Goal: Task Accomplishment & Management: Manage account settings

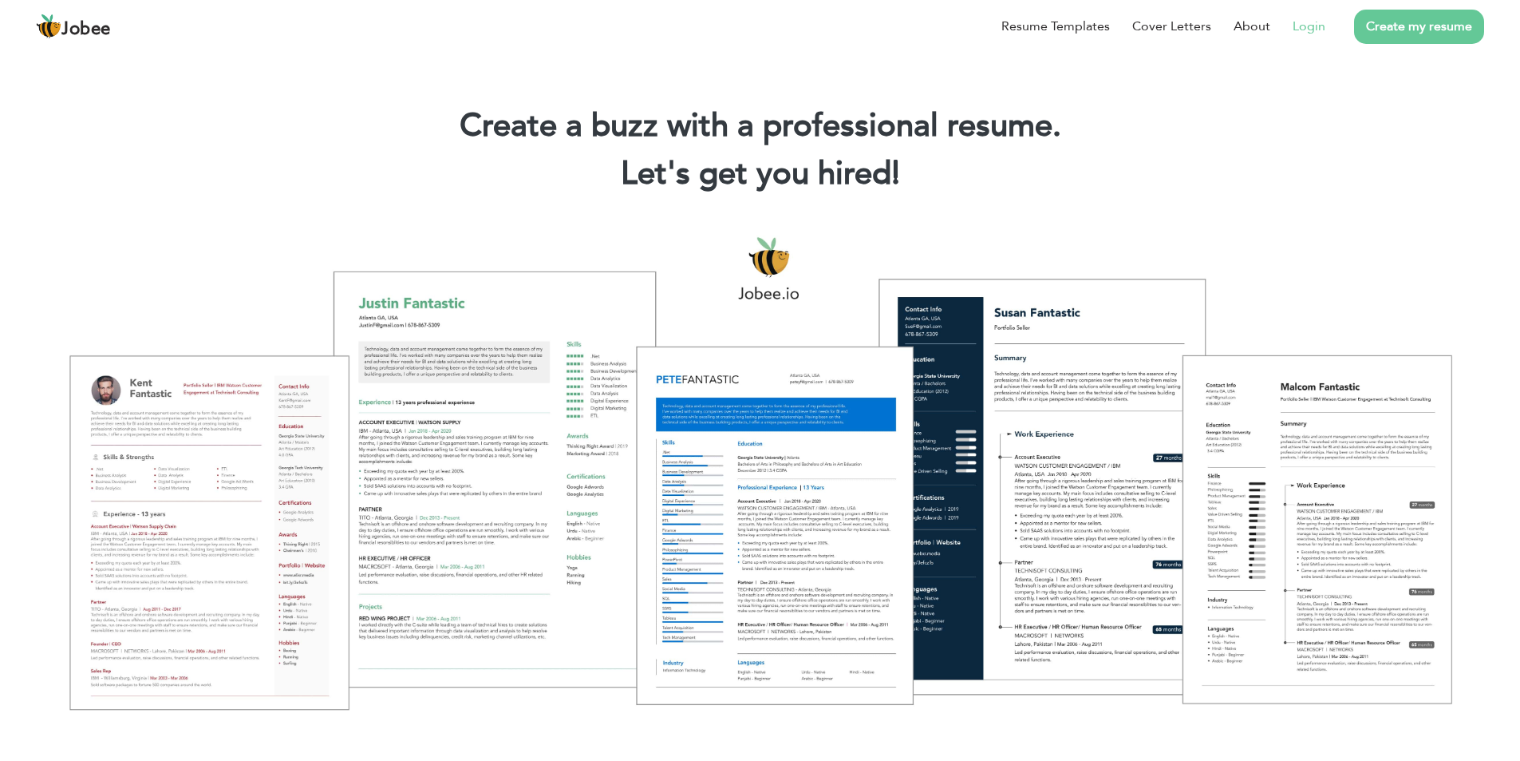
click at [1314, 30] on link "Login" at bounding box center [1309, 26] width 33 height 19
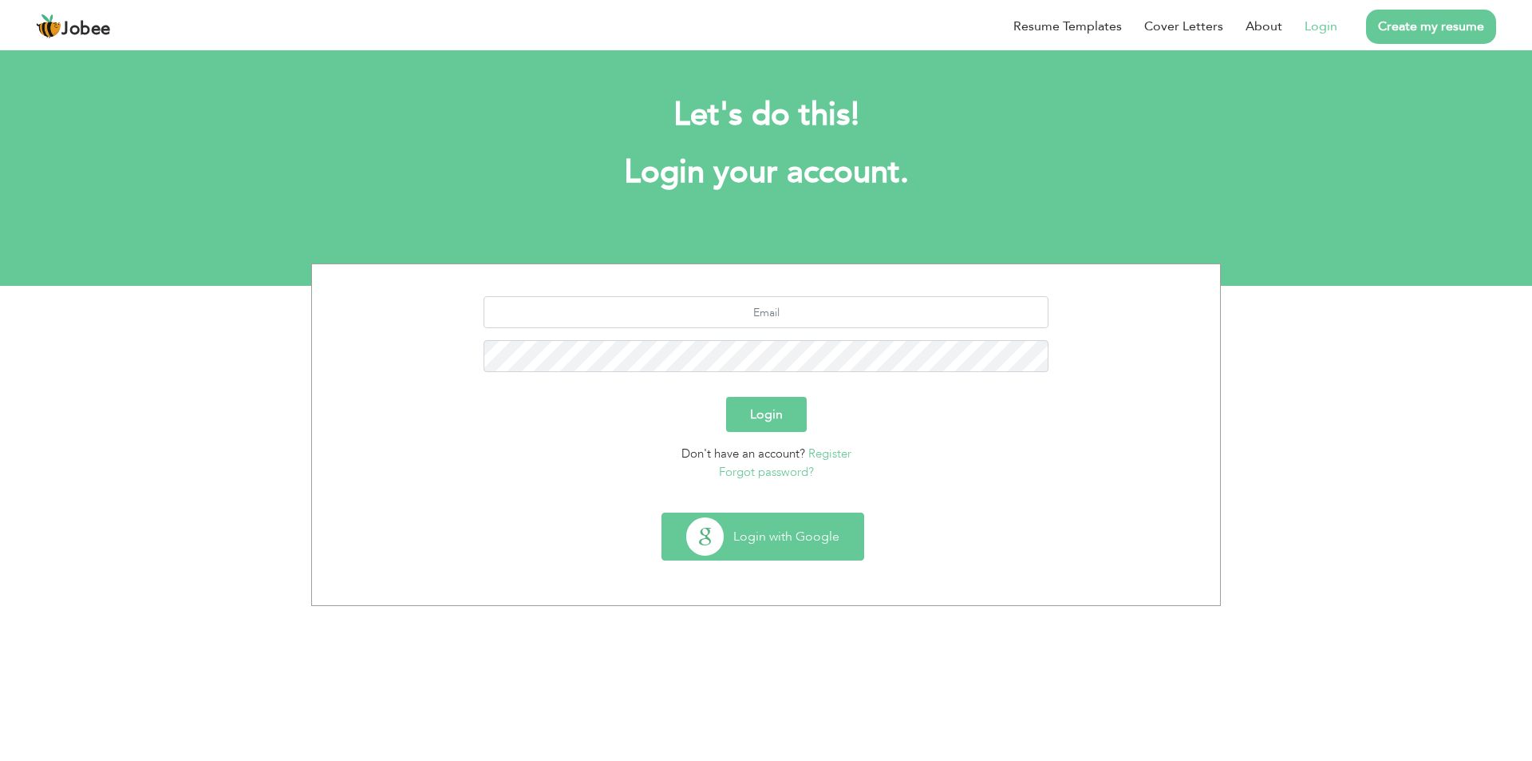
click at [781, 524] on button "Login with Google" at bounding box center [762, 536] width 201 height 46
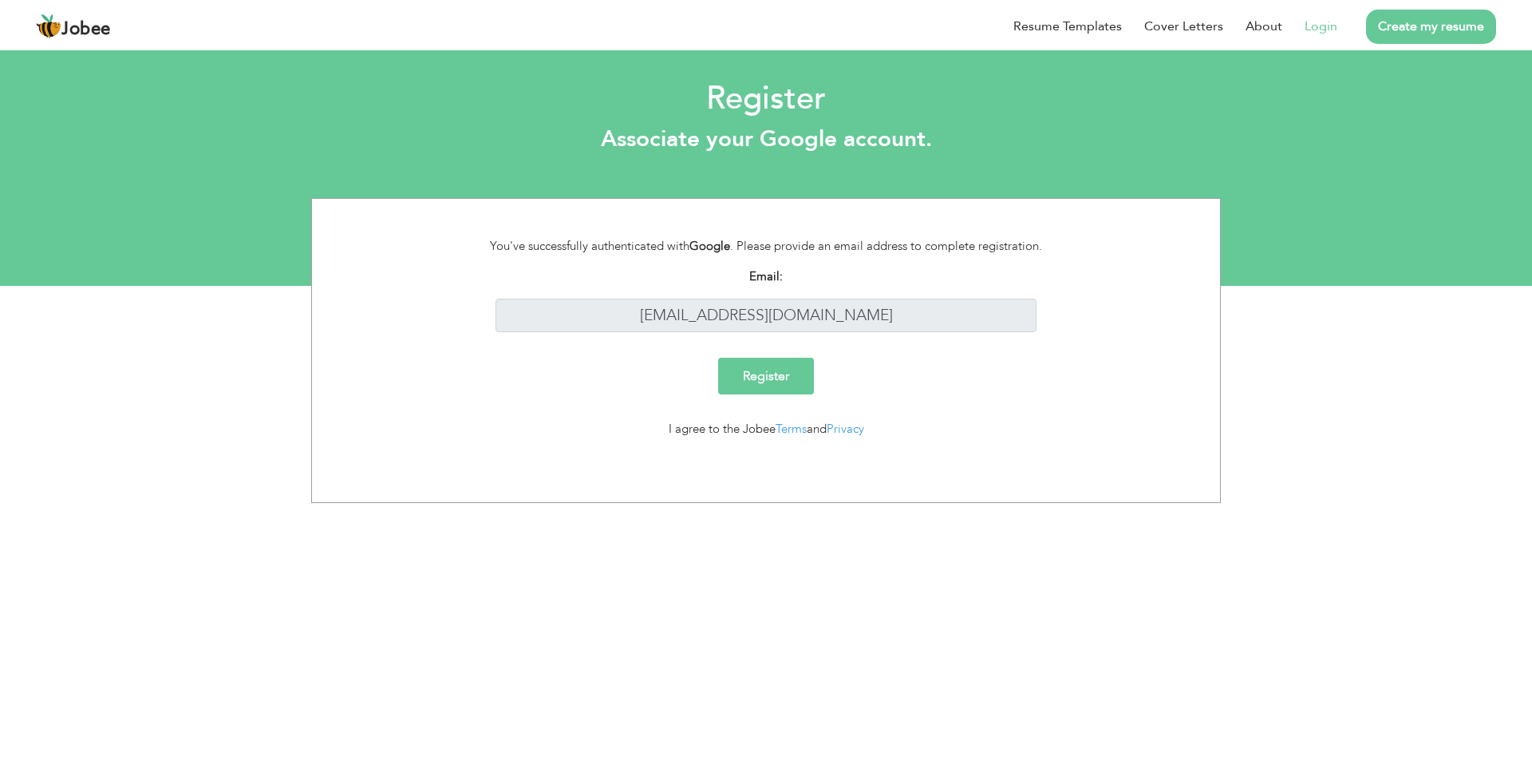
click at [778, 381] on input "Register" at bounding box center [766, 376] width 96 height 37
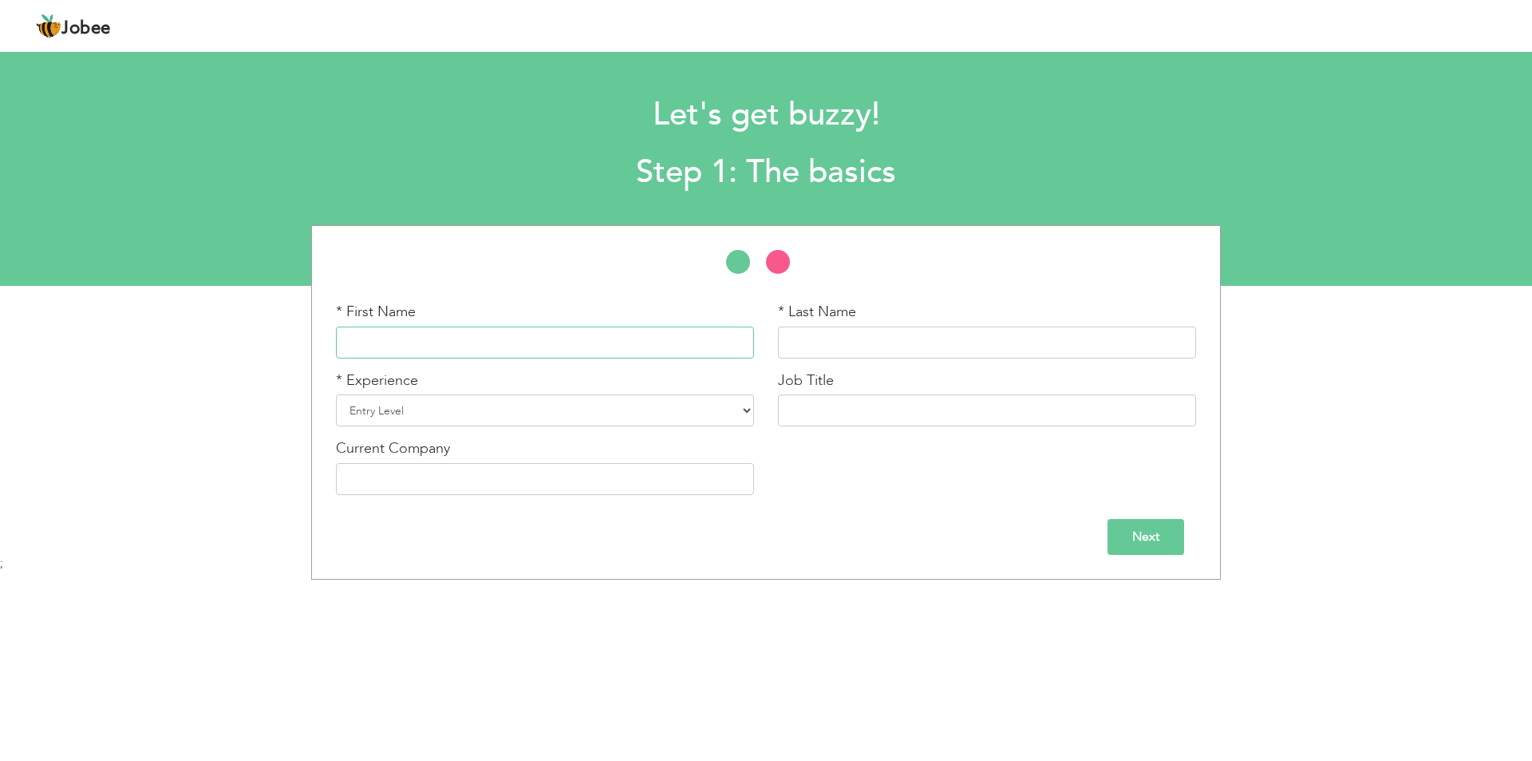
click at [595, 358] on input "text" at bounding box center [545, 342] width 418 height 32
paste input "WASIF"
type input "WASIF"
click at [845, 343] on input "text" at bounding box center [987, 342] width 418 height 32
paste input "[PERSON_NAME]"
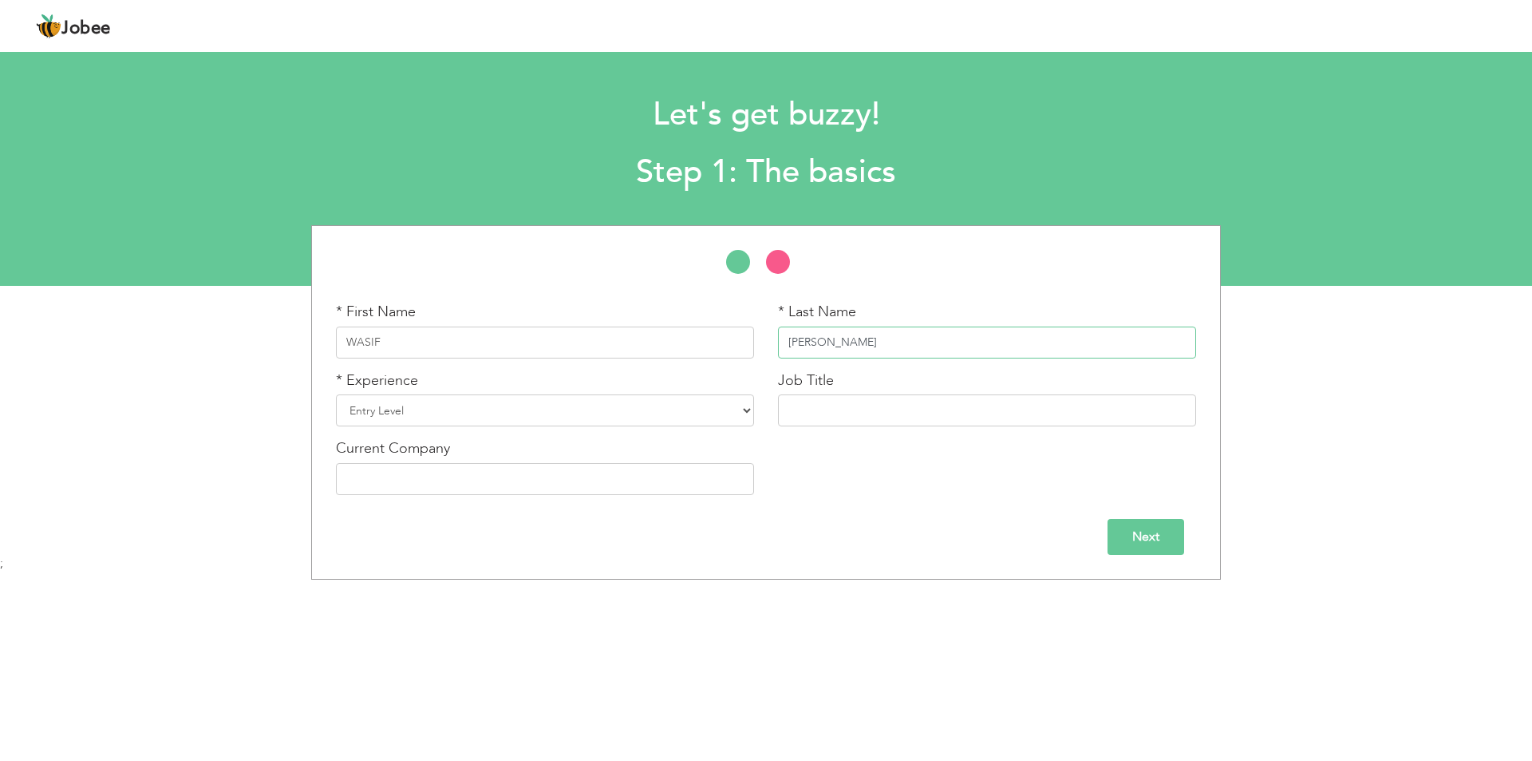
type input "[PERSON_NAME]"
drag, startPoint x: 626, startPoint y: 409, endPoint x: 605, endPoint y: 422, distance: 25.5
click at [626, 409] on select "Entry Level Less than 1 Year 1 Year 2 Years 3 Years 4 Years 5 Years 6 Years 7 Y…" at bounding box center [545, 410] width 418 height 32
click at [336, 394] on select "Entry Level Less than 1 Year 1 Year 2 Years 3 Years 4 Years 5 Years 6 Years 7 Y…" at bounding box center [545, 410] width 418 height 32
click at [563, 404] on select "Entry Level Less than 1 Year 1 Year 2 Years 3 Years 4 Years 5 Years 6 Years 7 Y…" at bounding box center [545, 410] width 418 height 32
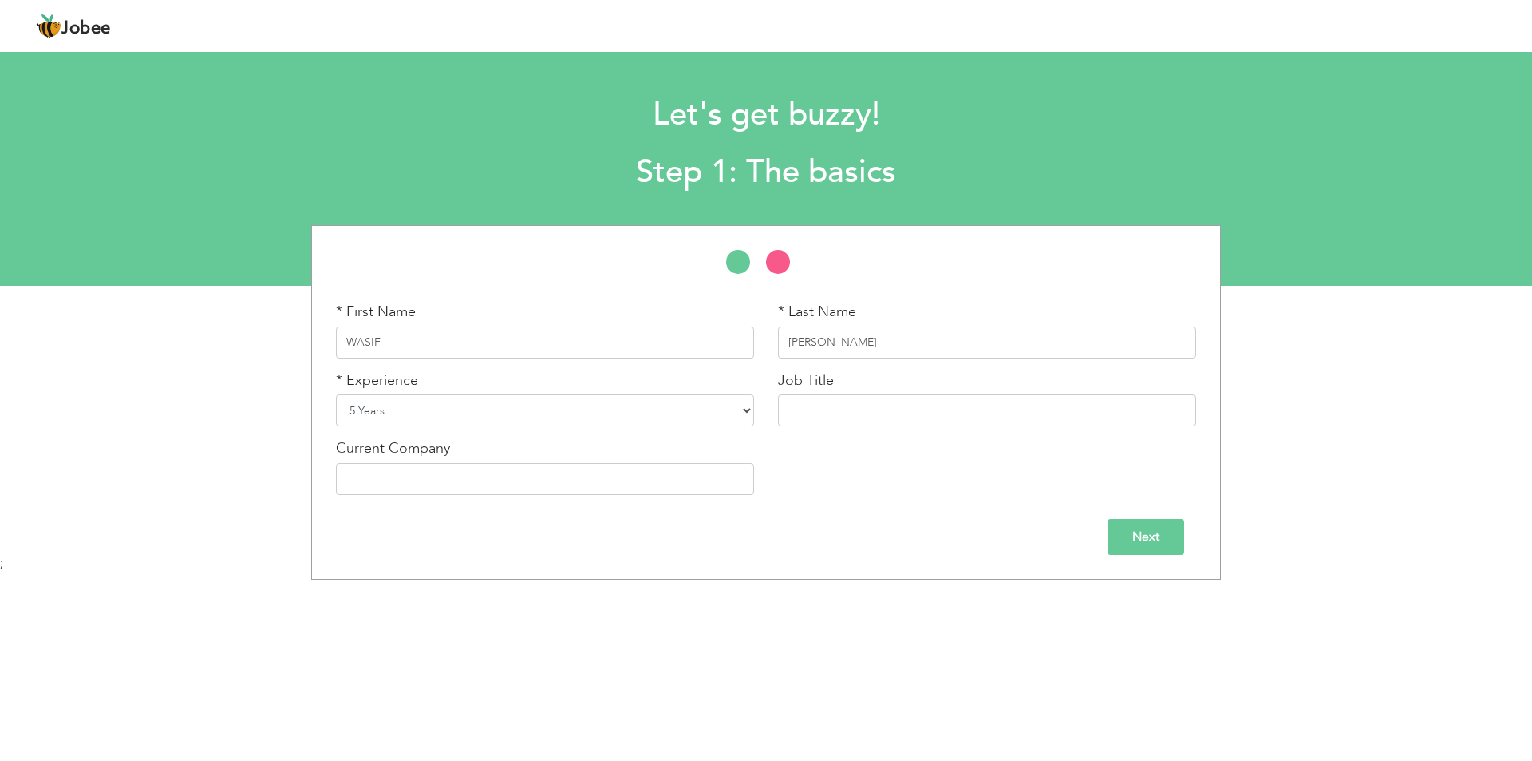
select select "17"
click at [336, 394] on select "Entry Level Less than 1 Year 1 Year 2 Years 3 Years 4 Years 5 Years 6 Years 7 Y…" at bounding box center [545, 410] width 418 height 32
click at [852, 415] on input "text" at bounding box center [987, 410] width 418 height 32
click at [870, 410] on input "text" at bounding box center [987, 410] width 418 height 32
type input "Data Entry Office Manager"
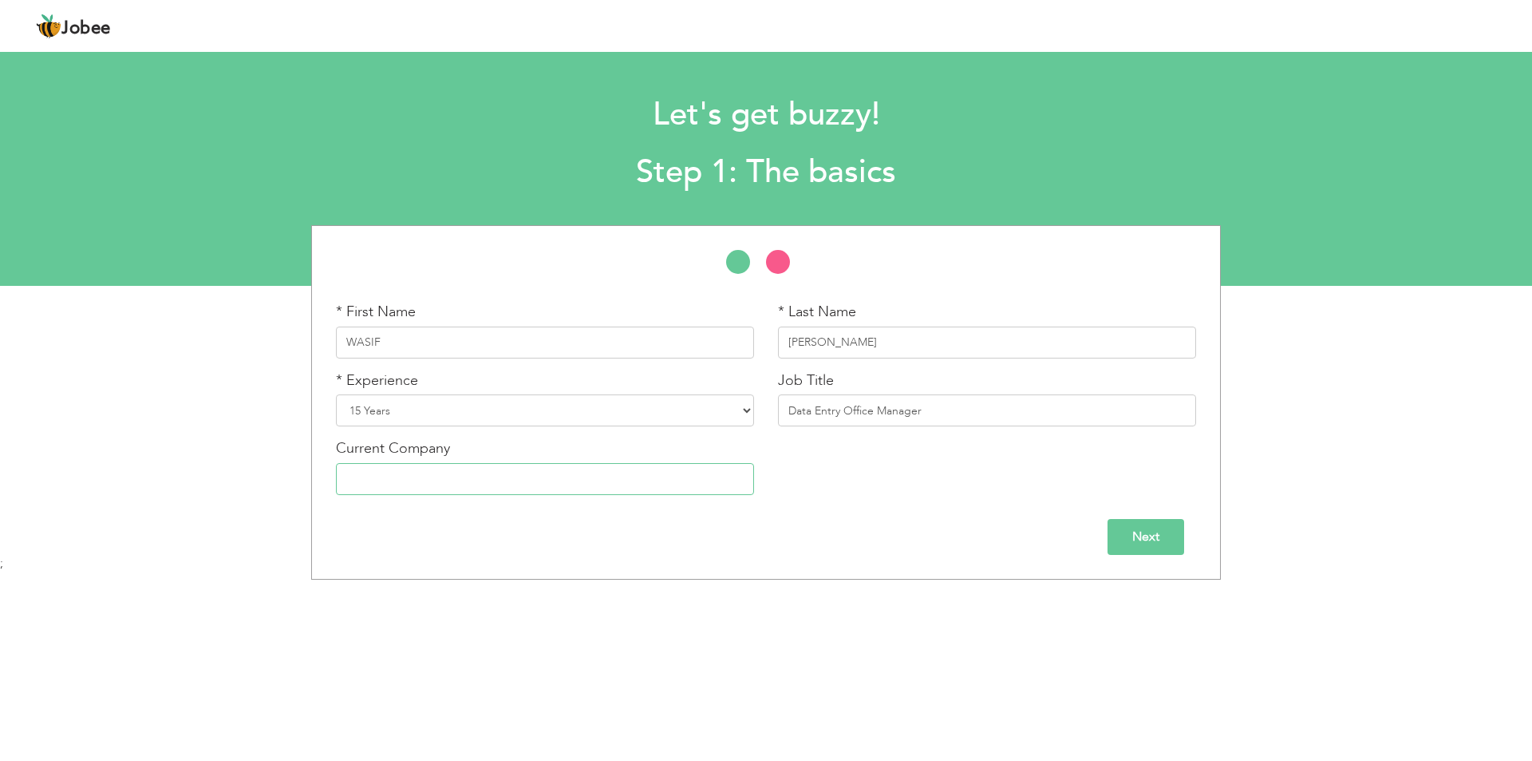
click at [583, 489] on input "text" at bounding box center [545, 479] width 418 height 32
paste input "Global Tourism Travel"
type input "Global Tourism Travel"
click at [1135, 533] on input "Next" at bounding box center [1146, 537] width 77 height 36
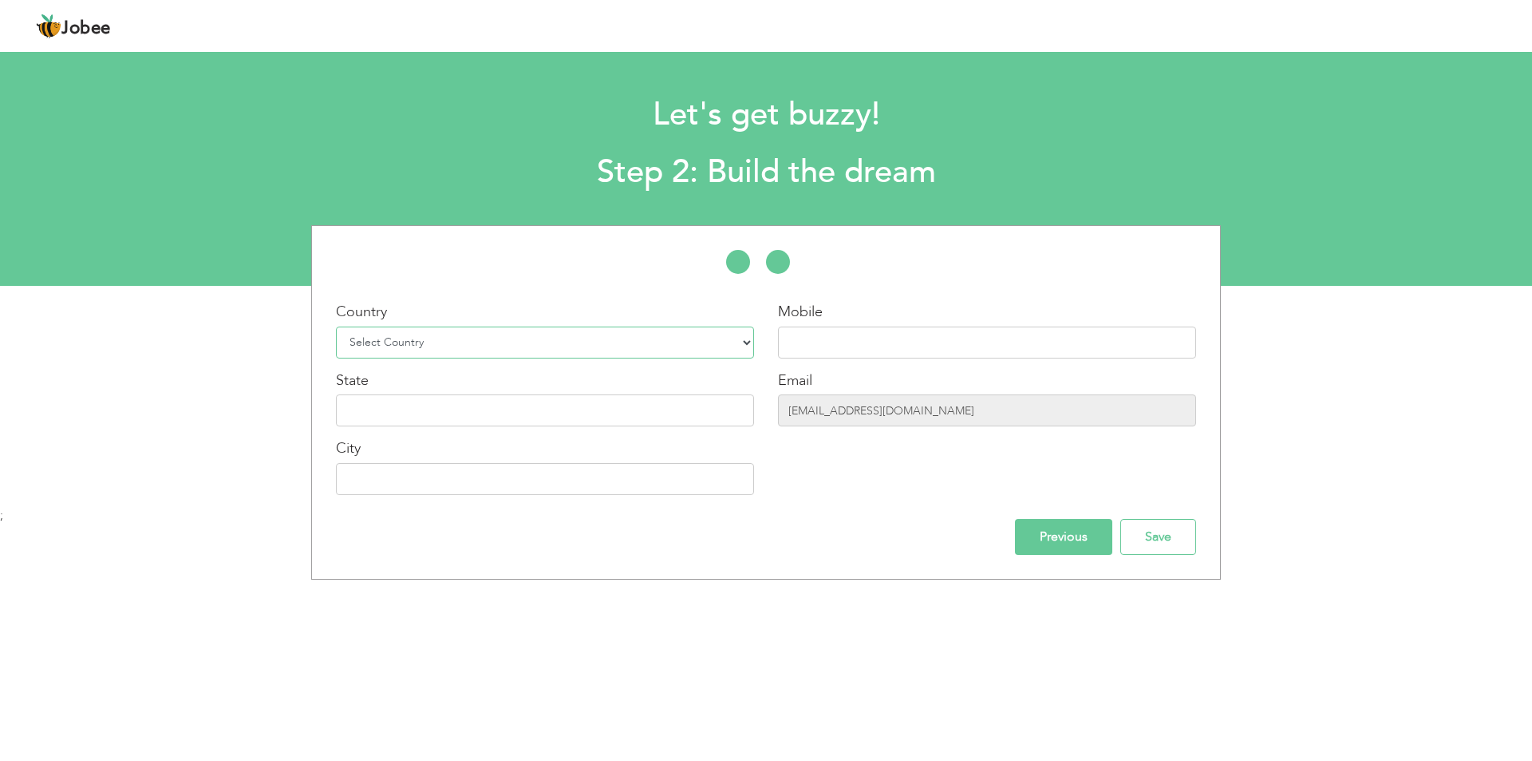
click at [533, 348] on select "Select Country Afghanistan Albania Algeria American Samoa Andorra Angola Anguil…" at bounding box center [545, 342] width 418 height 32
select select "166"
click at [336, 326] on select "Select Country Afghanistan Albania Algeria American Samoa Andorra Angola Anguil…" at bounding box center [545, 342] width 418 height 32
click at [811, 340] on input "text" at bounding box center [987, 342] width 418 height 32
paste input "92 321 4810463"
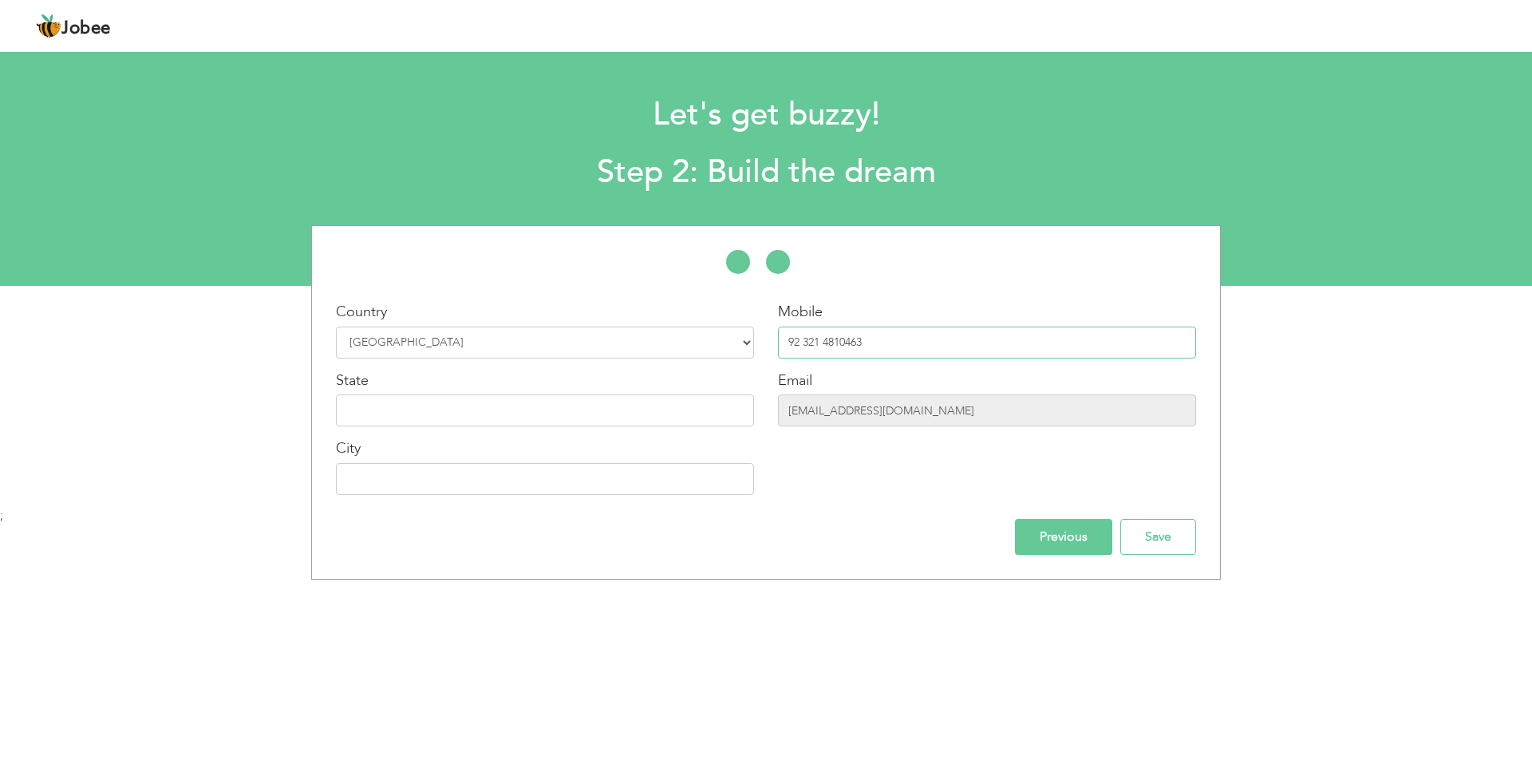
type input "92 321 4810463"
click at [812, 403] on input "yasir.rokhri101@gmail.com" at bounding box center [987, 410] width 418 height 32
drag, startPoint x: 936, startPoint y: 408, endPoint x: 724, endPoint y: 405, distance: 212.3
click at [724, 405] on div "Country Select Country Afghanistan Albania Algeria American Samoa Andorra Angol…" at bounding box center [766, 404] width 908 height 205
click at [540, 417] on input "text" at bounding box center [545, 410] width 418 height 32
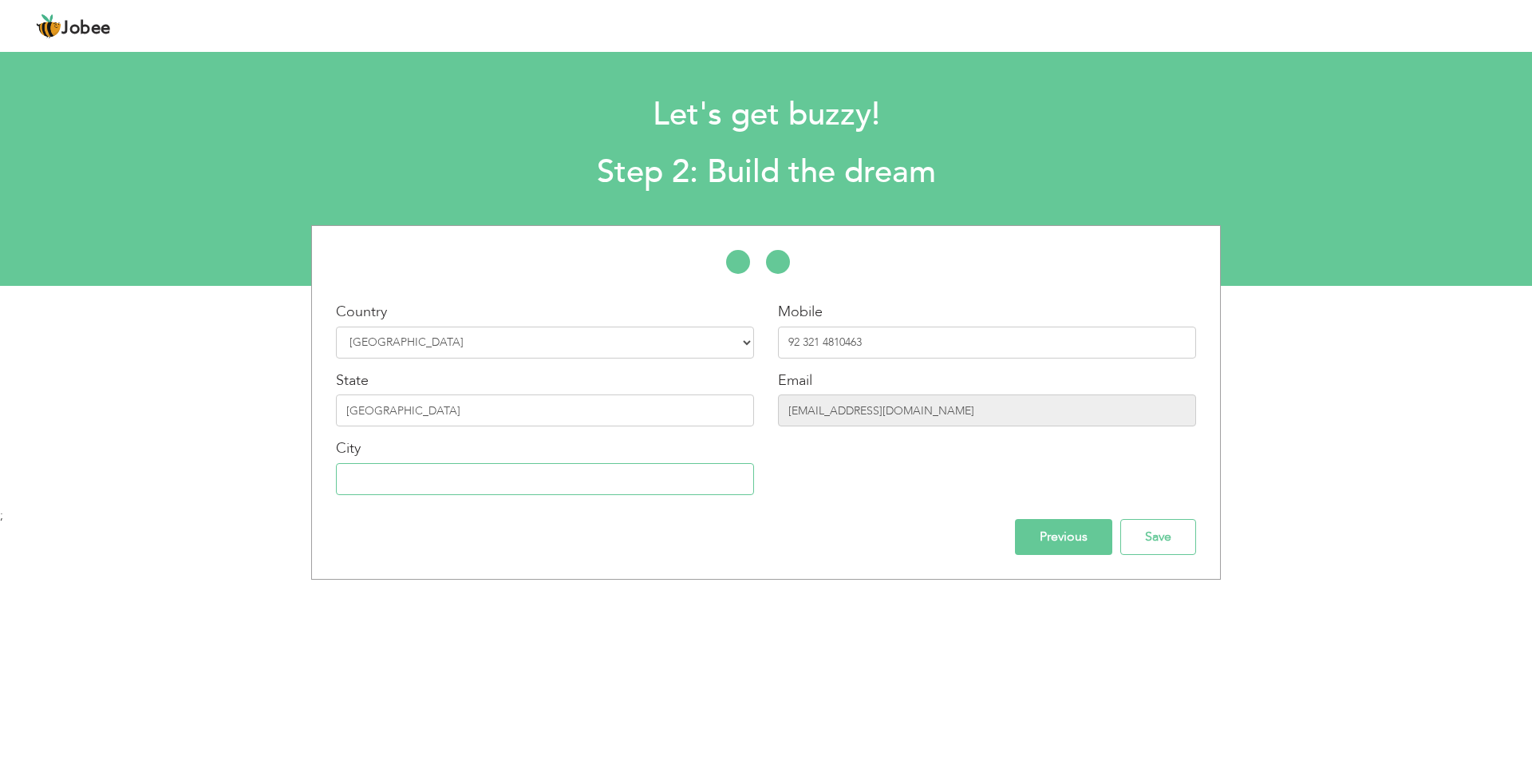
click at [484, 480] on input "text" at bounding box center [545, 479] width 418 height 32
click at [476, 413] on input "[GEOGRAPHIC_DATA]" at bounding box center [545, 410] width 418 height 32
type input "[GEOGRAPHIC_DATA]"
click at [714, 549] on div "Previous Save" at bounding box center [766, 537] width 884 height 36
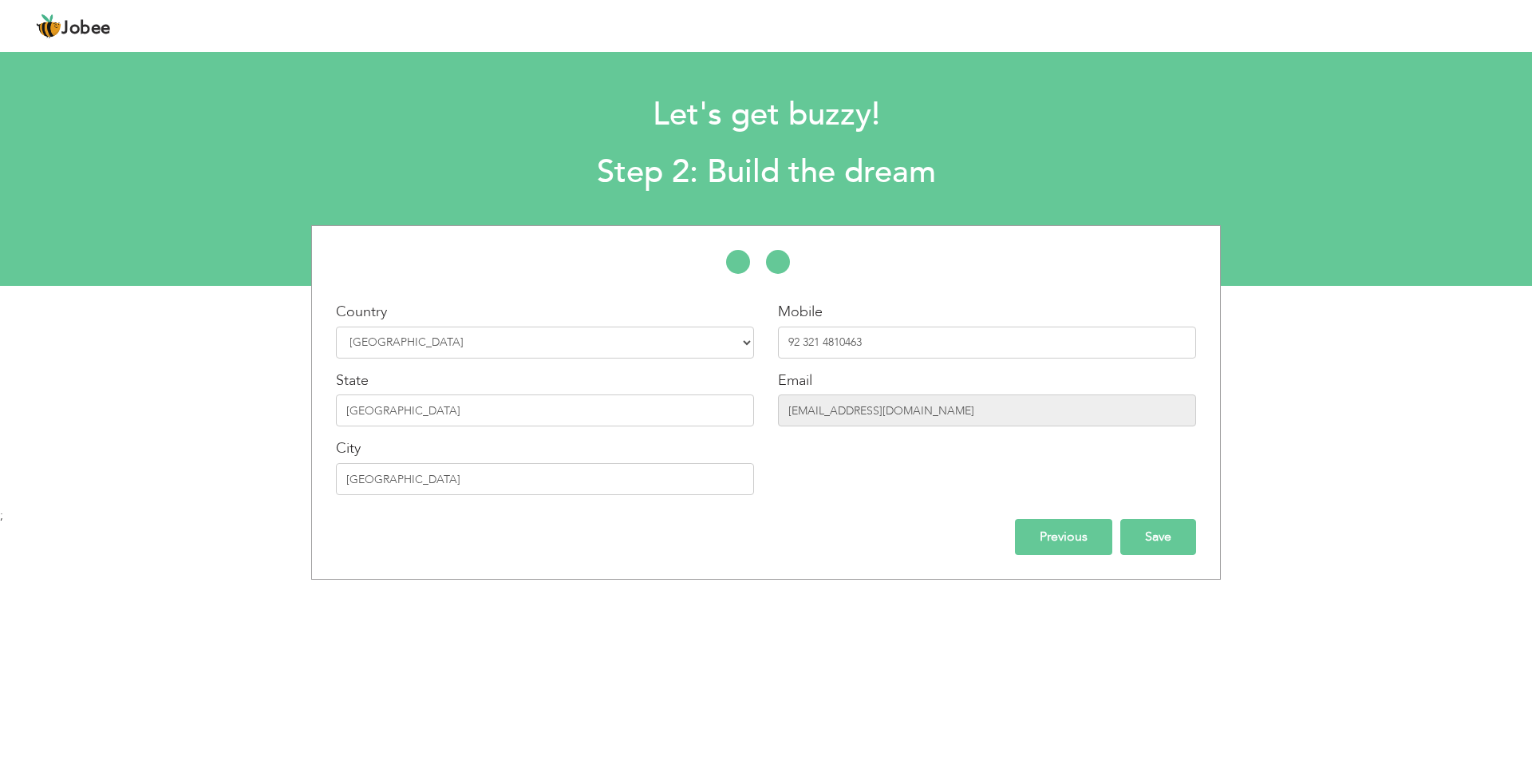
click at [1150, 537] on input "Save" at bounding box center [1159, 537] width 76 height 36
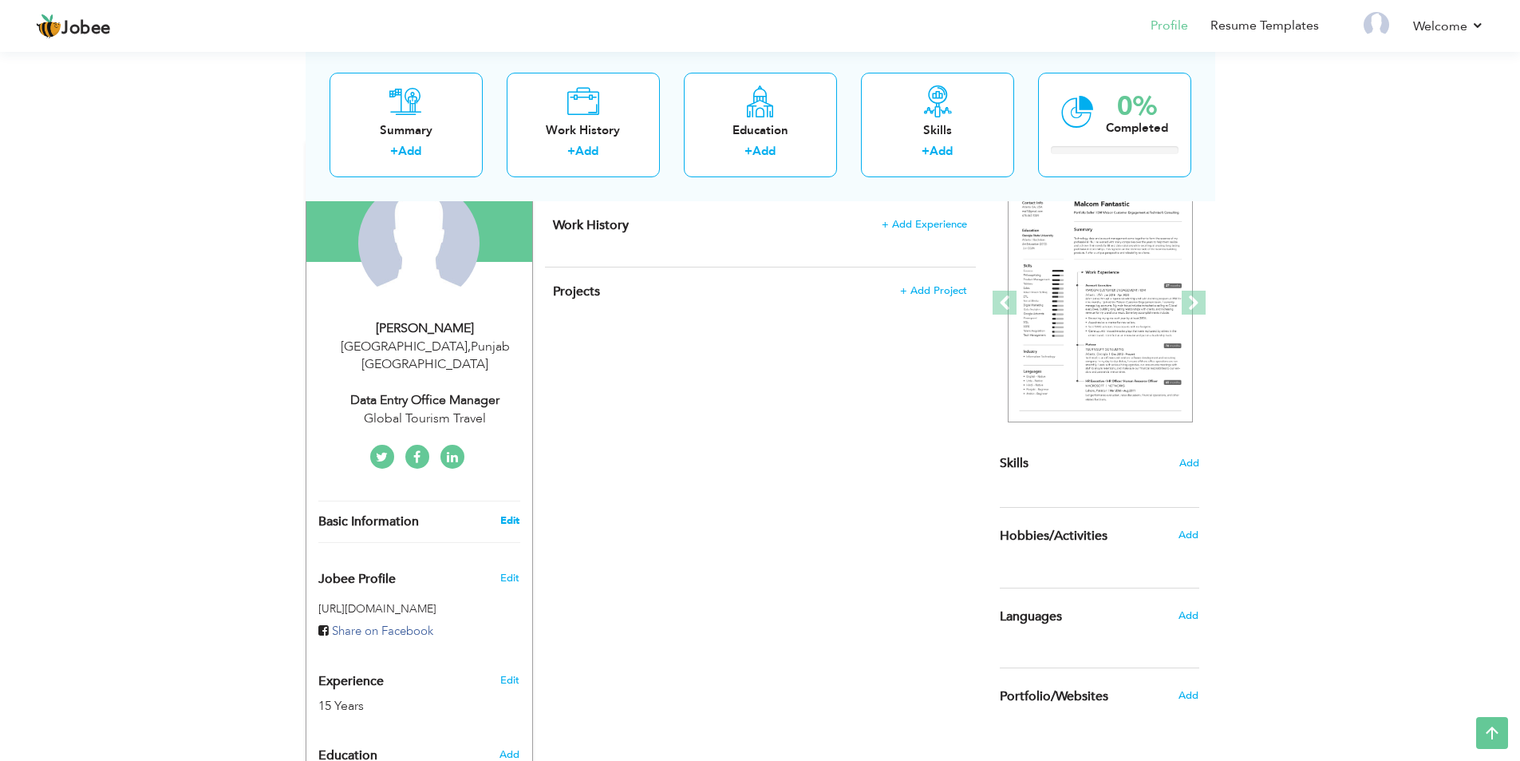
click at [502, 513] on link "Edit" at bounding box center [509, 520] width 19 height 14
type input "WASIF"
type input "[PERSON_NAME]"
type input "92 321 4810463"
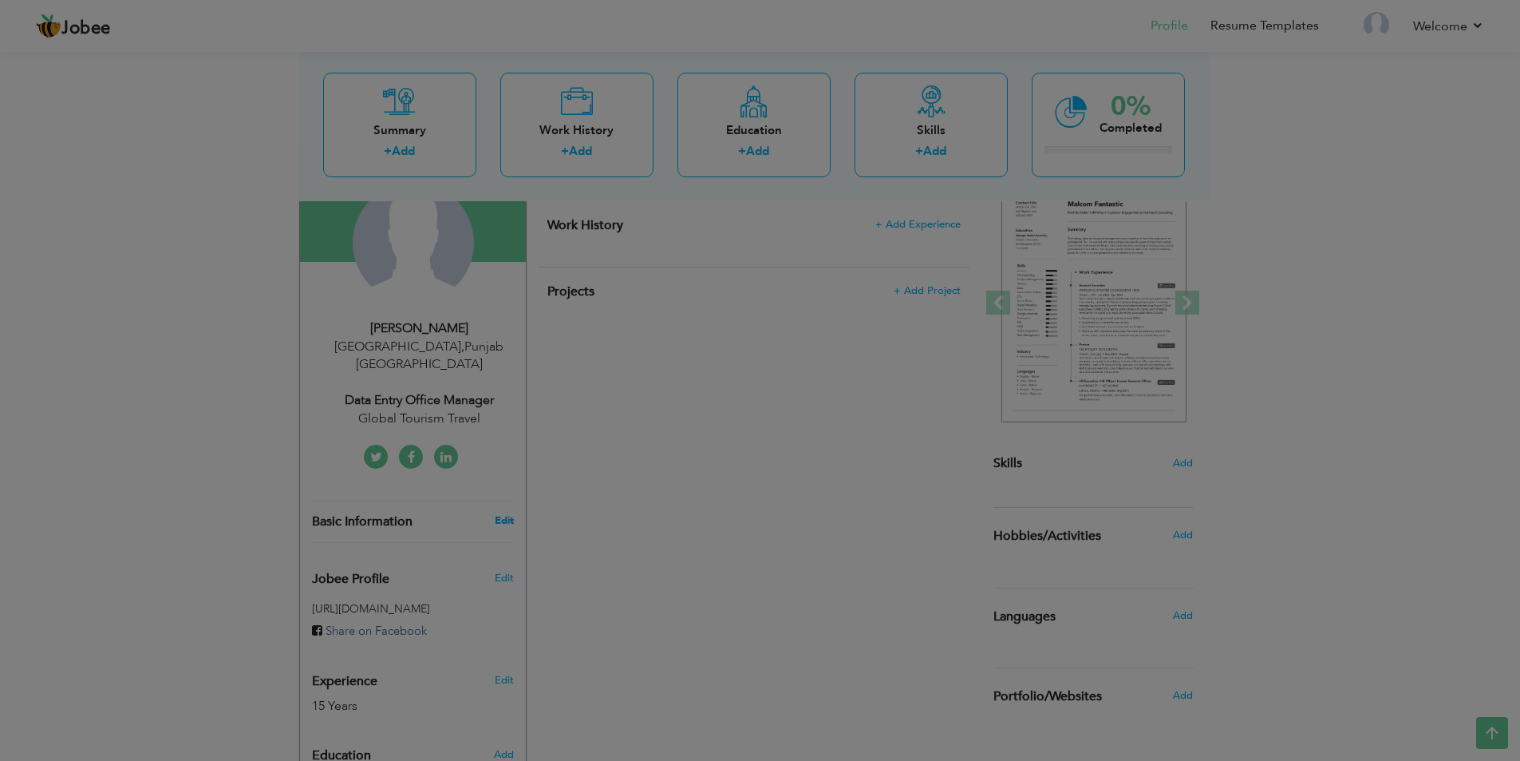
select select "number:166"
type input "[GEOGRAPHIC_DATA]"
select select "number:17"
type input "Global Tourism Travel"
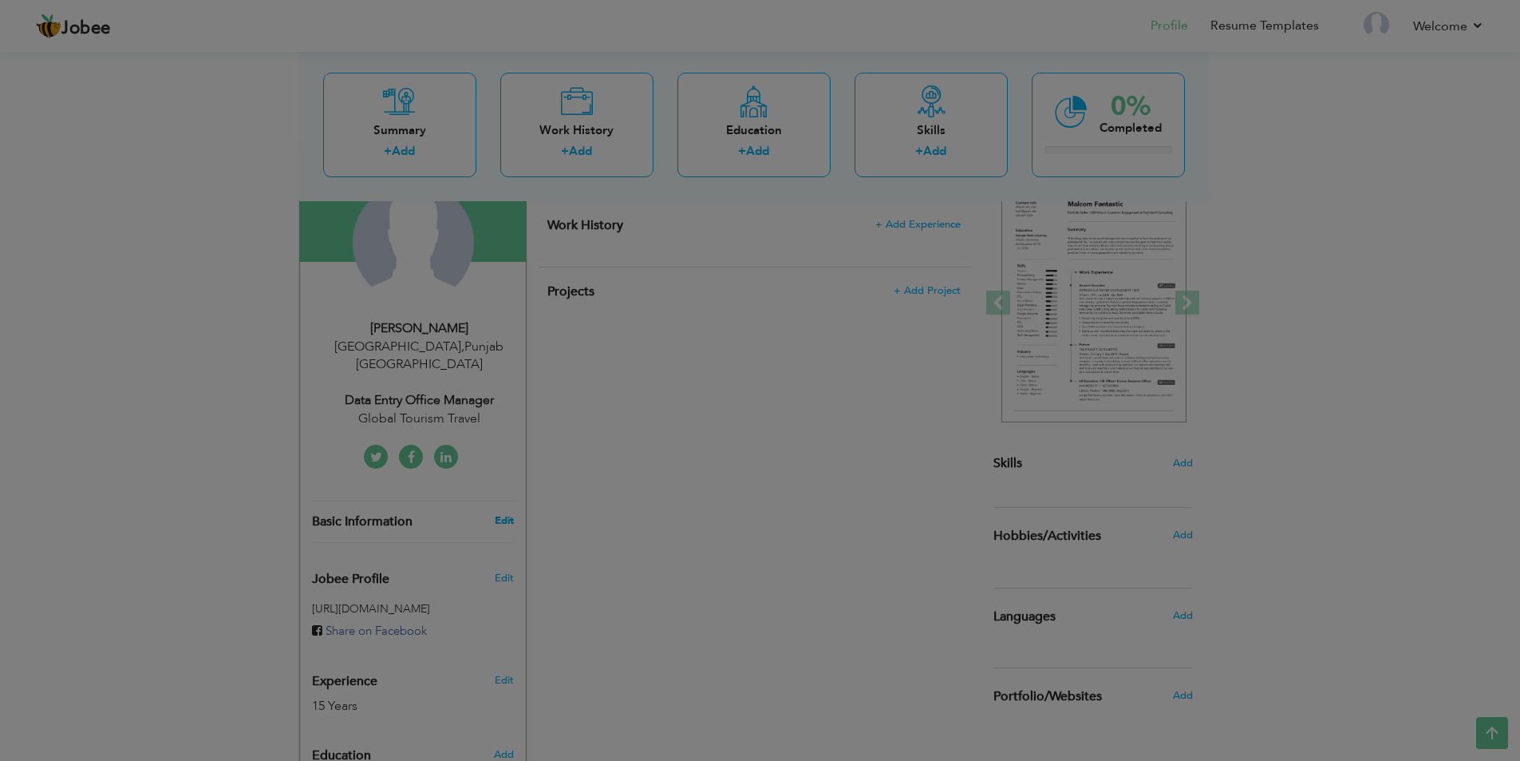
type input "Data Entry Office Manager"
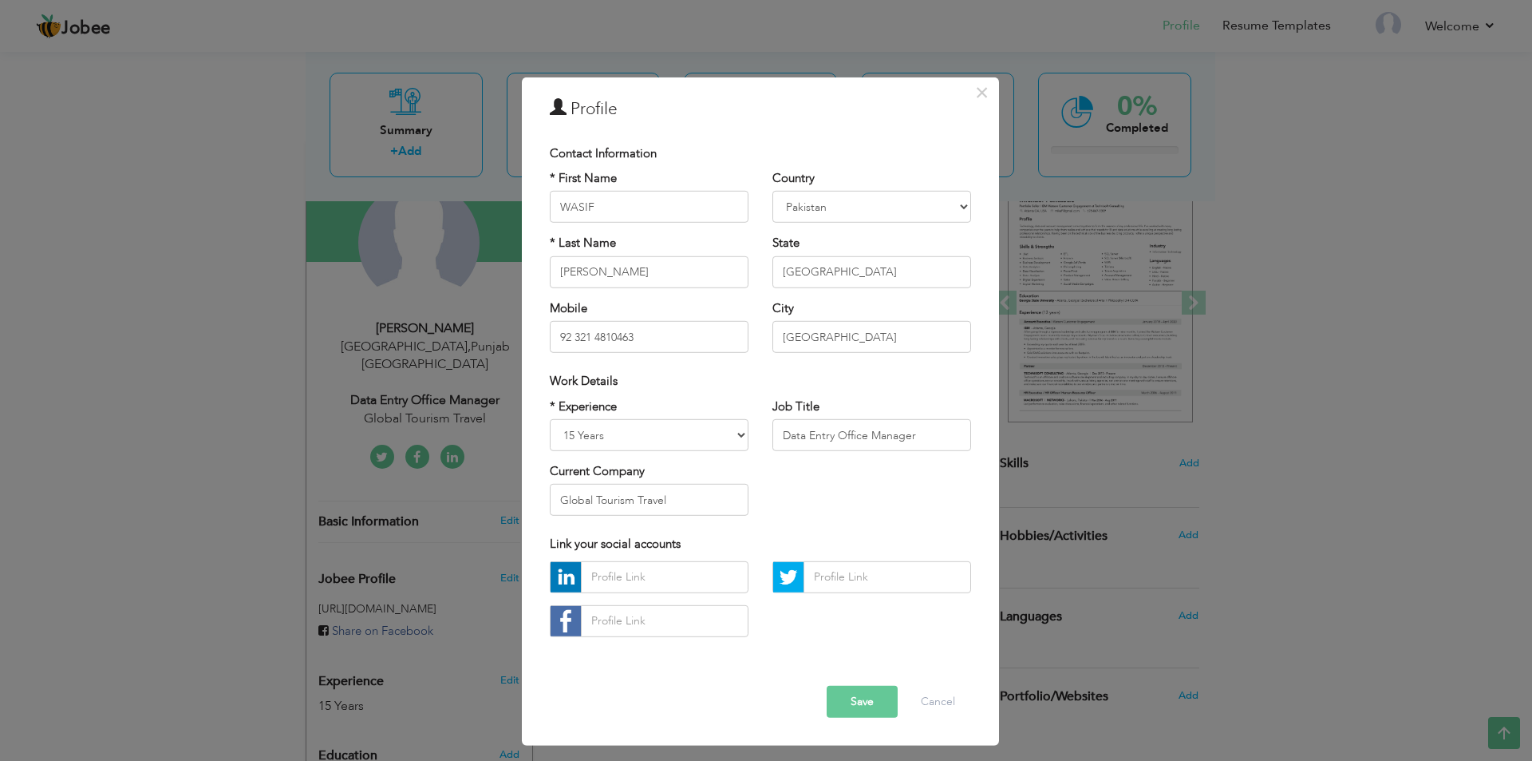
click at [891, 706] on button "Save" at bounding box center [862, 702] width 71 height 32
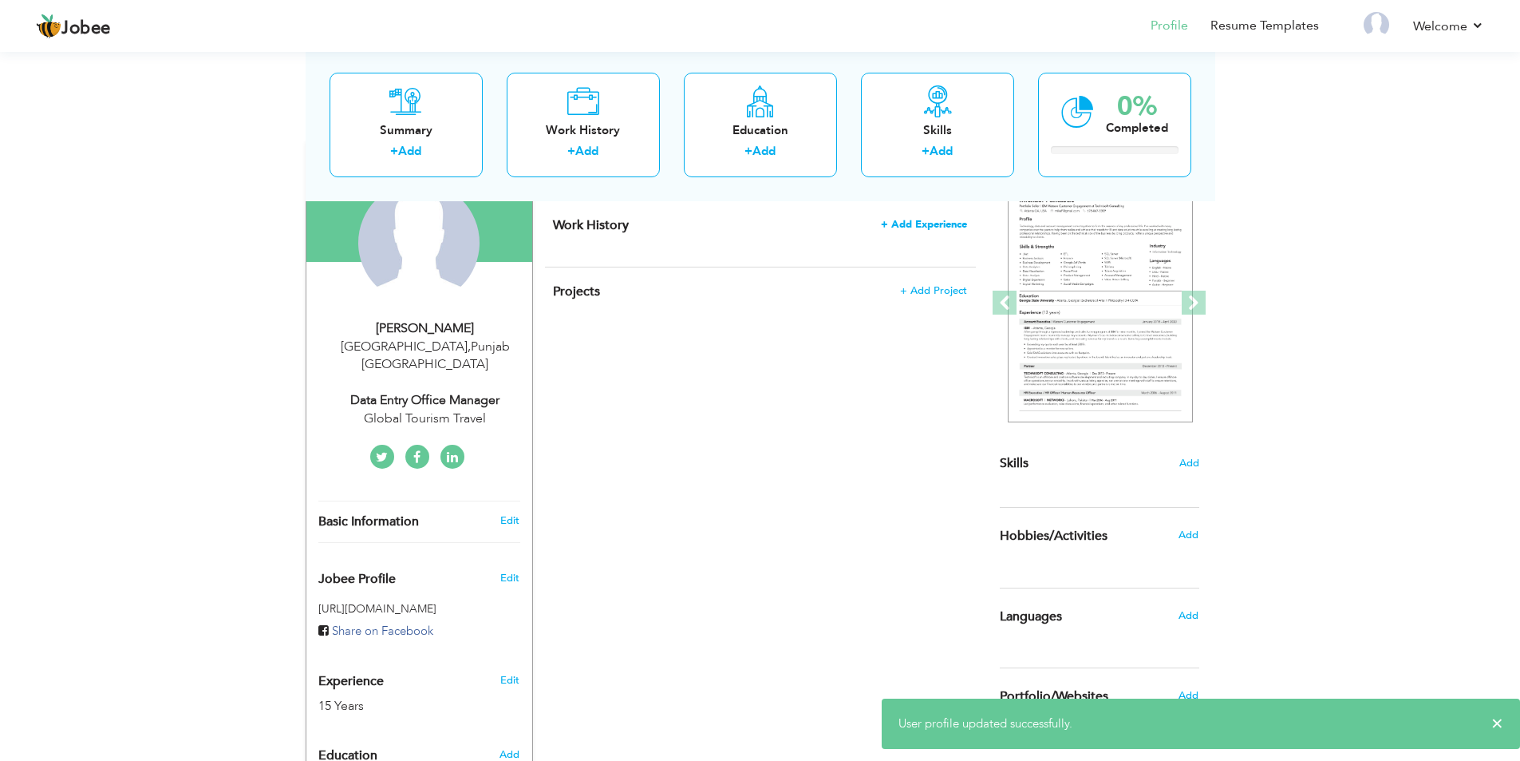
click at [914, 227] on span "+ Add Experience" at bounding box center [924, 224] width 86 height 11
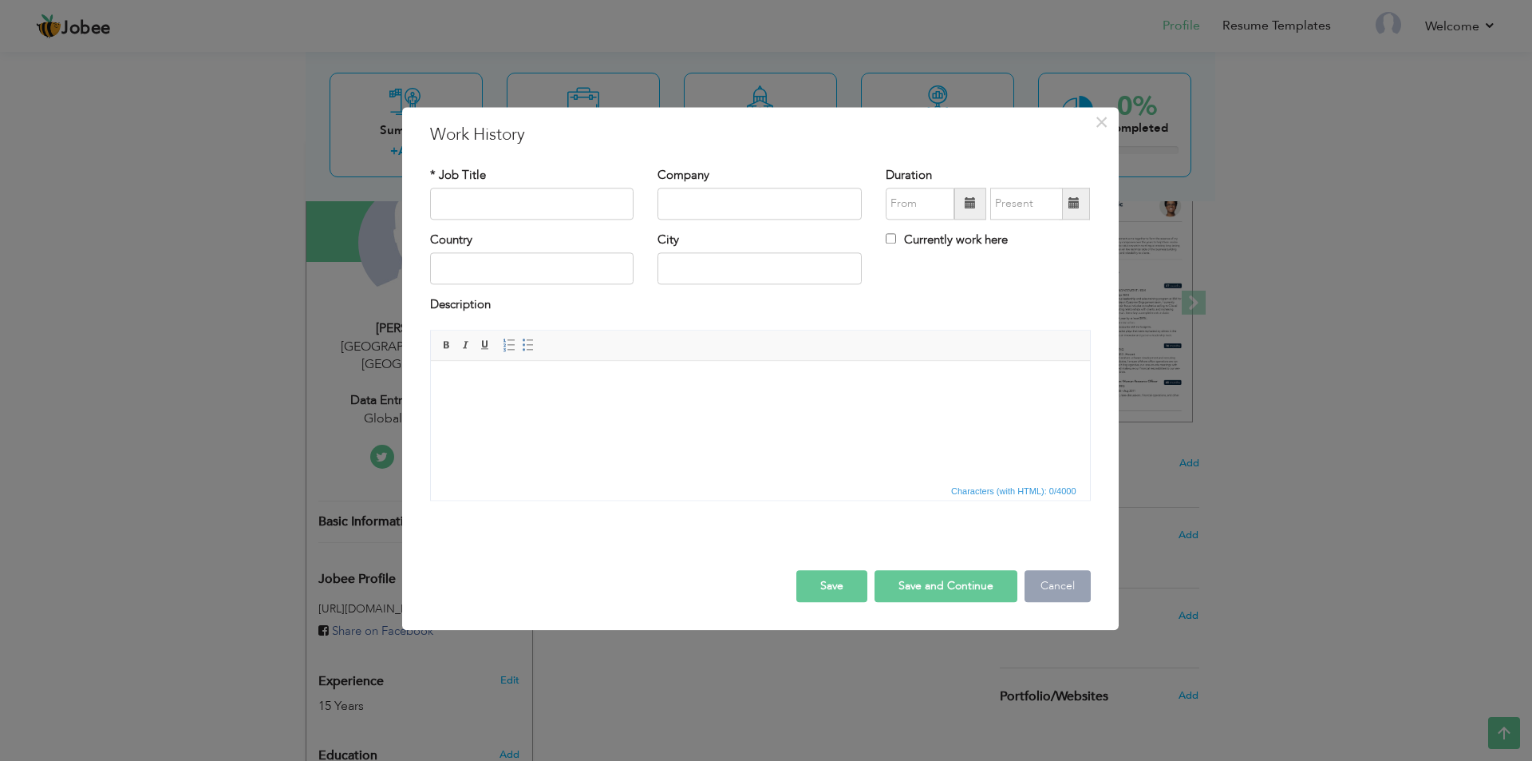
drag, startPoint x: 1069, startPoint y: 598, endPoint x: 630, endPoint y: 481, distance: 454.9
click at [1069, 597] on button "Cancel" at bounding box center [1058, 586] width 66 height 32
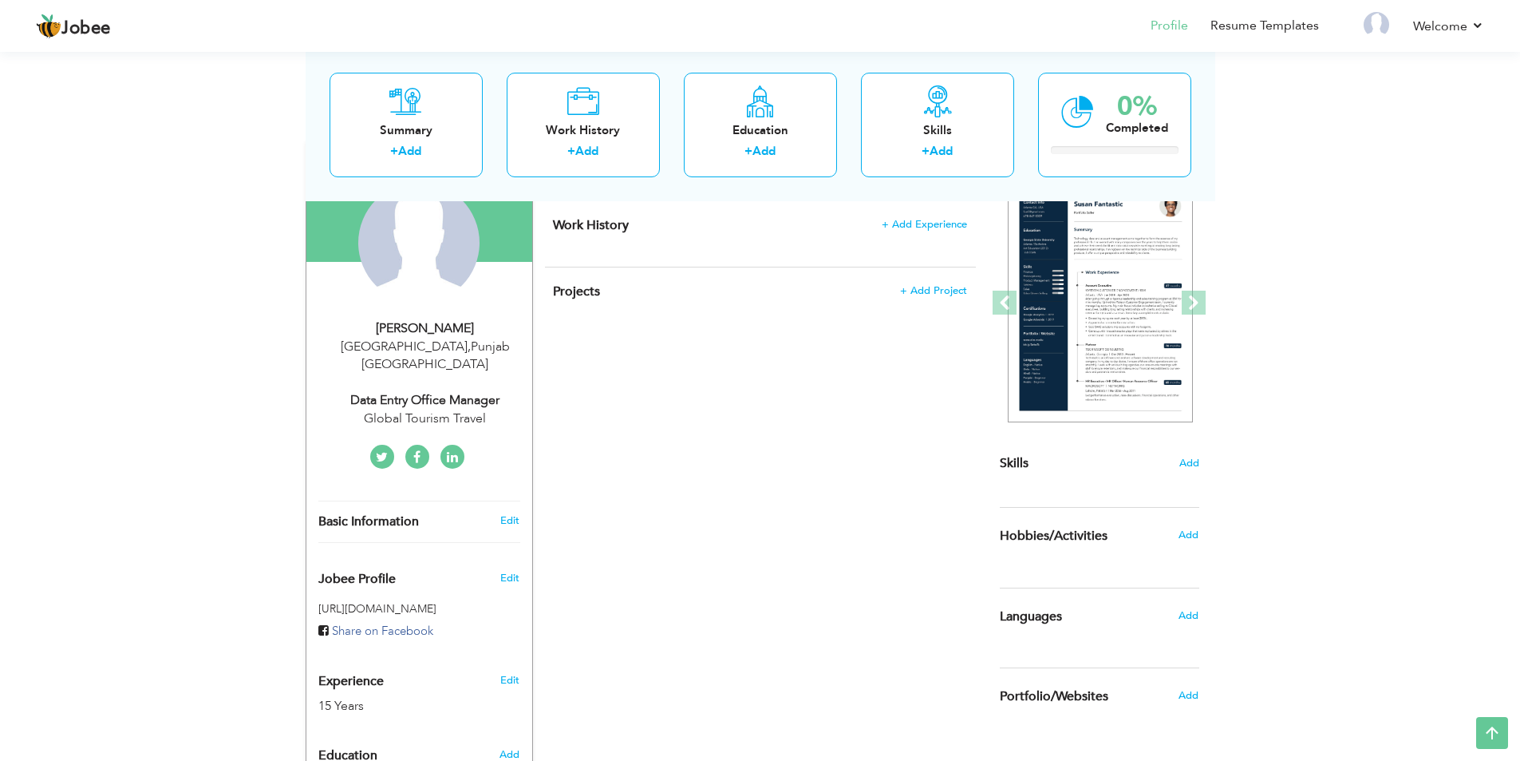
click at [488, 391] on div "Data Entry Office Manager" at bounding box center [425, 400] width 214 height 18
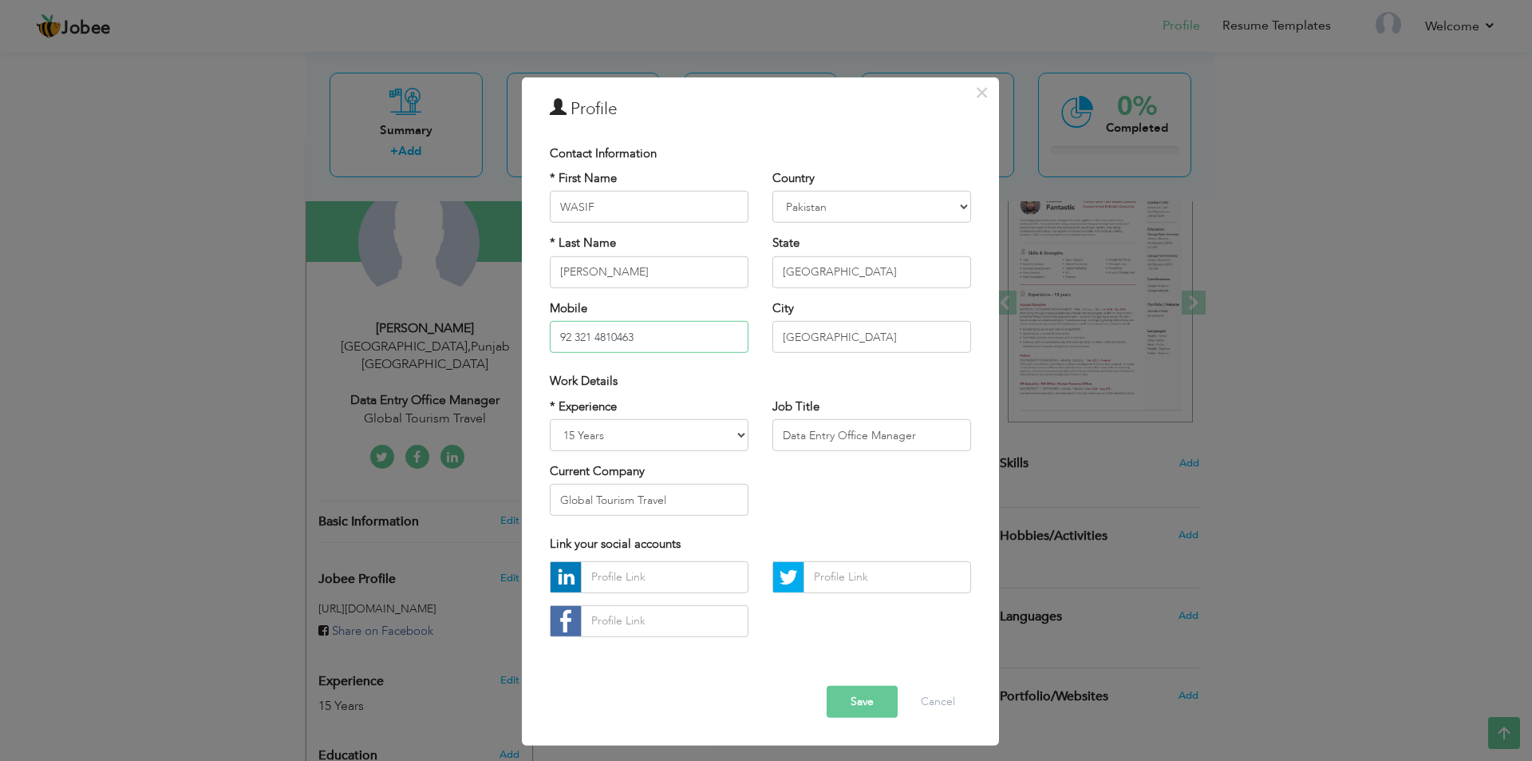
click at [562, 330] on input "92 321 4810463" at bounding box center [649, 337] width 199 height 32
type input "[PHONE_NUMBER]"
click at [808, 441] on input "Data Entry Office Manager" at bounding box center [872, 435] width 199 height 32
paste input "Office Manager | Data Entry Operato"
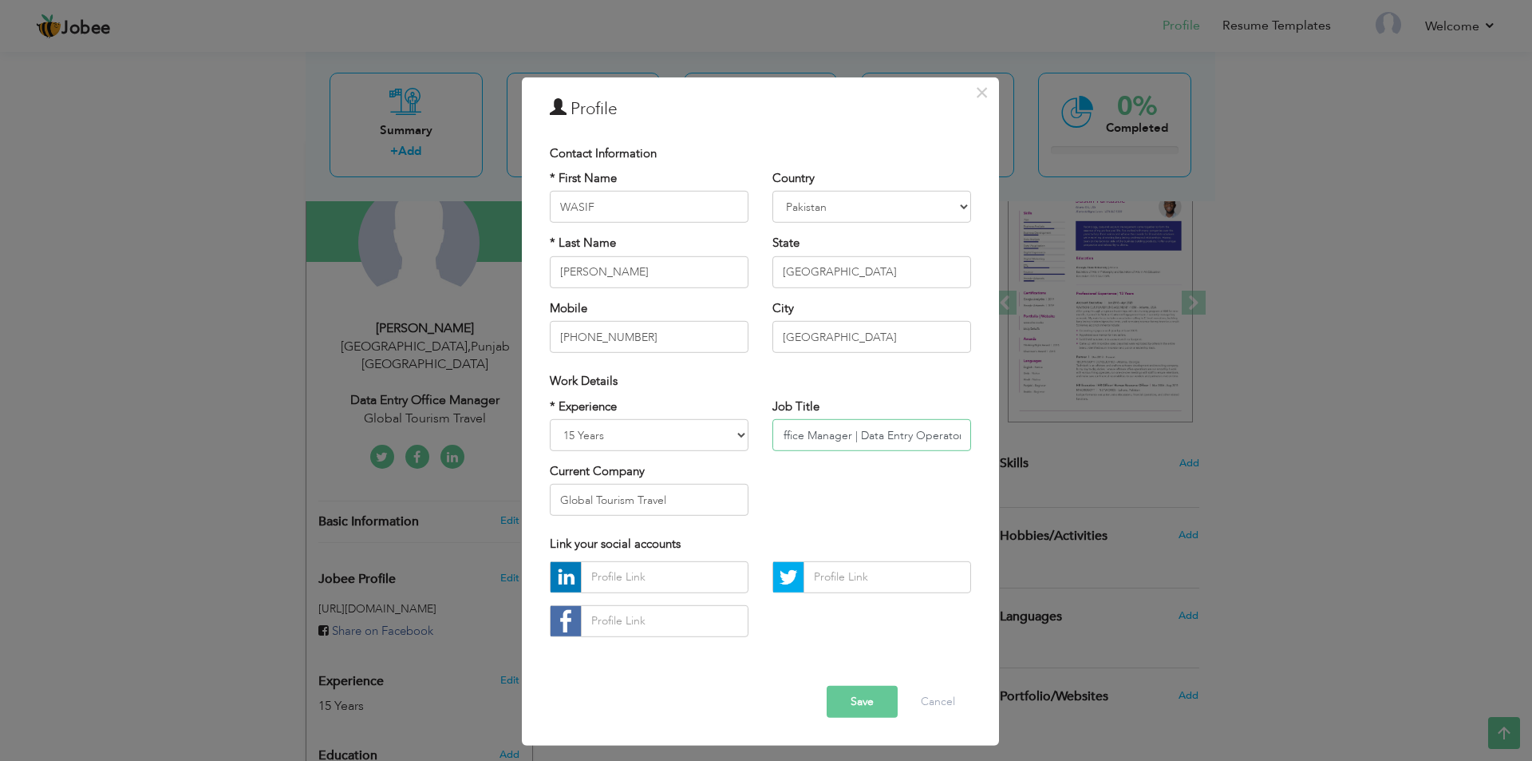
type input "Office Manager | Data Entry Operator"
click at [872, 710] on button "Save" at bounding box center [862, 702] width 71 height 32
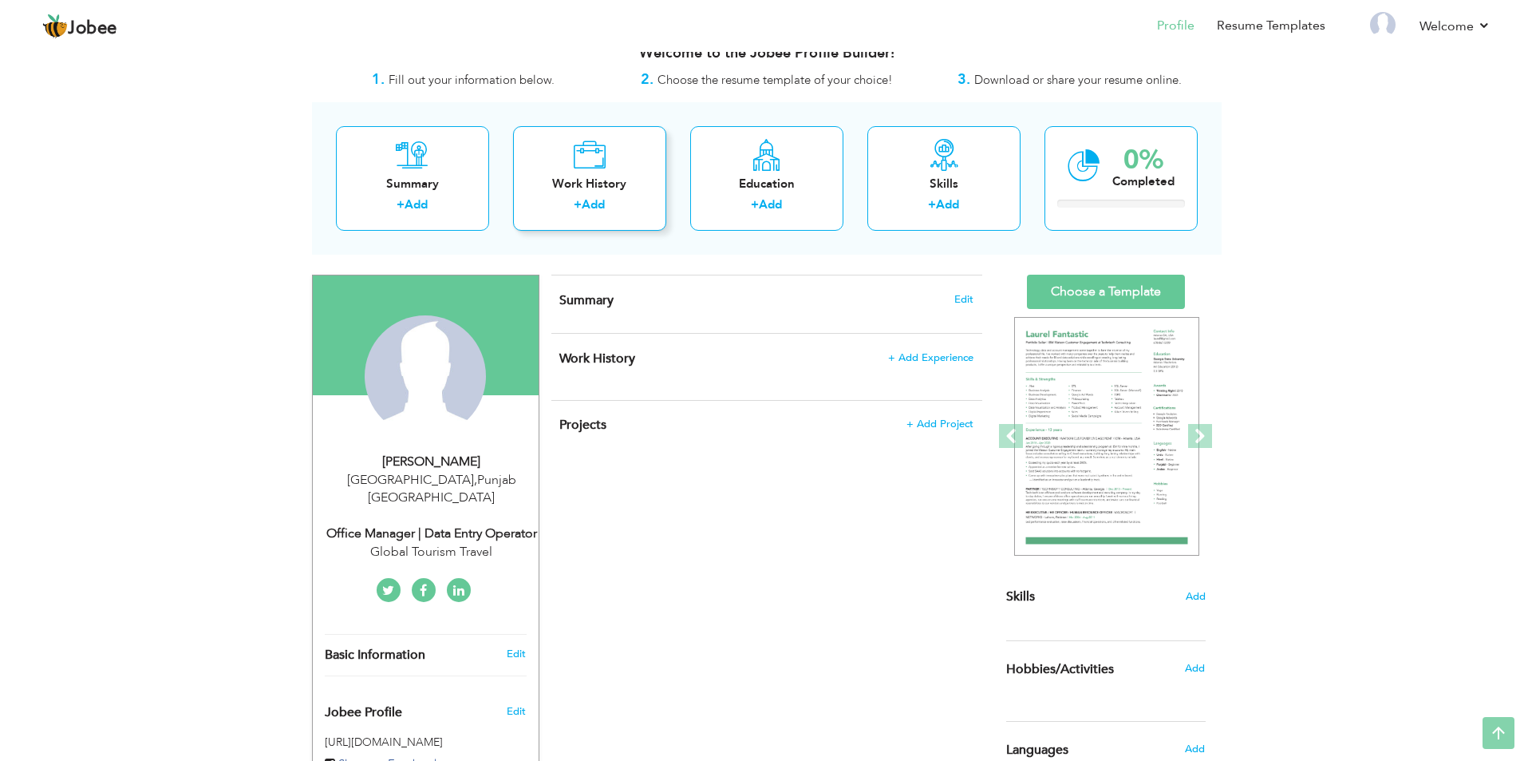
scroll to position [0, 0]
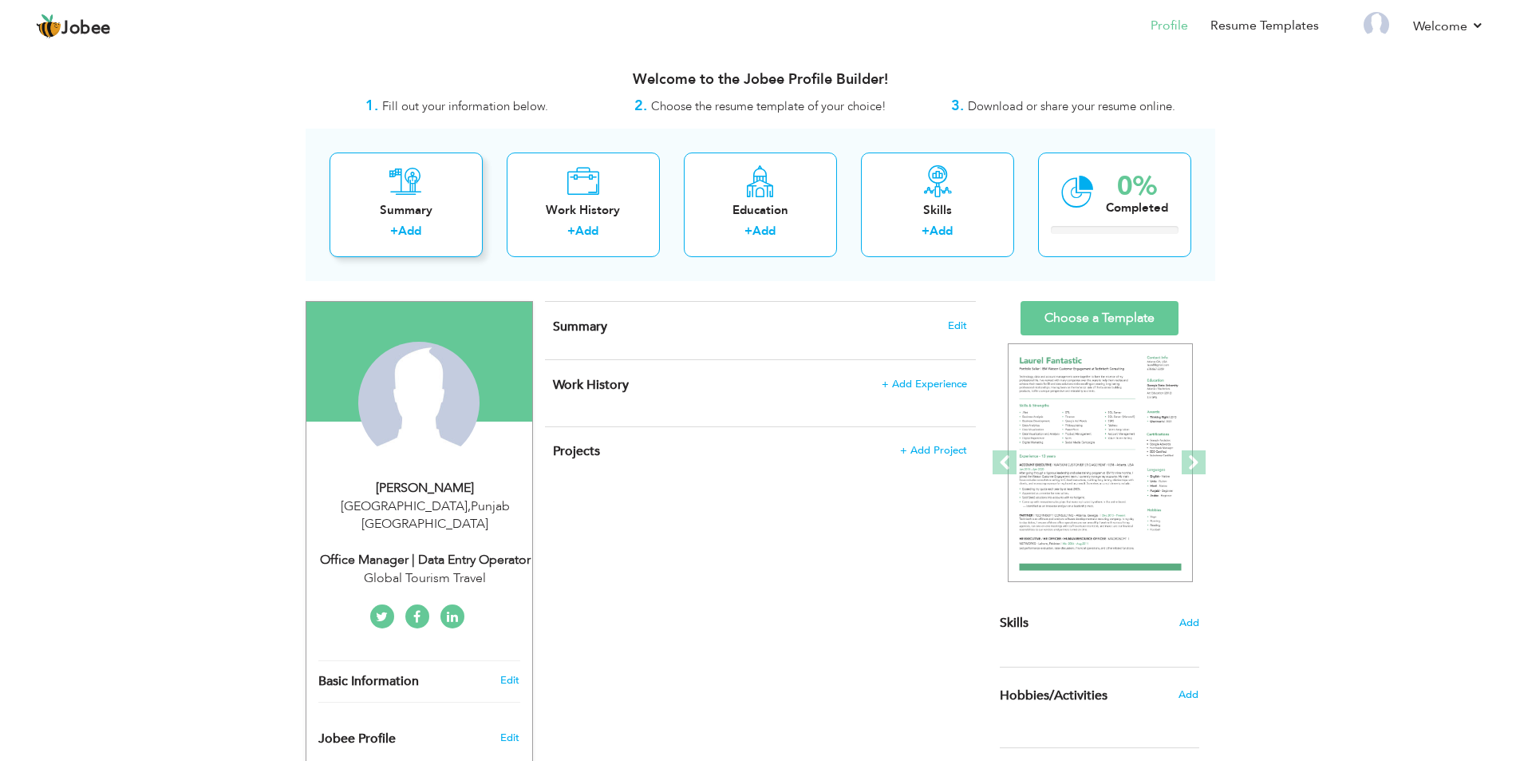
click at [450, 216] on div "Summary" at bounding box center [406, 210] width 128 height 17
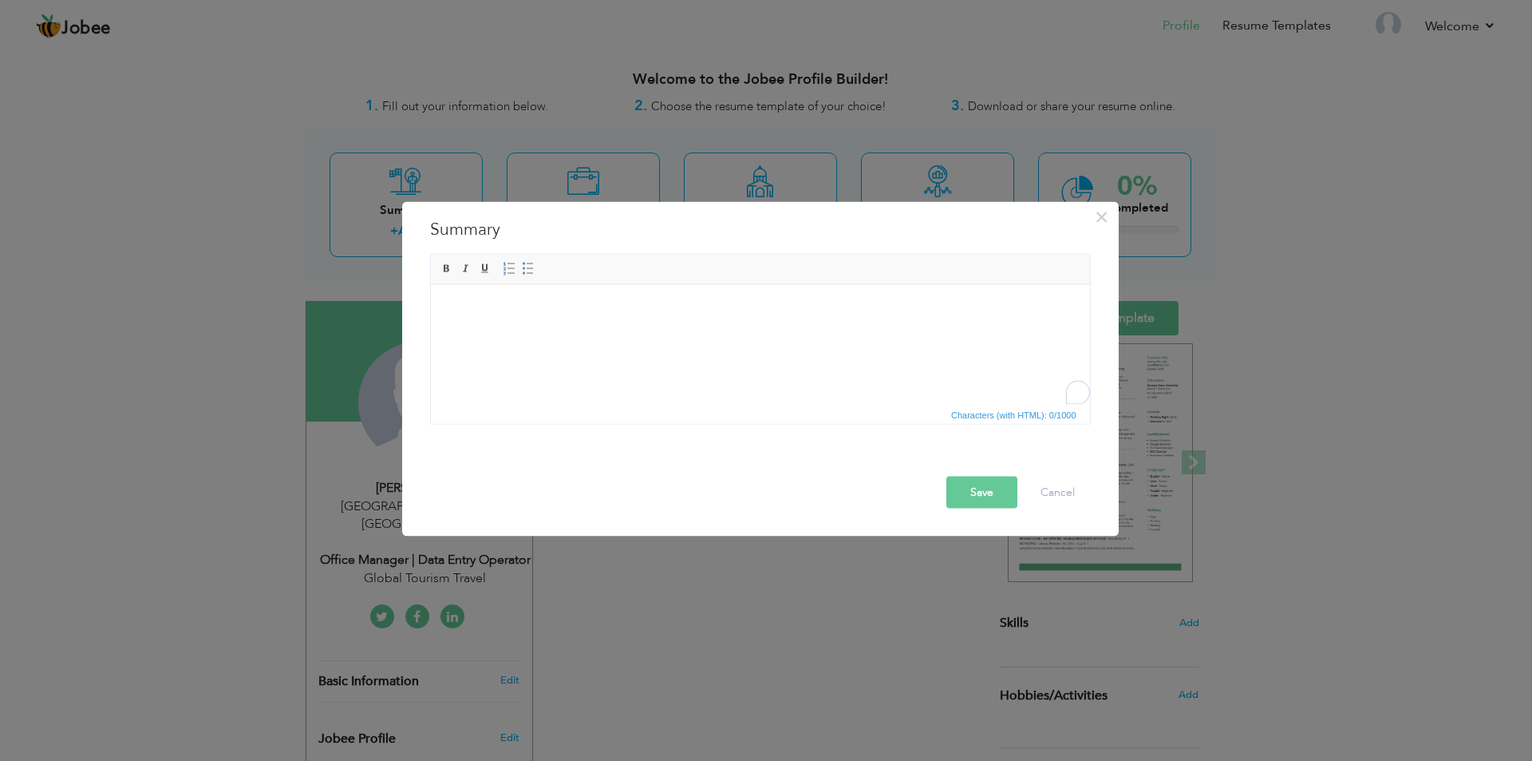
click at [724, 315] on html at bounding box center [759, 308] width 659 height 49
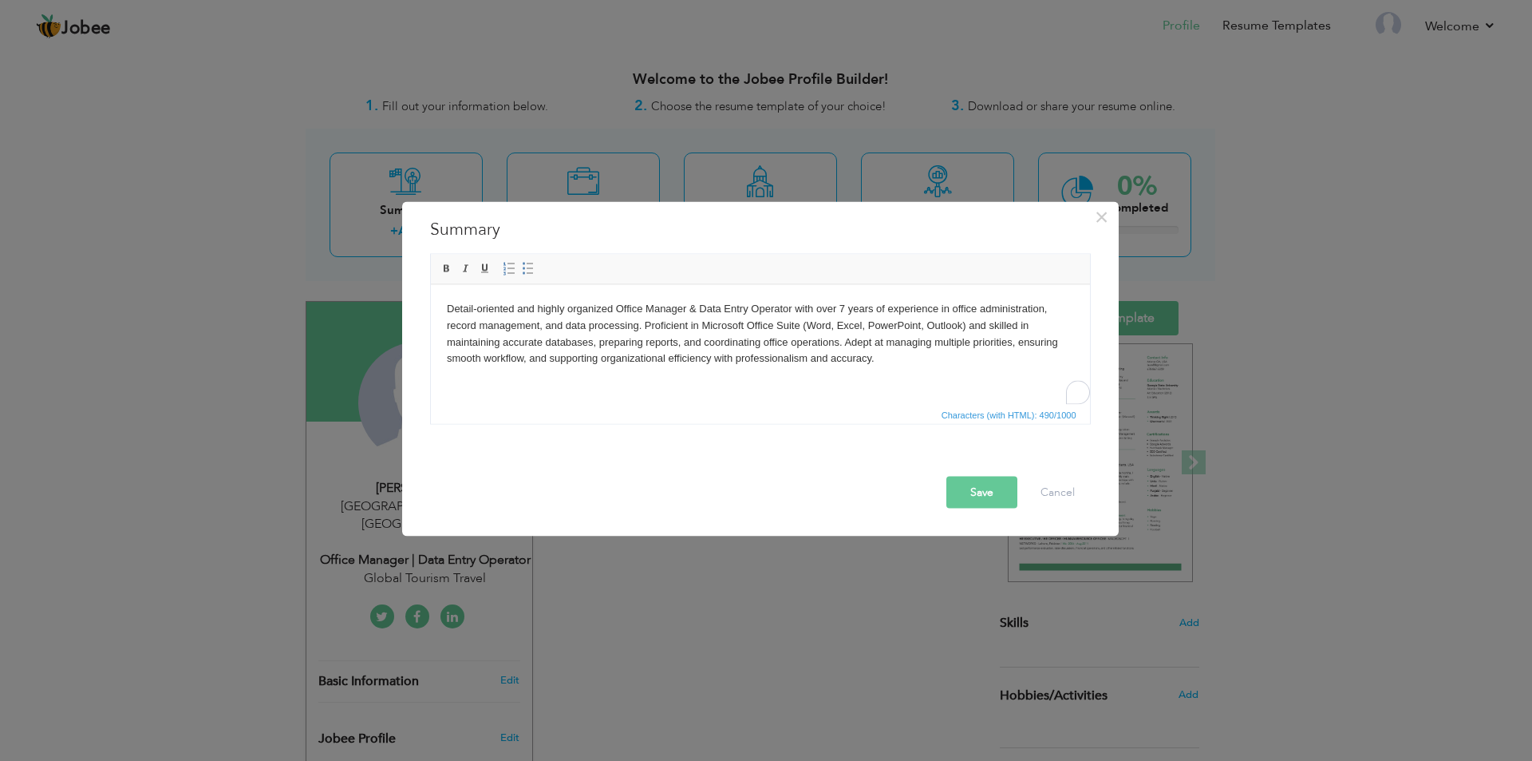
click at [1002, 499] on button "Save" at bounding box center [982, 492] width 71 height 32
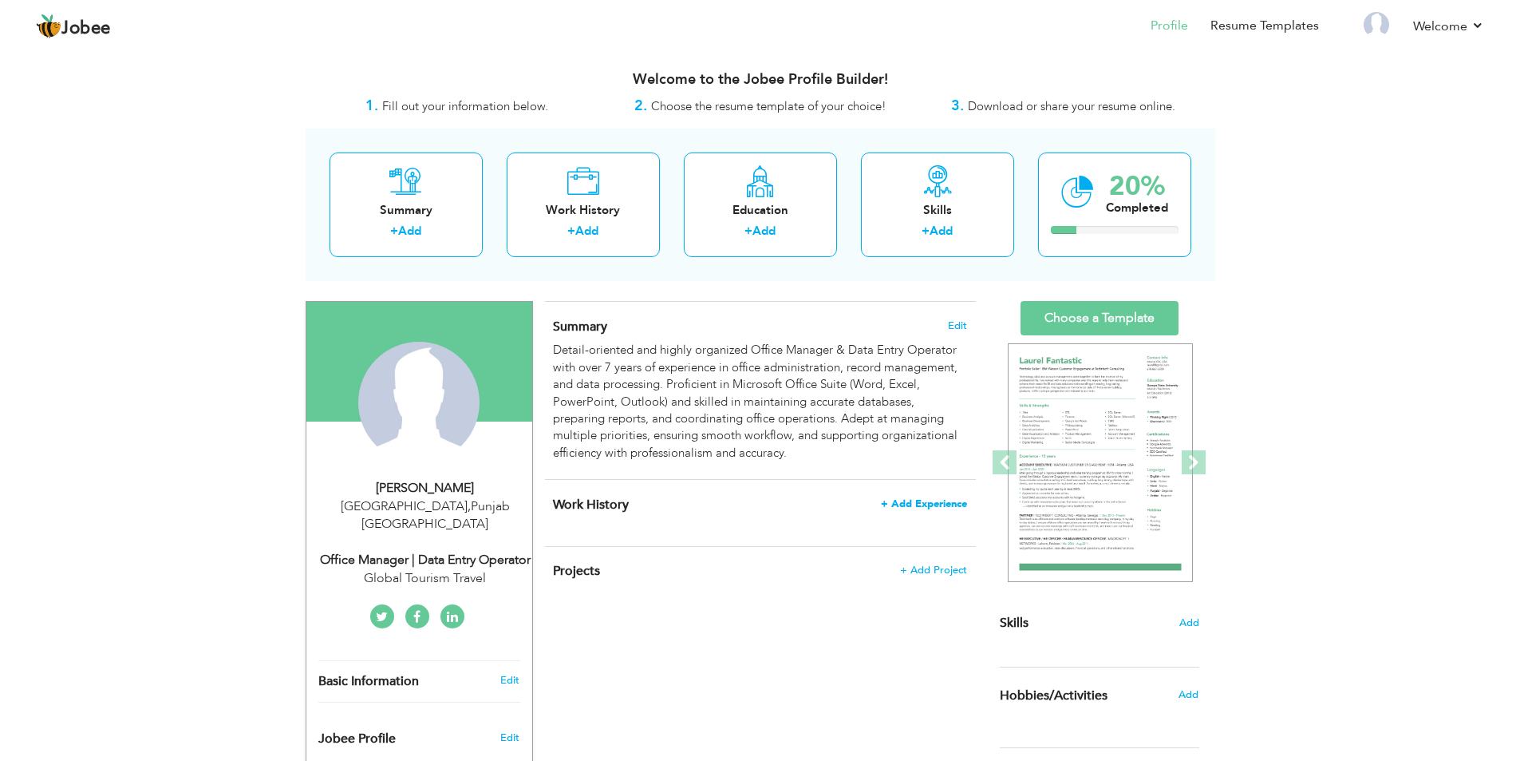
click at [927, 498] on span "+ Add Experience" at bounding box center [924, 503] width 86 height 11
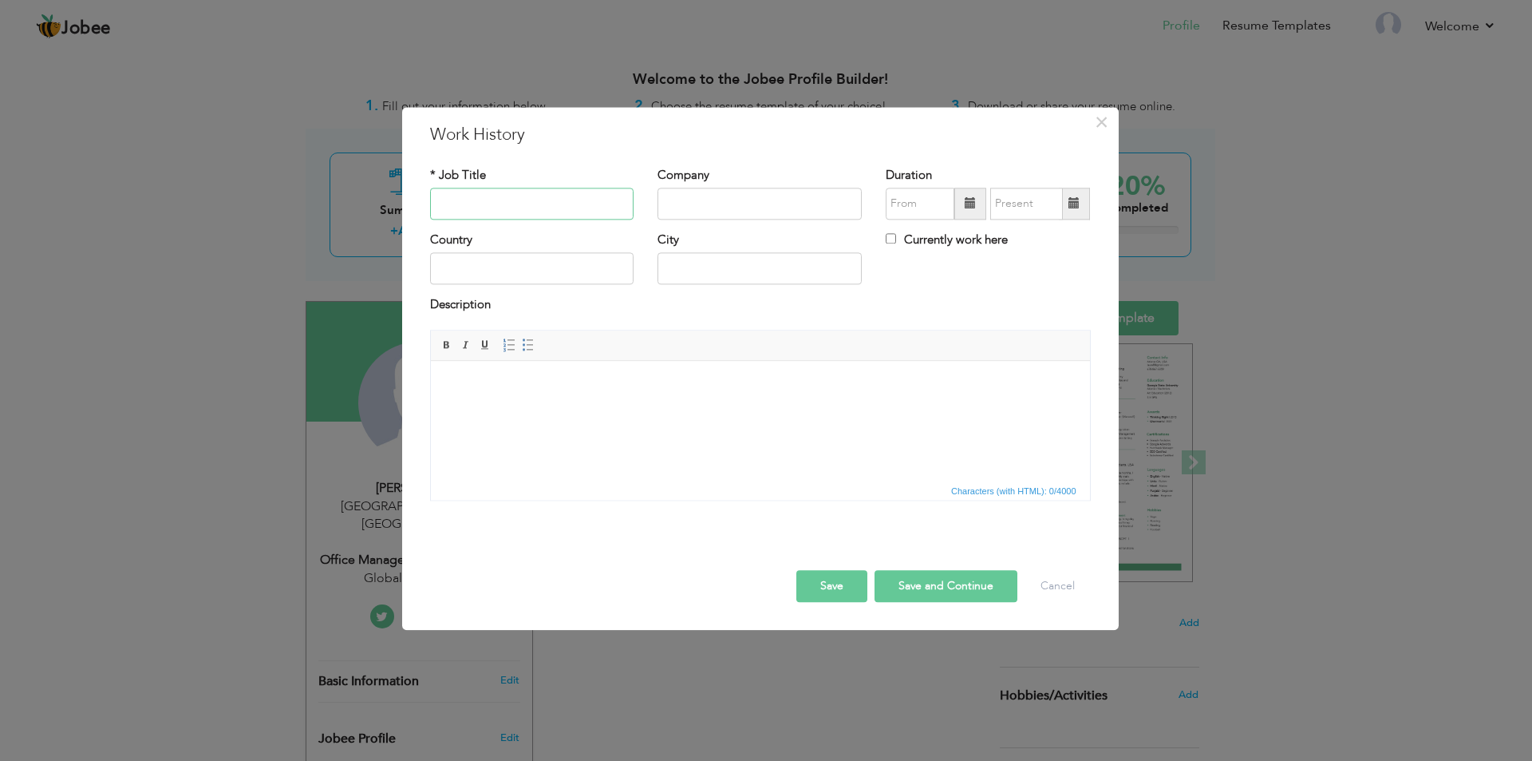
paste input "Al-Falah Business Solutions – [GEOGRAPHIC_DATA]"
type input "Al-Falah Business Solutions – [GEOGRAPHIC_DATA]"
click at [702, 198] on input "text" at bounding box center [760, 204] width 204 height 32
paste input "Al-Falah Business Solutions – [GEOGRAPHIC_DATA]"
type input "Al-Falah Business Solutions – [GEOGRAPHIC_DATA]"
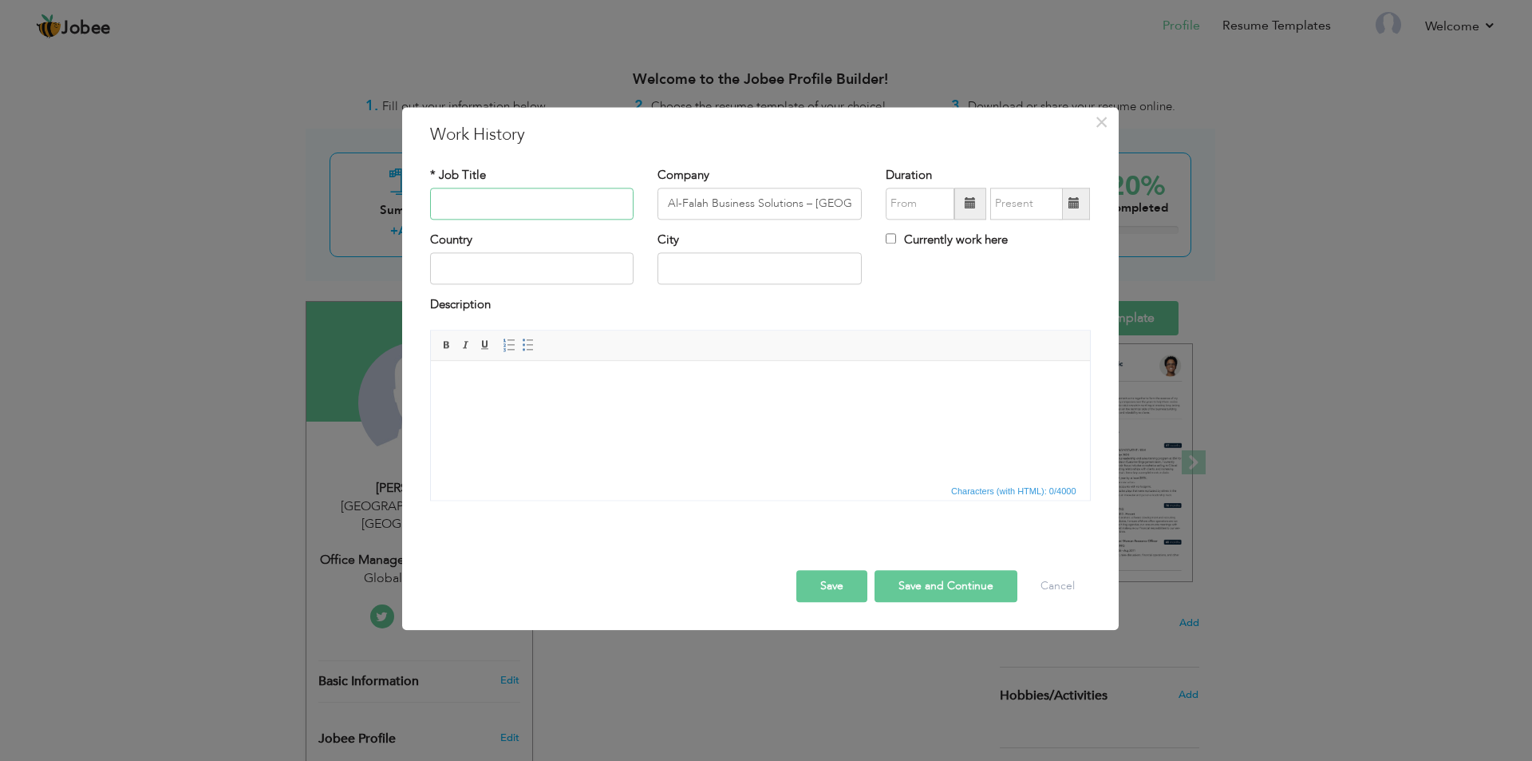
click at [504, 204] on input "text" at bounding box center [532, 204] width 204 height 32
paste input "Office Manager & Data Entry Operator"
type input "Office Manager & Data Entry Operator"
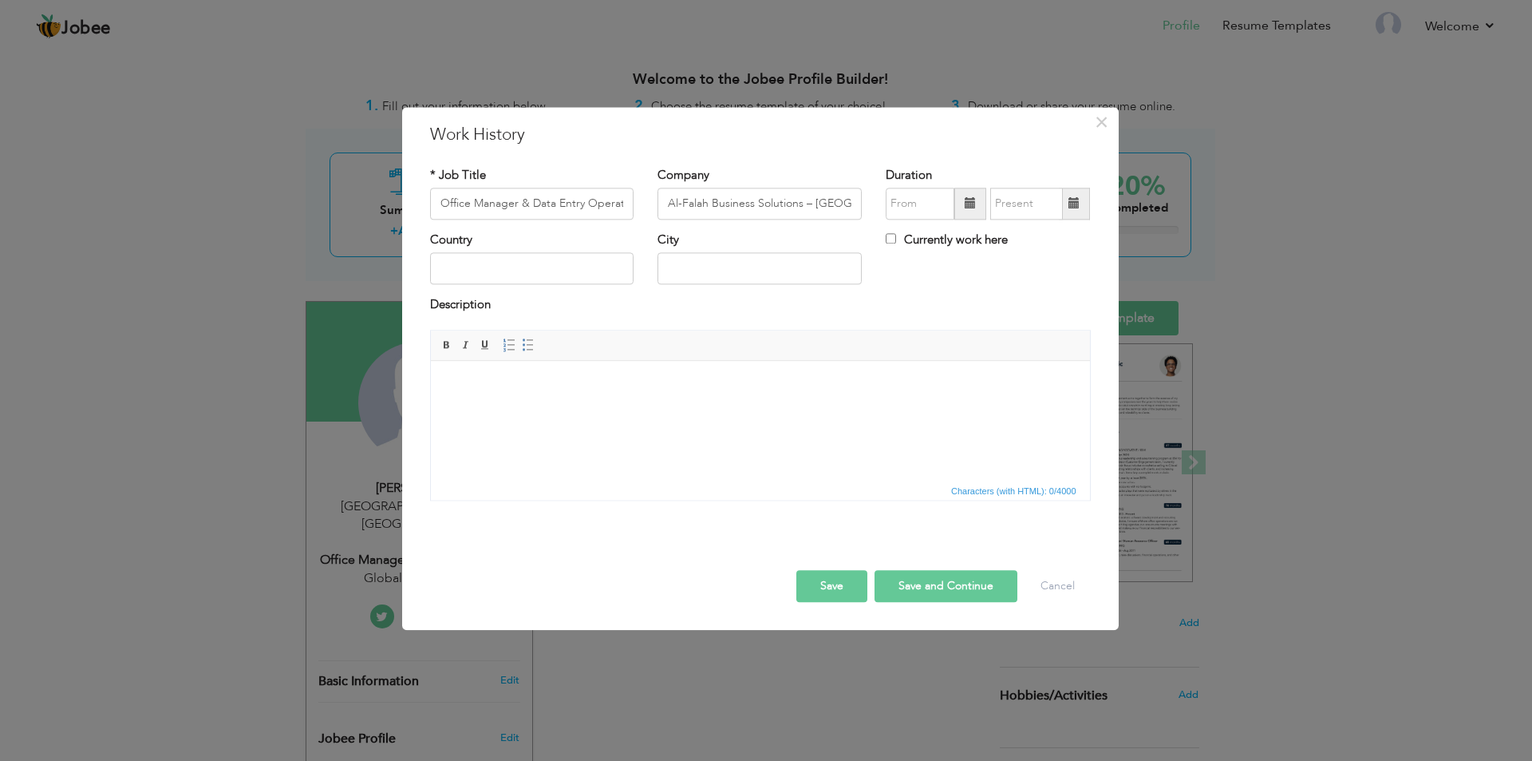
click at [660, 380] on body at bounding box center [759, 385] width 627 height 17
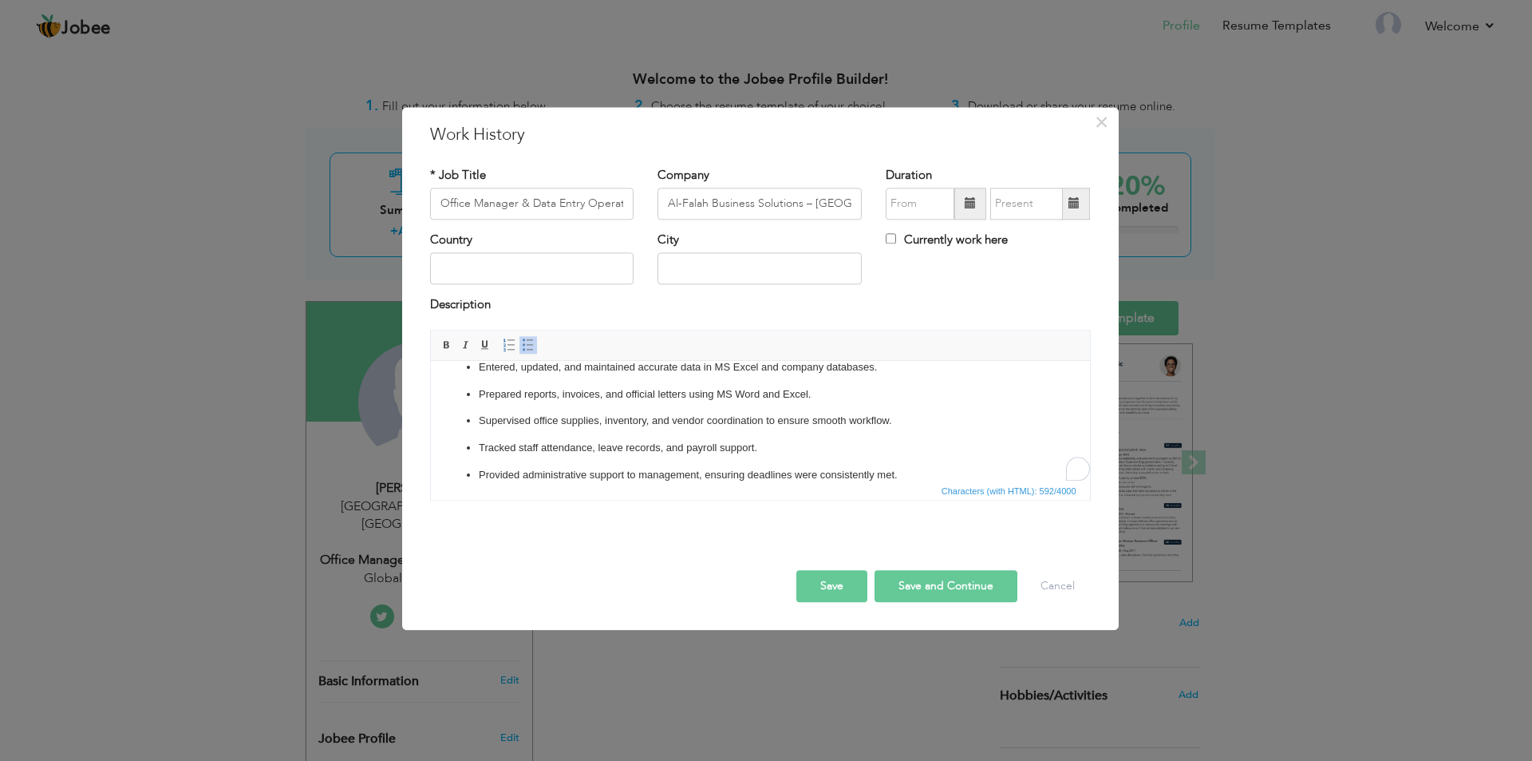
scroll to position [45, 0]
click at [526, 264] on input "text" at bounding box center [532, 269] width 204 height 32
click at [739, 260] on input "text" at bounding box center [760, 269] width 204 height 32
click at [893, 240] on input "Currently work here" at bounding box center [891, 238] width 10 height 10
checkbox input "true"
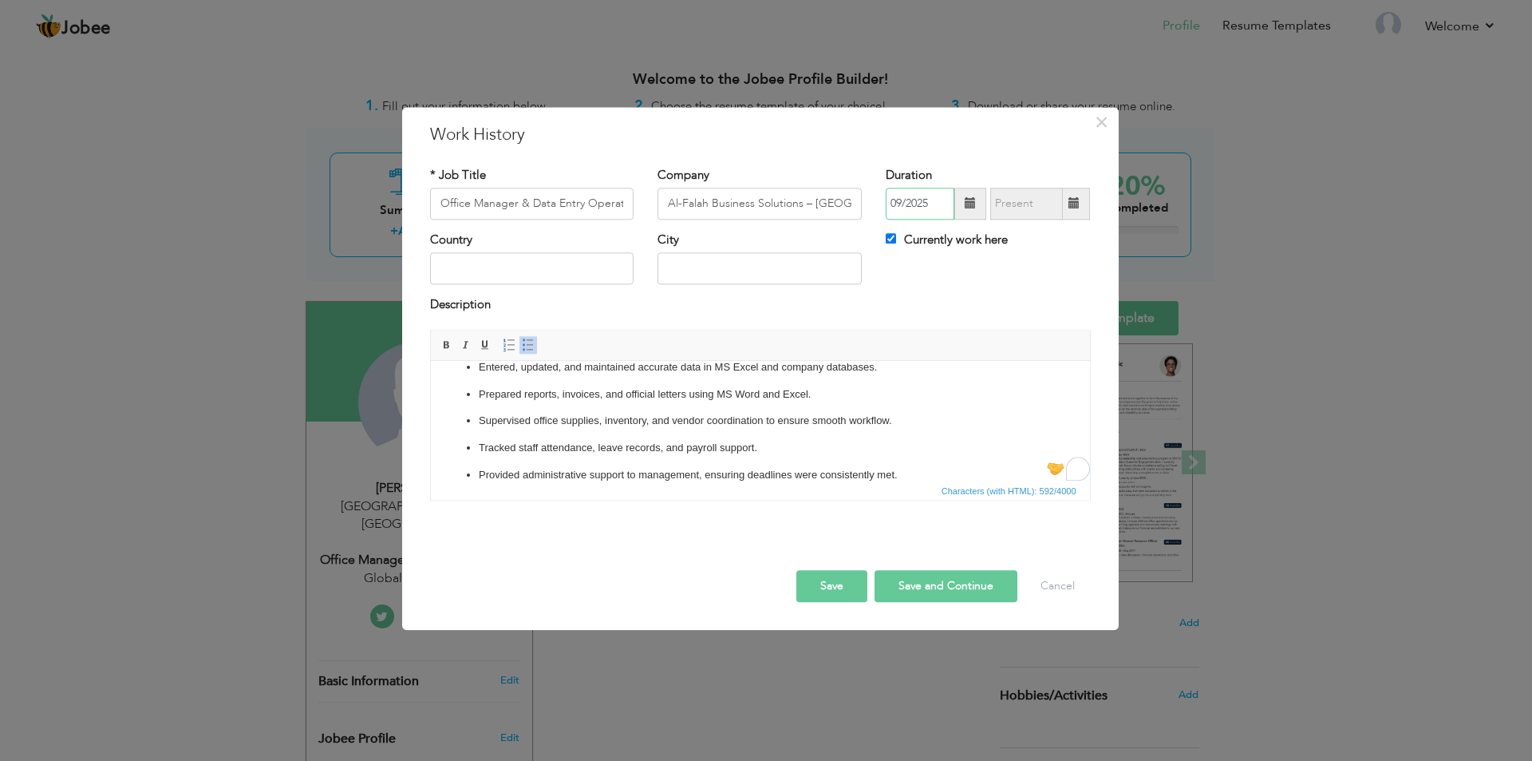
click at [911, 213] on input "09/2025" at bounding box center [920, 204] width 69 height 32
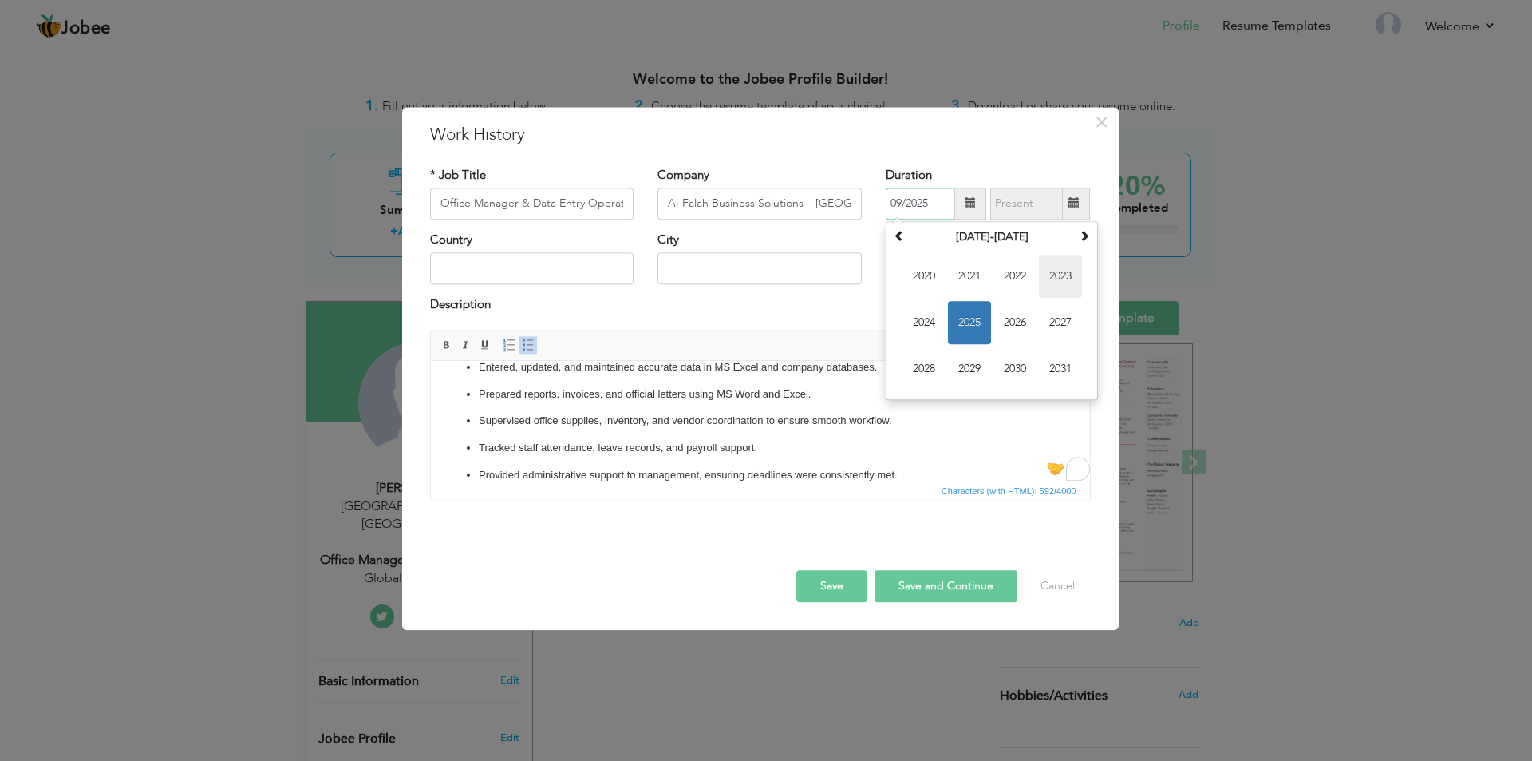
click at [1049, 280] on span "2023" at bounding box center [1060, 276] width 43 height 43
click at [865, 308] on div "Description" at bounding box center [760, 307] width 661 height 21
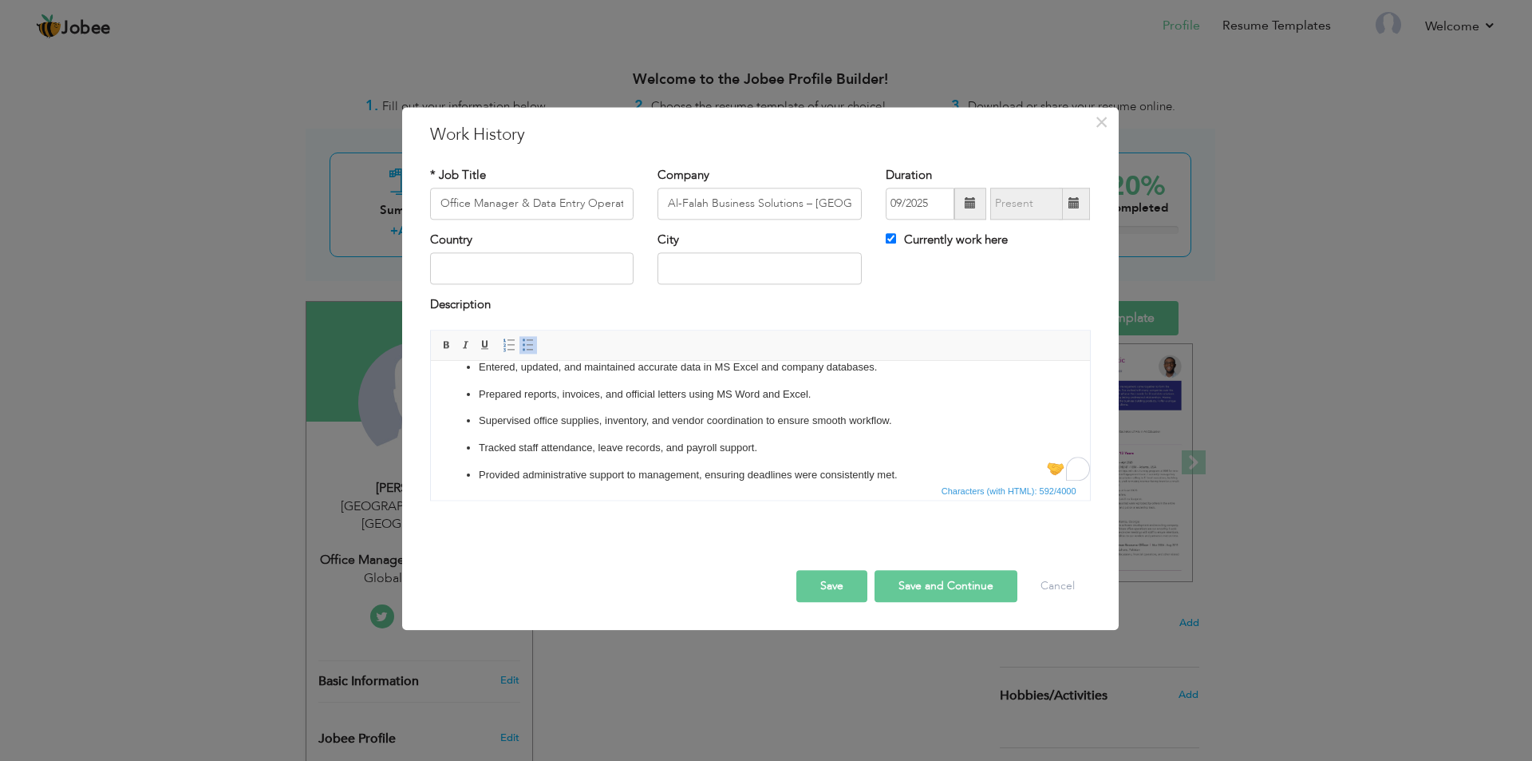
click at [927, 584] on button "Save and Continue" at bounding box center [946, 586] width 143 height 32
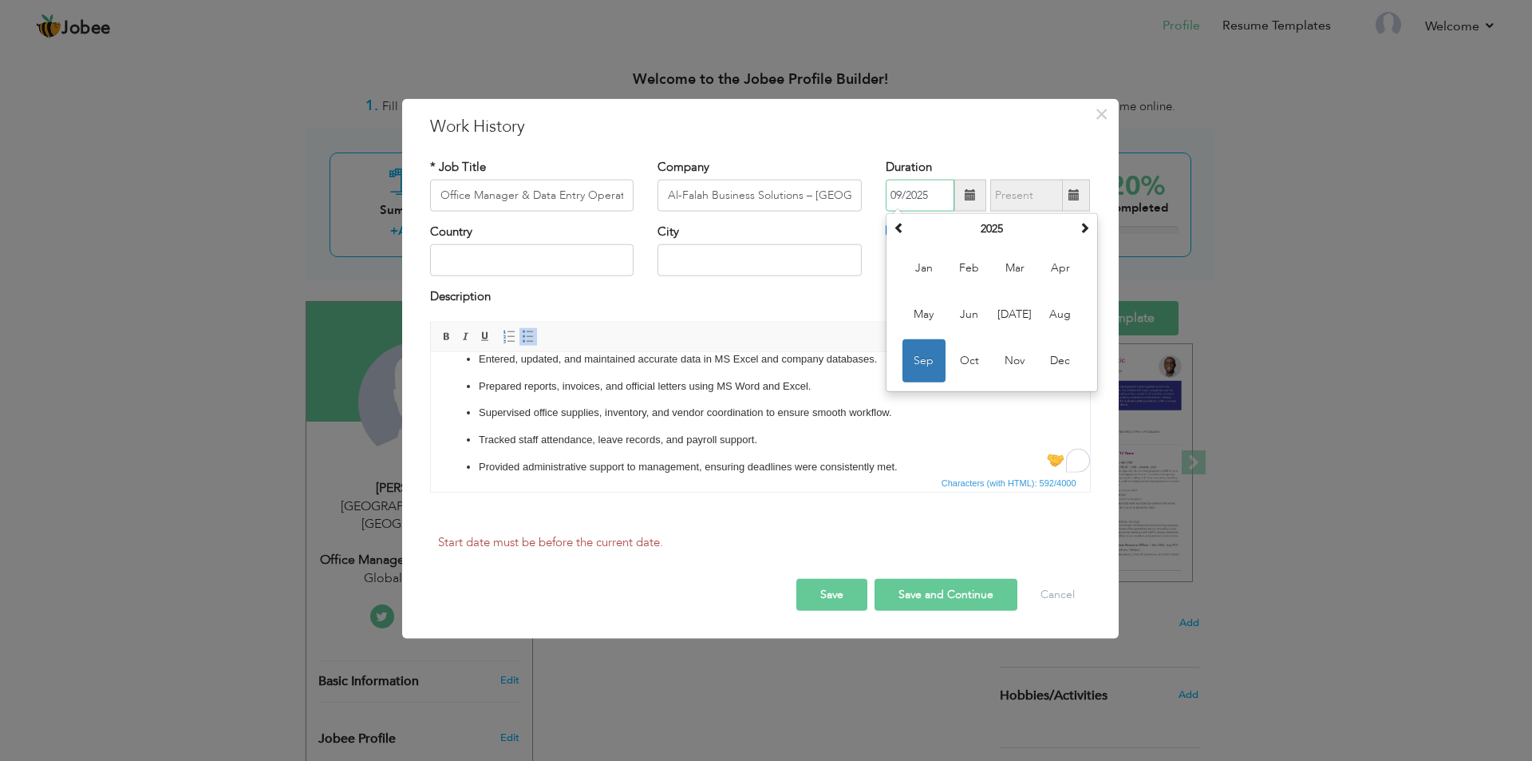
click at [935, 358] on span "Sep" at bounding box center [924, 360] width 43 height 43
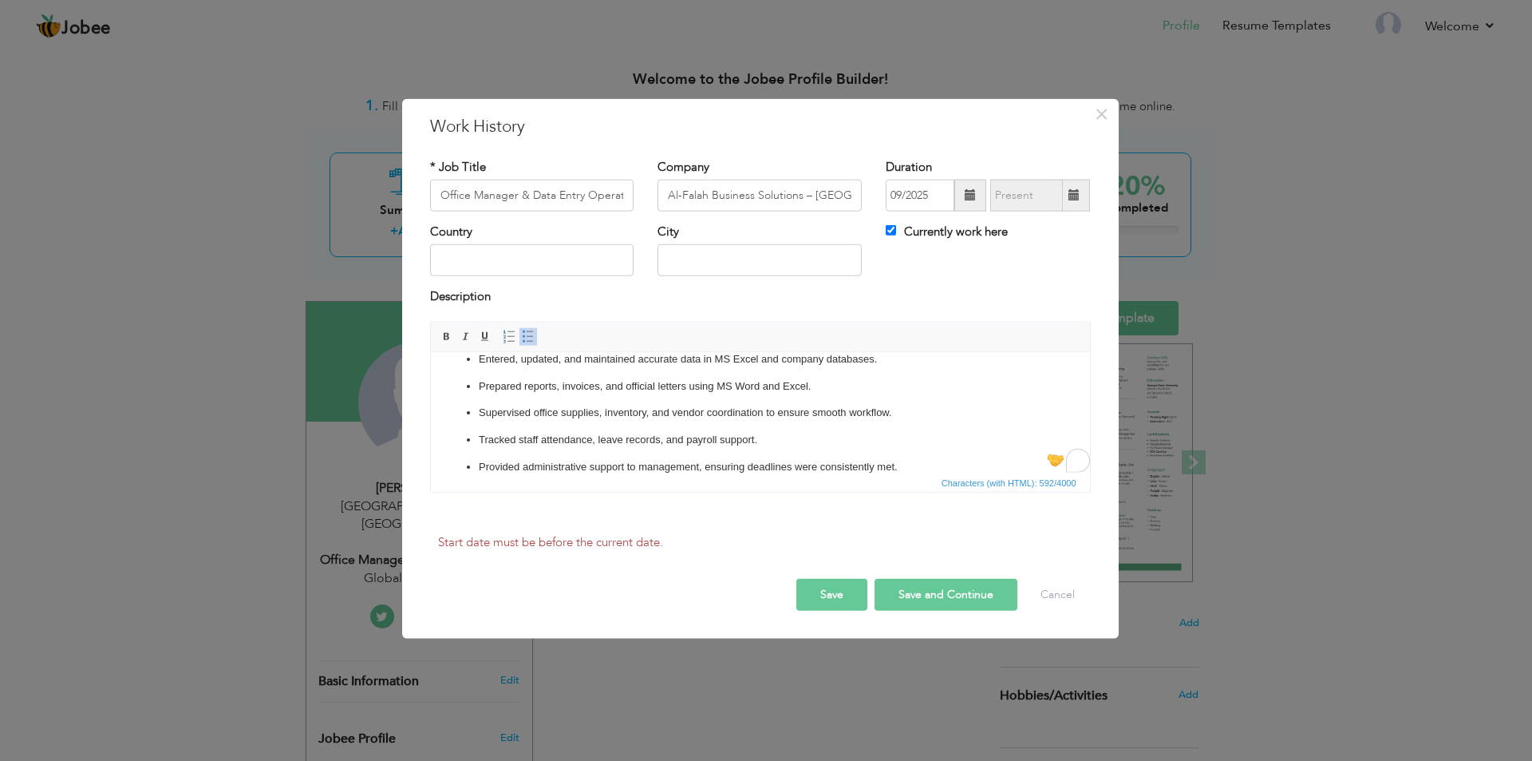
click at [960, 595] on button "Save and Continue" at bounding box center [946, 595] width 143 height 32
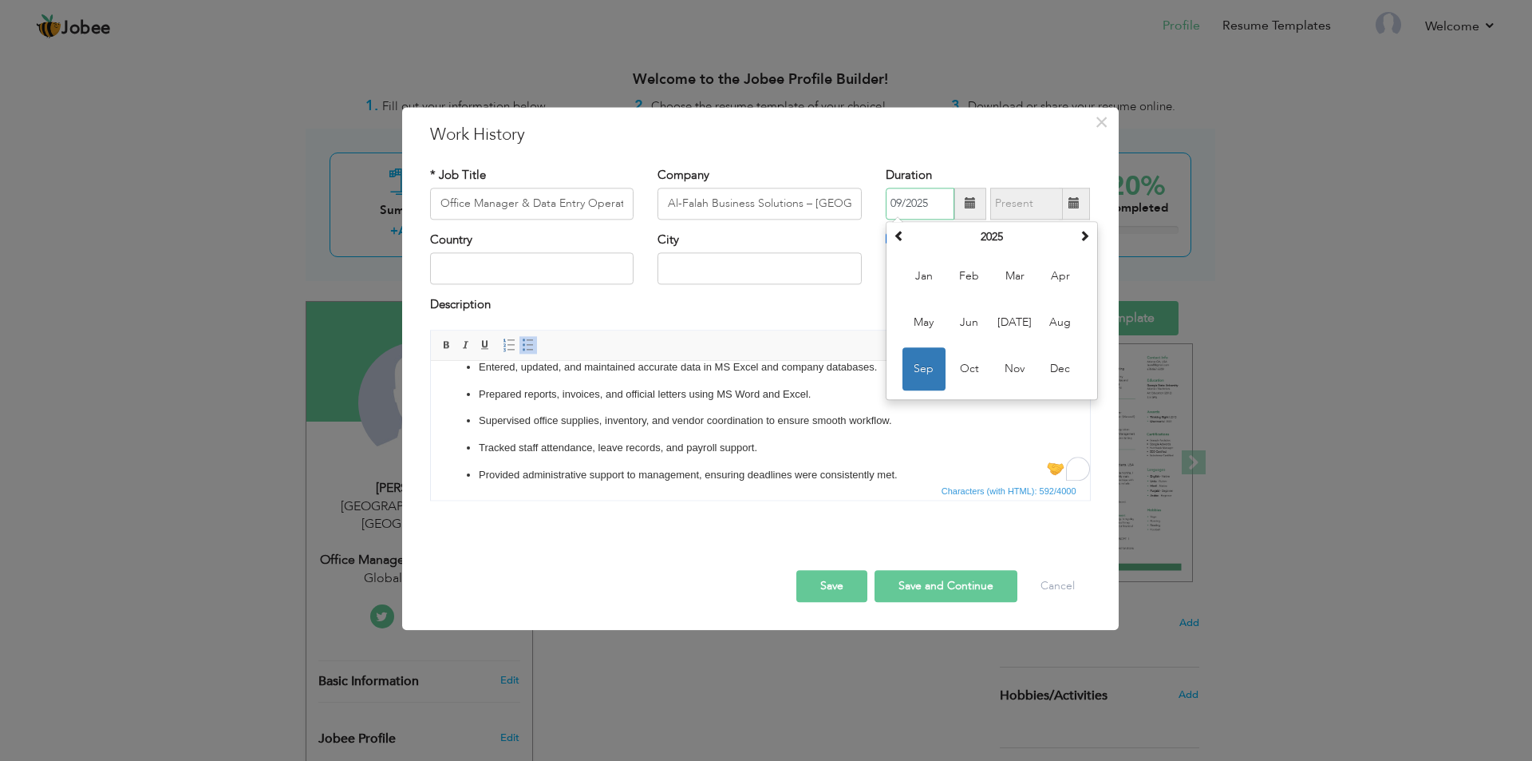
click at [928, 366] on span "Sep" at bounding box center [924, 368] width 43 height 43
click at [946, 591] on button "Save and Continue" at bounding box center [946, 586] width 143 height 32
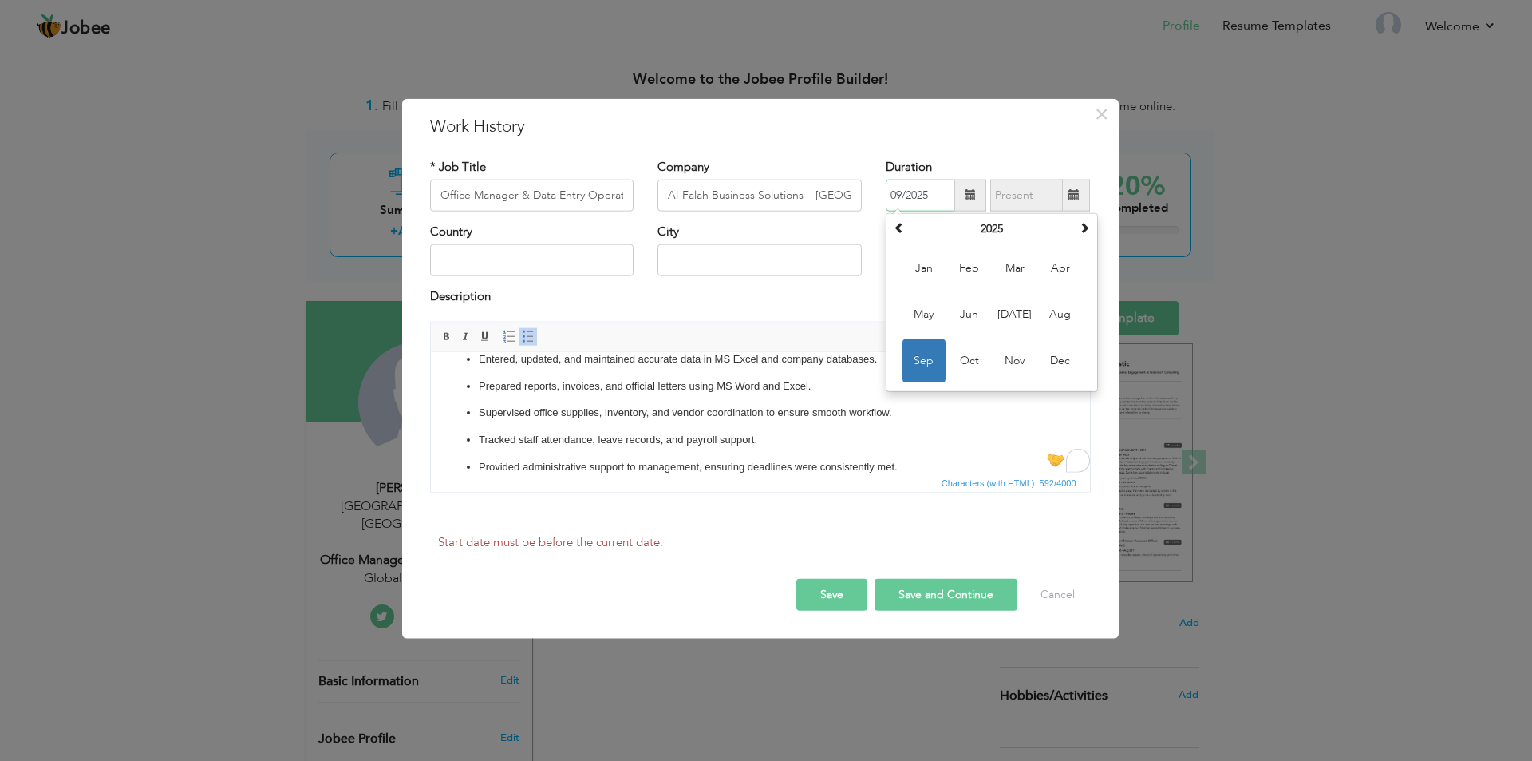
click at [908, 358] on span "Sep" at bounding box center [924, 360] width 43 height 43
click at [908, 352] on span "Editor toolbars Basic Styles Bold Italic Underline Paragraph Insert/Remove Numb…" at bounding box center [760, 337] width 659 height 30
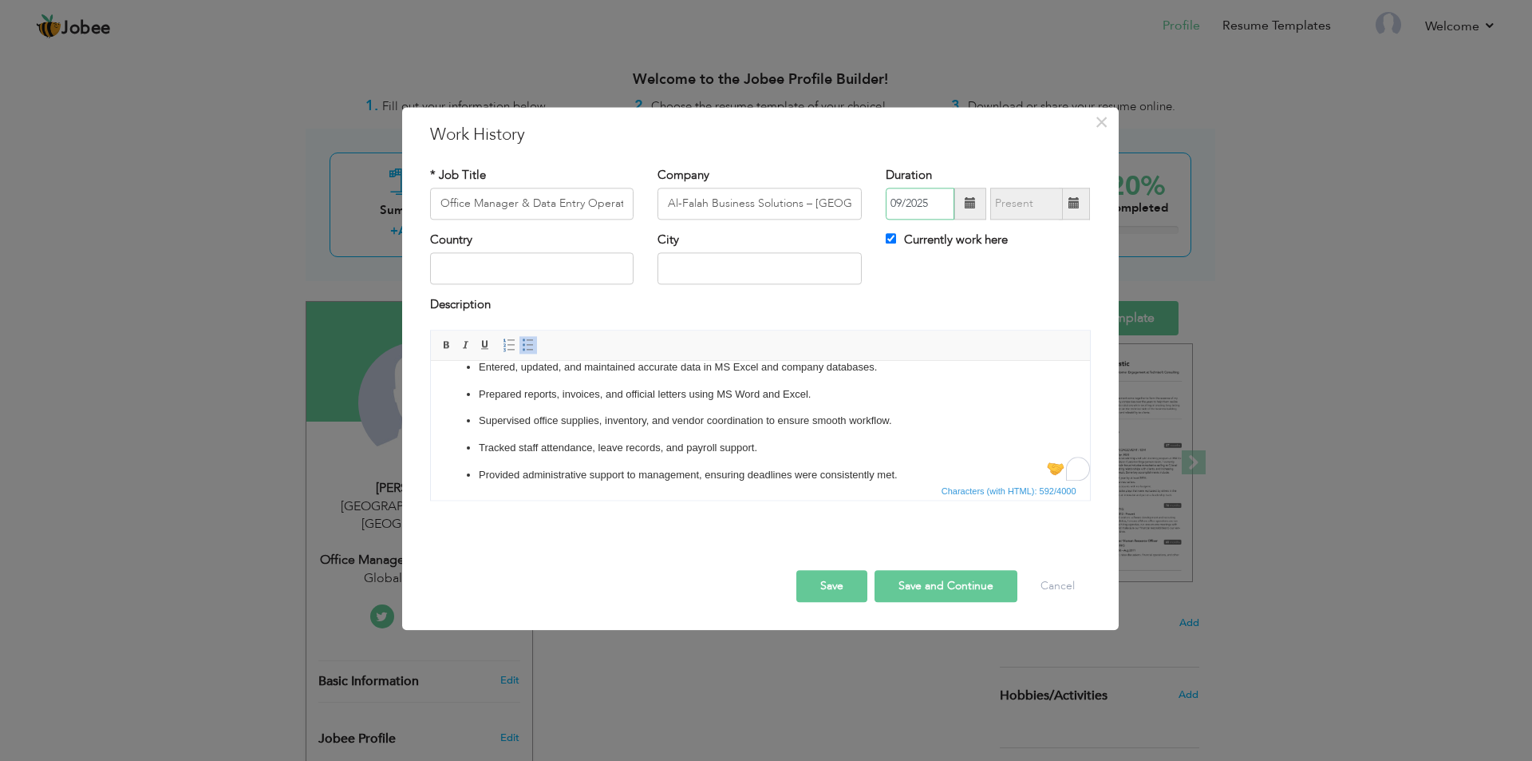
click at [907, 202] on input "09/2025" at bounding box center [920, 204] width 69 height 32
click at [909, 228] on th "2025" at bounding box center [992, 237] width 166 height 24
click at [901, 230] on span at bounding box center [899, 235] width 11 height 11
click at [1085, 233] on span at bounding box center [1084, 235] width 11 height 11
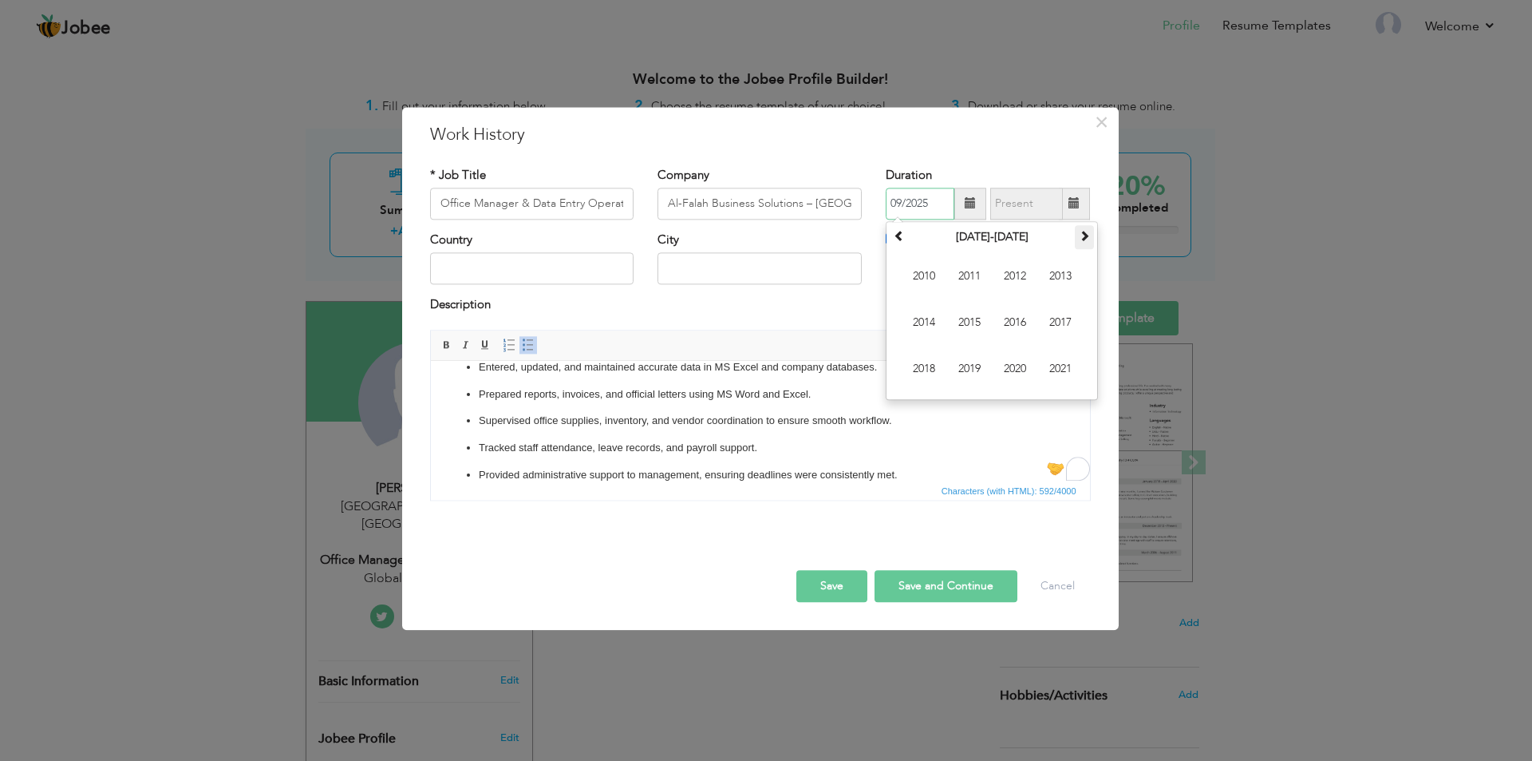
click at [1086, 234] on span at bounding box center [1084, 235] width 11 height 11
click at [1068, 274] on span "2023" at bounding box center [1060, 276] width 43 height 43
drag, startPoint x: 926, startPoint y: 361, endPoint x: 476, endPoint y: 80, distance: 529.9
click at [926, 361] on span "Sep" at bounding box center [924, 368] width 43 height 43
type input "09/2023"
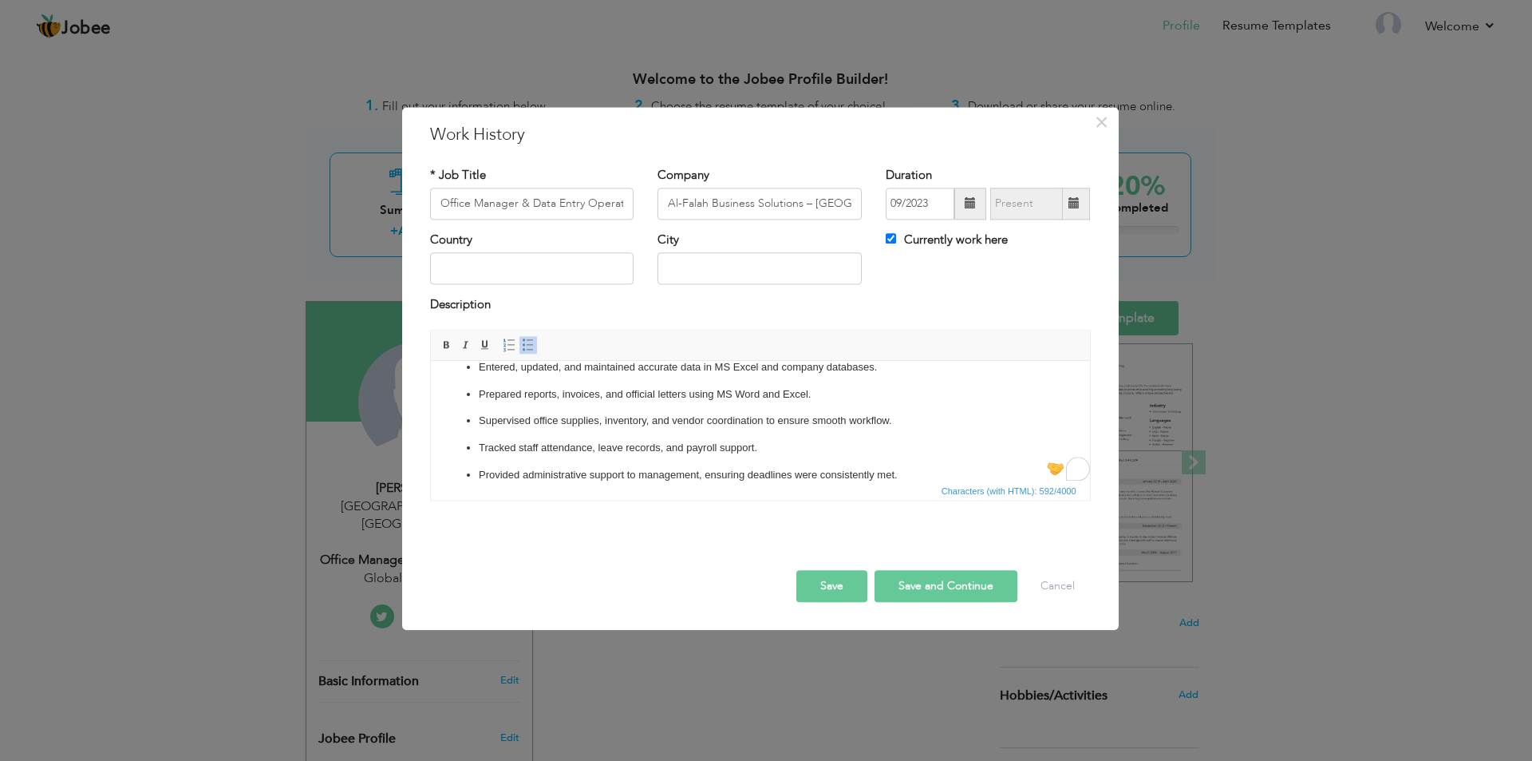
click at [907, 588] on button "Save and Continue" at bounding box center [946, 586] width 143 height 32
checkbox input "false"
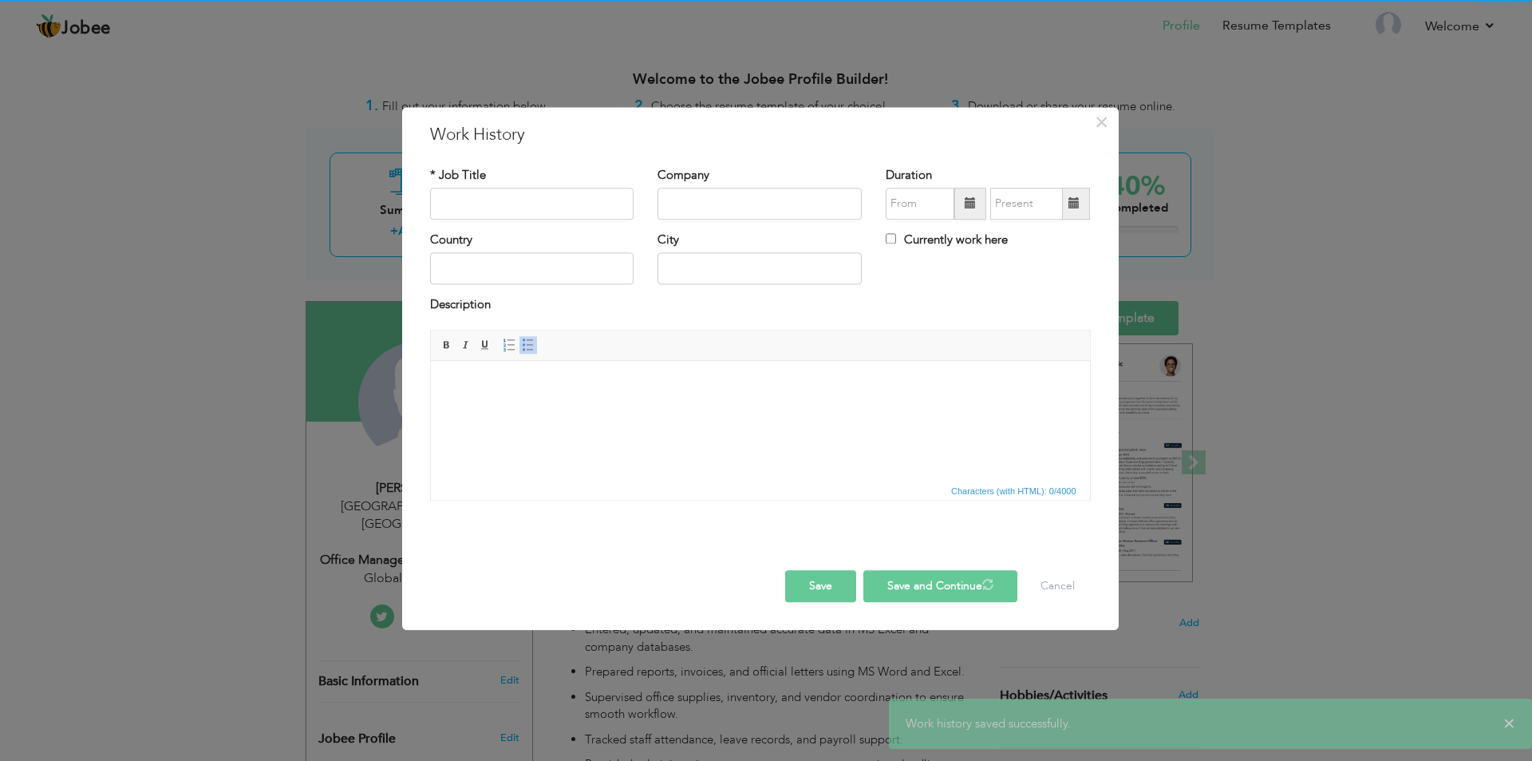
scroll to position [0, 0]
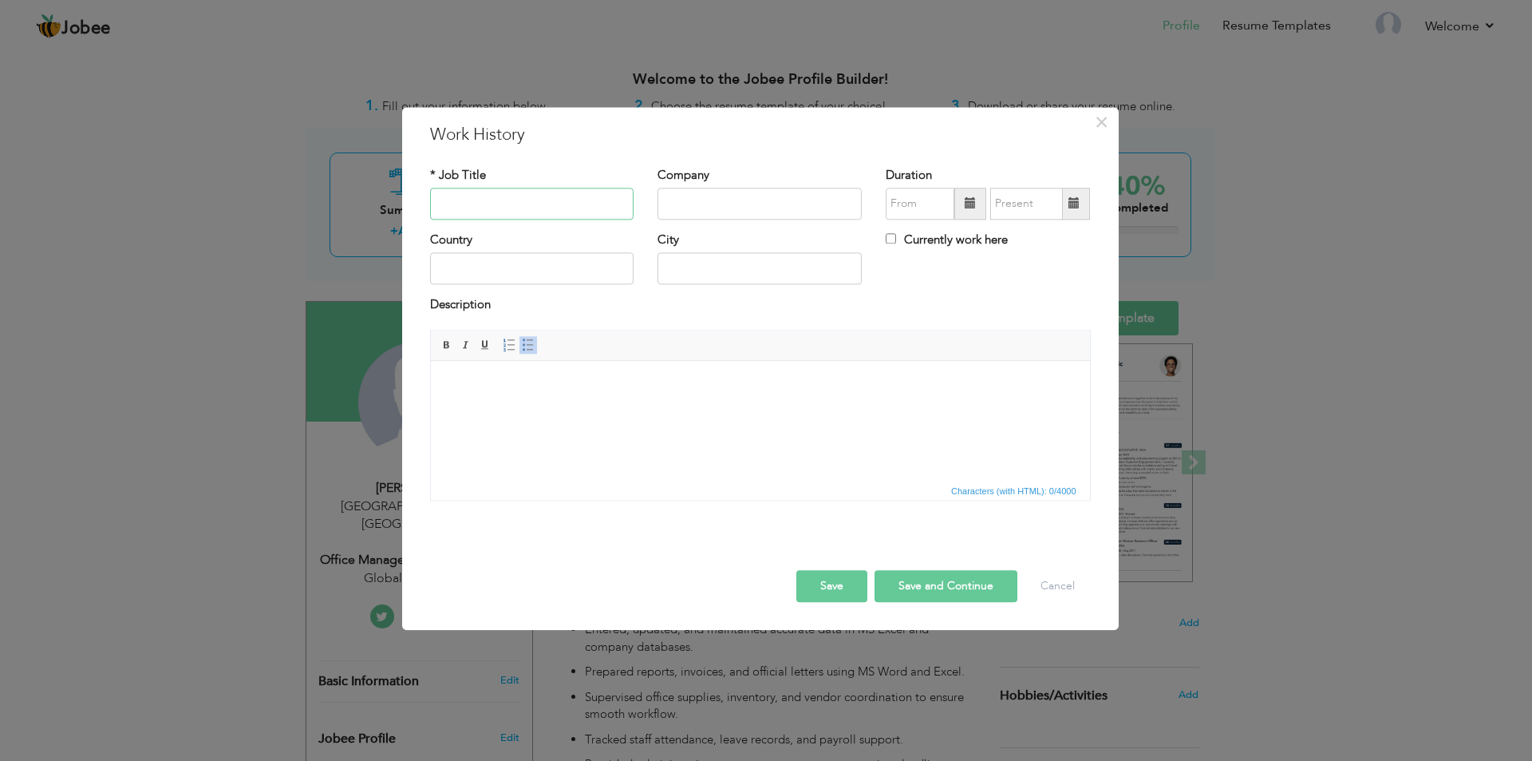
click at [520, 211] on input "text" at bounding box center [532, 204] width 204 height 32
click at [737, 214] on input "text" at bounding box center [760, 204] width 204 height 32
paste input "SkillSet Trainings – [GEOGRAPHIC_DATA]"
type input "SkillSet Trainings – [GEOGRAPHIC_DATA]"
click at [537, 211] on input "text" at bounding box center [532, 204] width 204 height 32
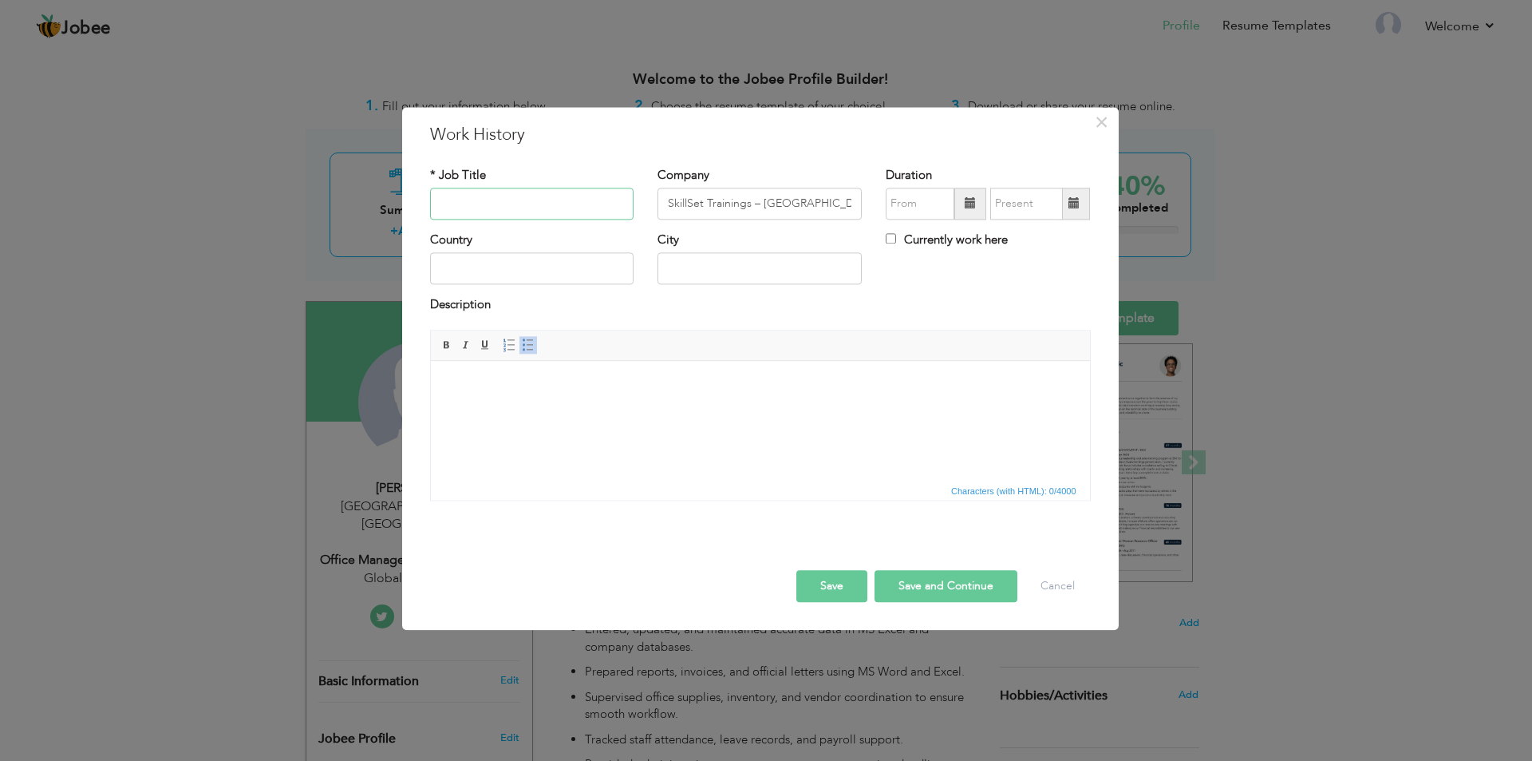
paste input "Administrative & Data Entry Assistant"
type input "Administrative & Data Entry Assistant"
click at [626, 398] on html at bounding box center [759, 385] width 659 height 49
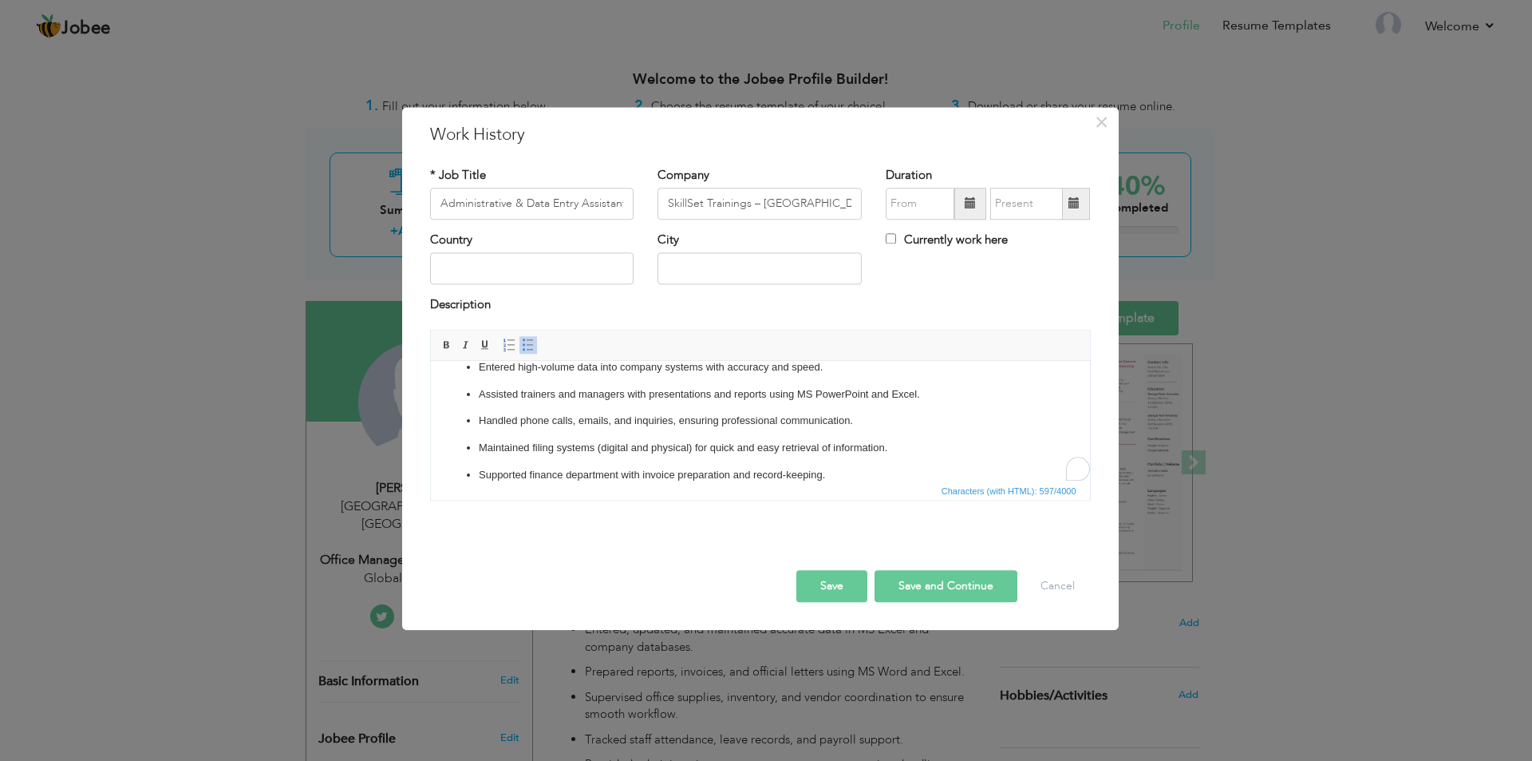
scroll to position [45, 0]
click at [915, 209] on input "text" at bounding box center [920, 204] width 69 height 32
click at [926, 219] on div at bounding box center [988, 204] width 204 height 32
click at [923, 208] on input "text" at bounding box center [920, 204] width 69 height 32
click at [990, 239] on th "2023" at bounding box center [992, 237] width 166 height 24
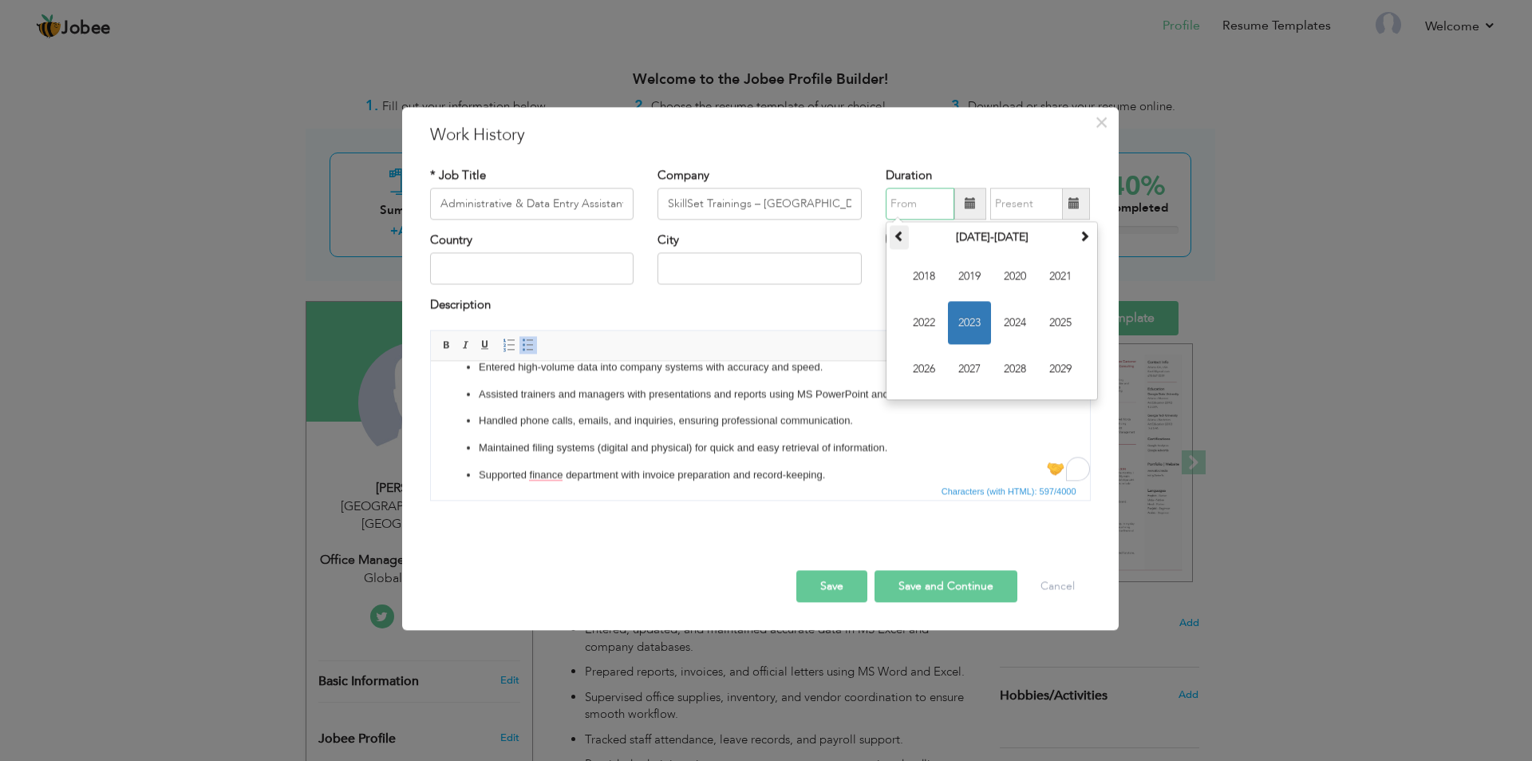
click at [900, 241] on span at bounding box center [899, 235] width 11 height 11
click at [961, 368] on span "2017" at bounding box center [969, 368] width 43 height 43
click at [927, 282] on span "Jan" at bounding box center [924, 276] width 43 height 43
type input "01/2017"
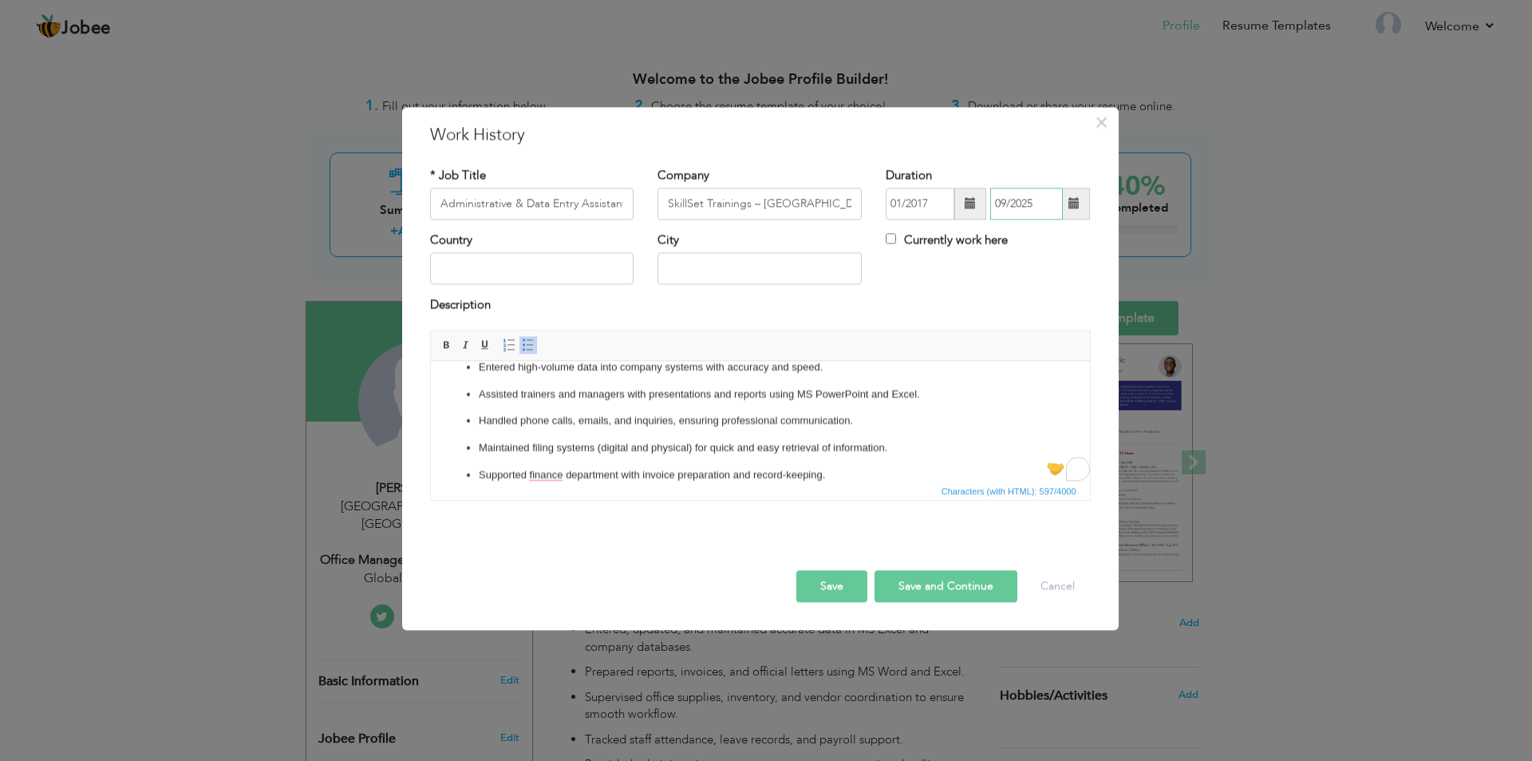
click at [1033, 210] on input "09/2025" at bounding box center [1026, 204] width 73 height 32
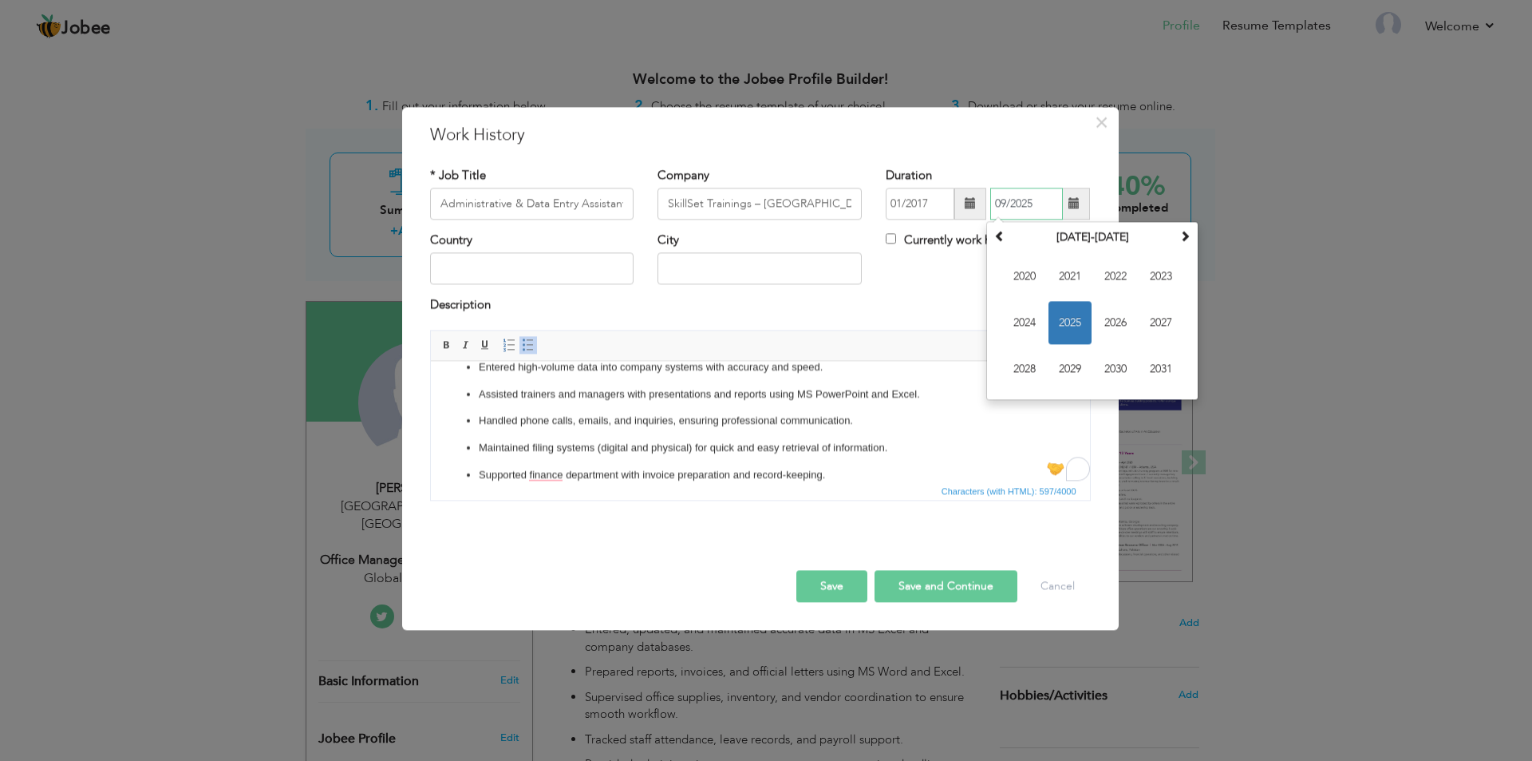
click at [1028, 271] on span "2020" at bounding box center [1024, 276] width 43 height 43
click at [1111, 373] on span "Nov" at bounding box center [1115, 368] width 43 height 43
type input "11/2020"
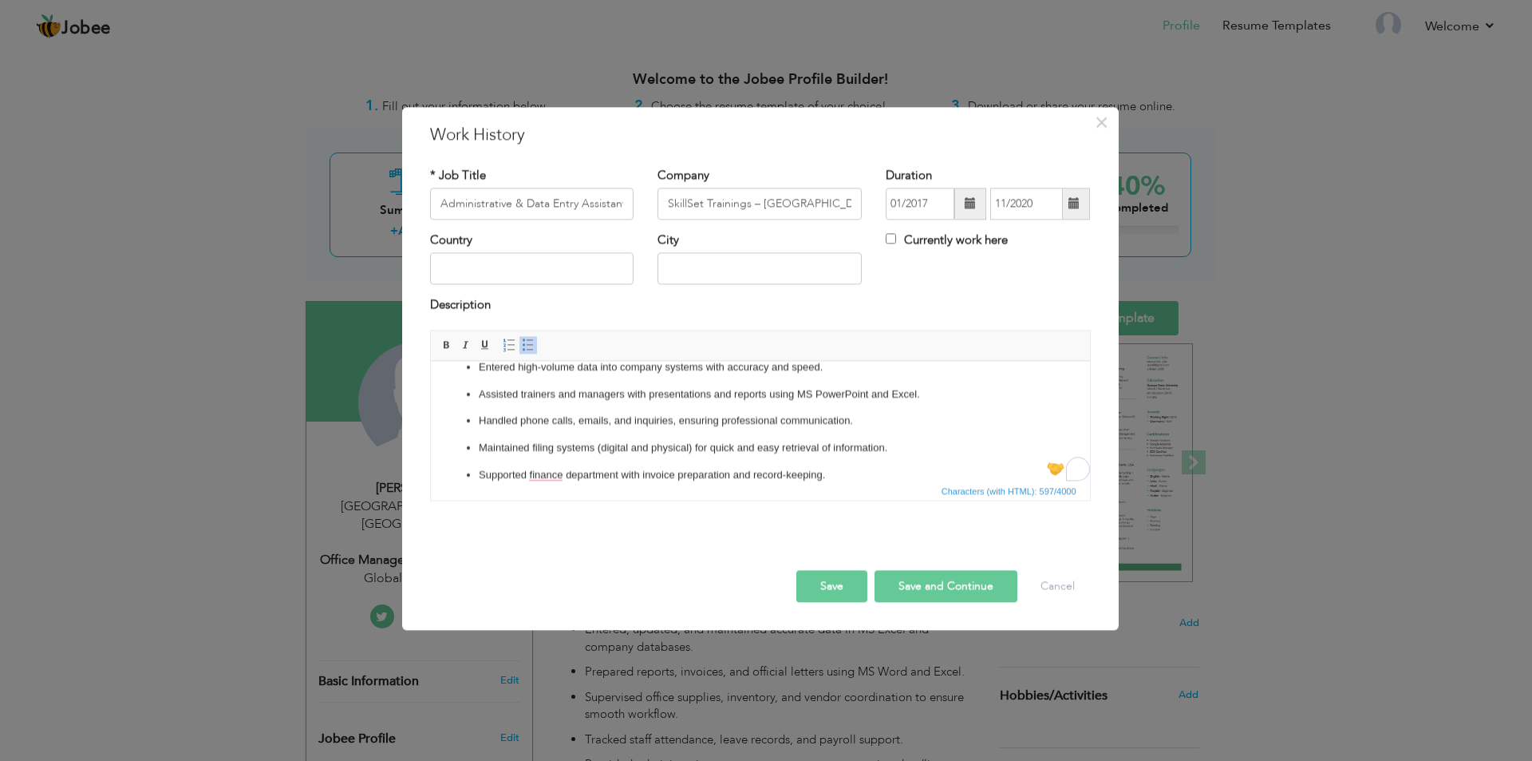
click at [919, 584] on button "Save and Continue" at bounding box center [946, 586] width 143 height 32
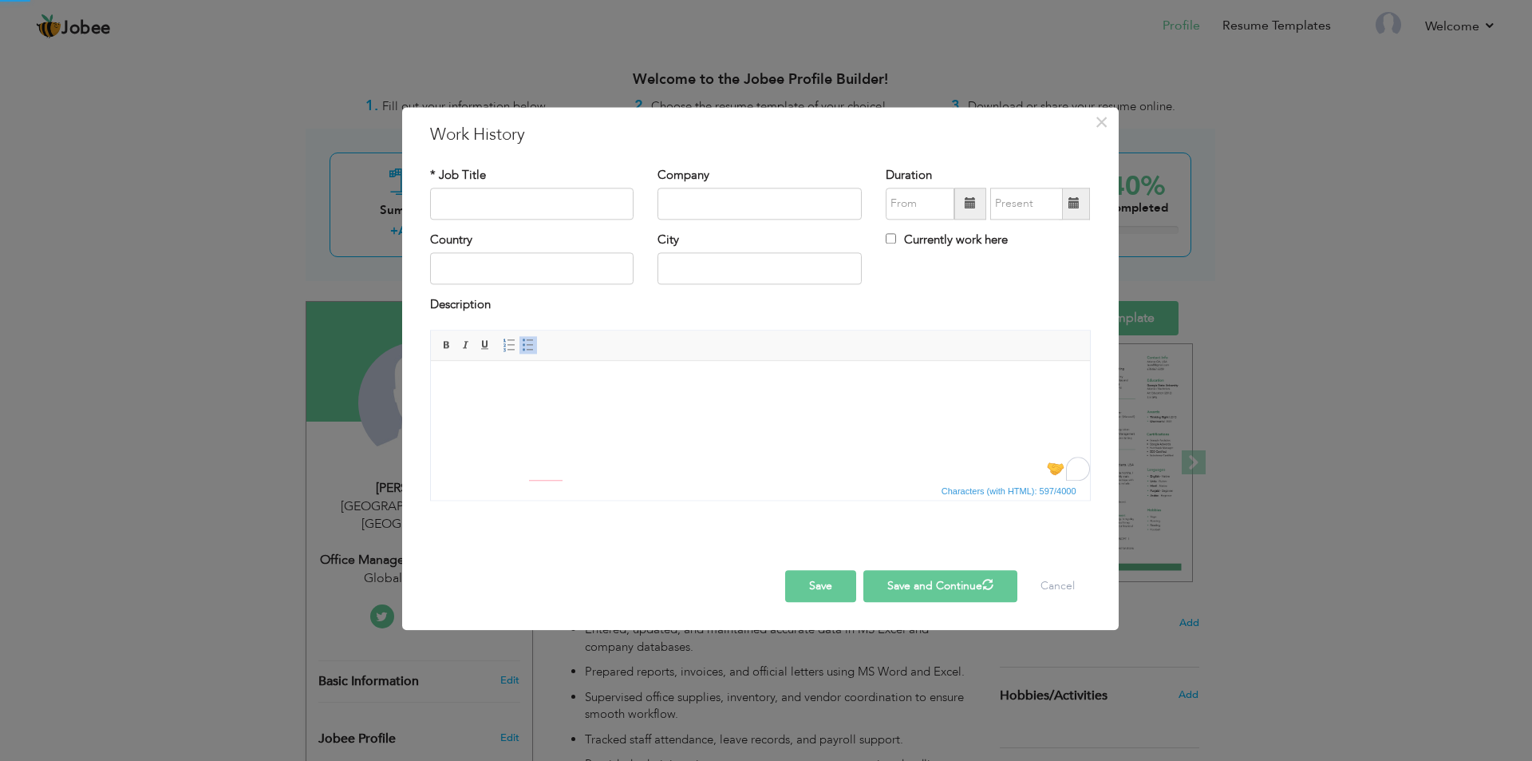
scroll to position [0, 0]
click at [701, 202] on input "text" at bounding box center [760, 204] width 204 height 32
paste input "Global Logistics & Transports – [GEOGRAPHIC_DATA]"
type input "Global Logistics & Transports – [GEOGRAPHIC_DATA]"
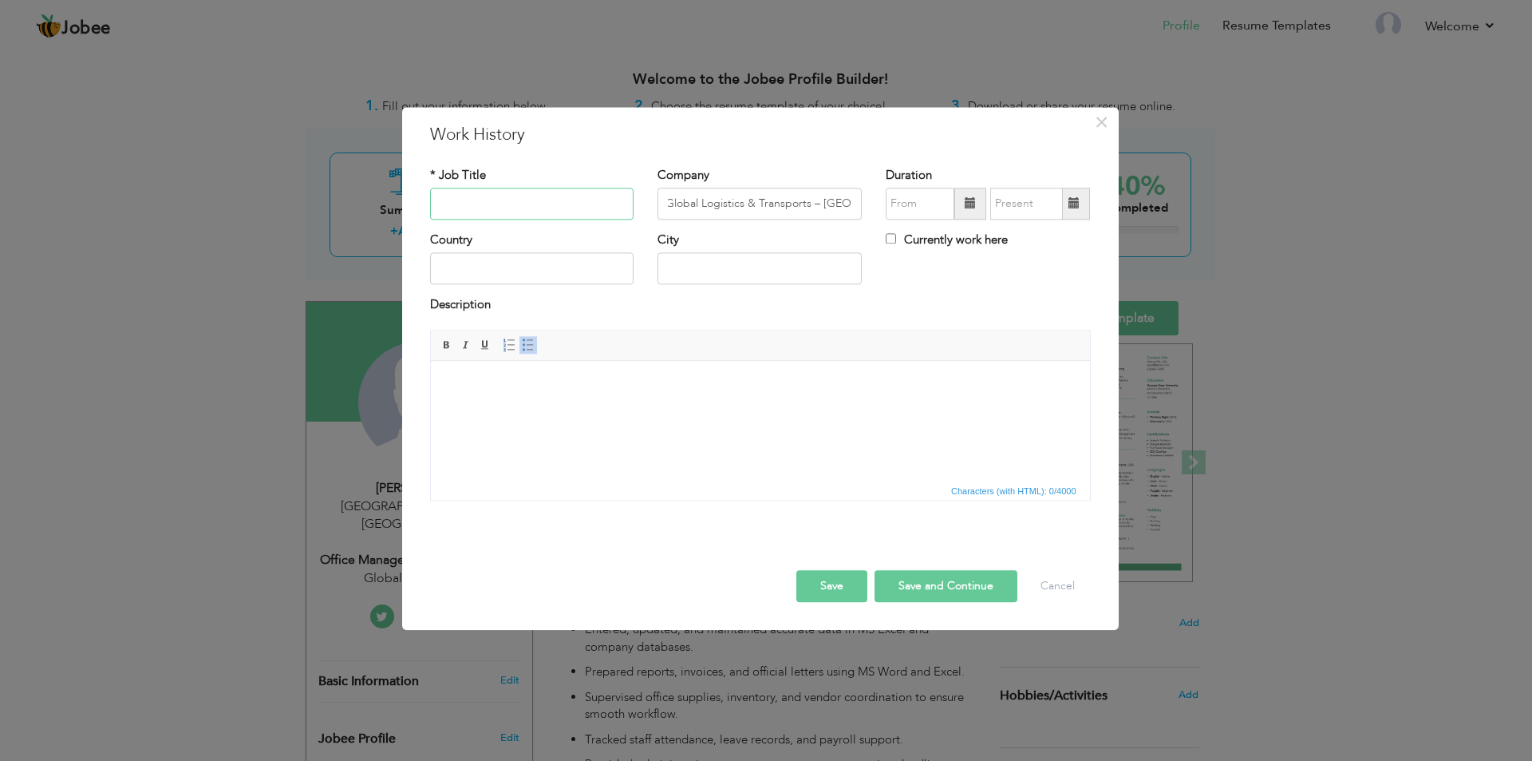
click at [553, 201] on input "text" at bounding box center [532, 204] width 204 height 32
paste input "Office Clerk / Document Controller"
type input "Office Clerk / Document Controller"
click at [658, 381] on body at bounding box center [759, 385] width 627 height 17
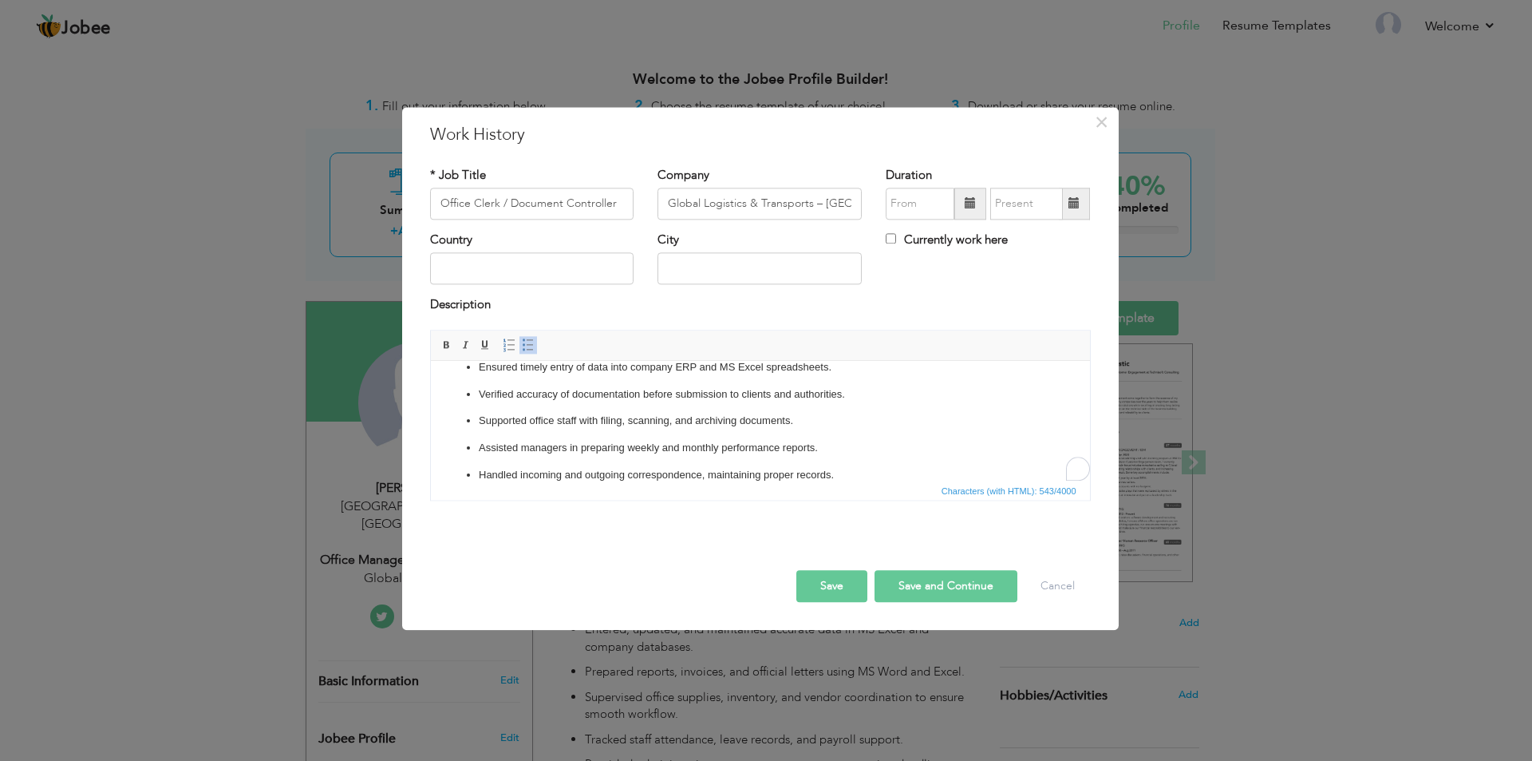
scroll to position [45, 0]
click at [912, 197] on input "text" at bounding box center [920, 204] width 69 height 32
click at [958, 234] on th "2017" at bounding box center [992, 237] width 166 height 24
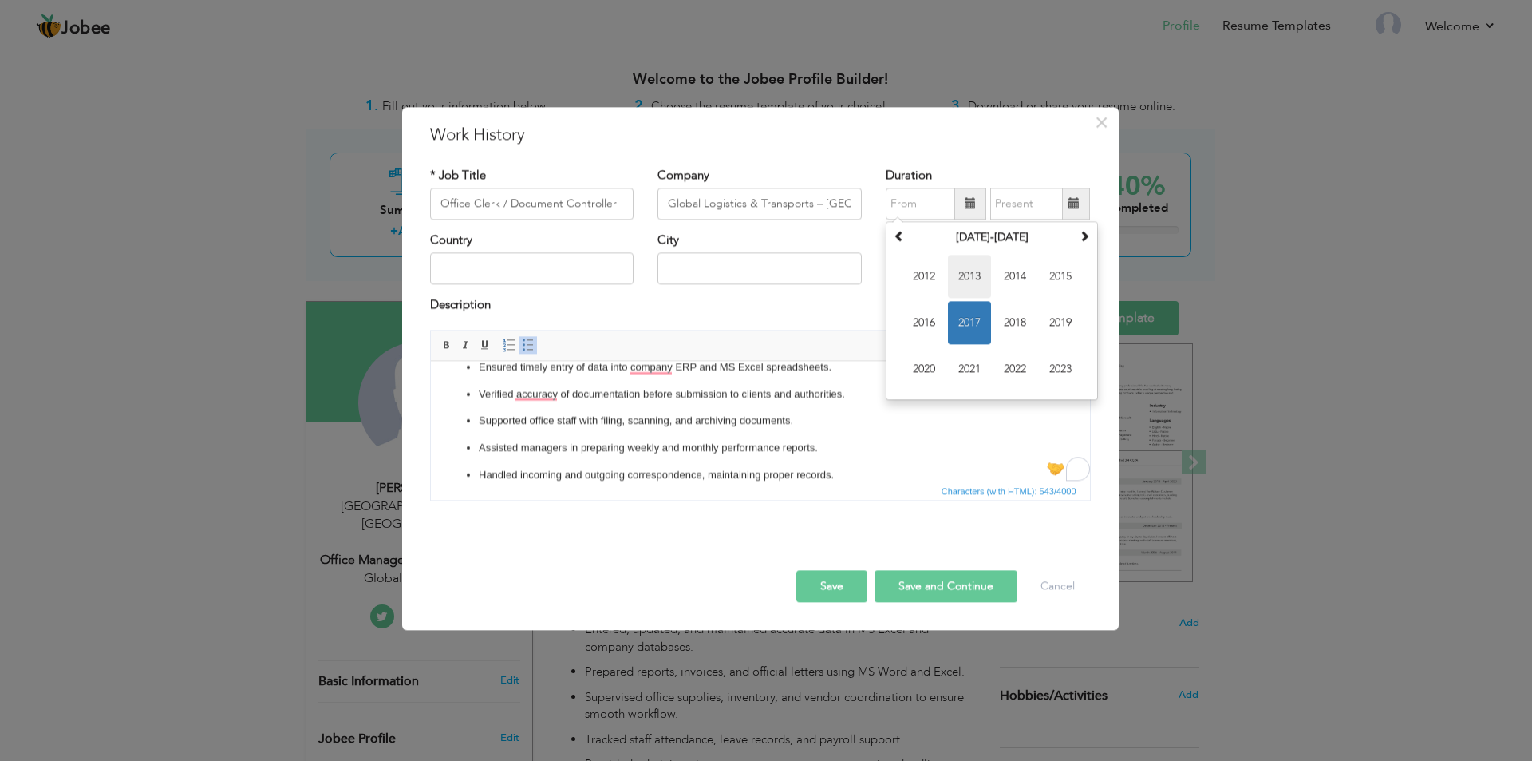
click at [962, 279] on span "2013" at bounding box center [969, 276] width 43 height 43
click at [923, 278] on span "Jan" at bounding box center [924, 276] width 43 height 43
type input "01/2013"
click at [1026, 213] on input "text" at bounding box center [1026, 204] width 73 height 32
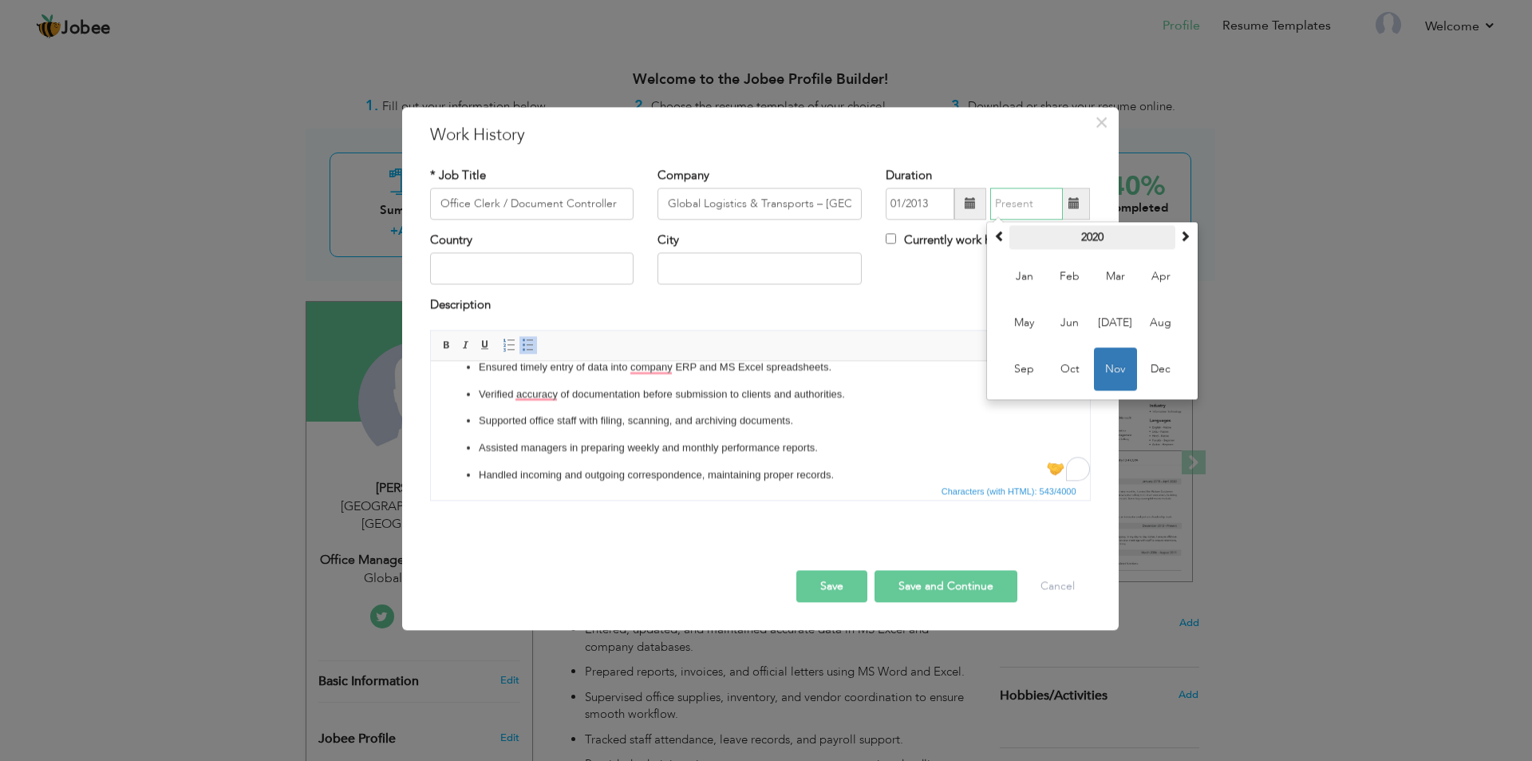
click at [1093, 235] on th "2020" at bounding box center [1093, 237] width 166 height 24
click at [1073, 283] on span "2016" at bounding box center [1070, 276] width 43 height 43
click at [1158, 373] on span "Dec" at bounding box center [1161, 368] width 43 height 43
type input "12/2016"
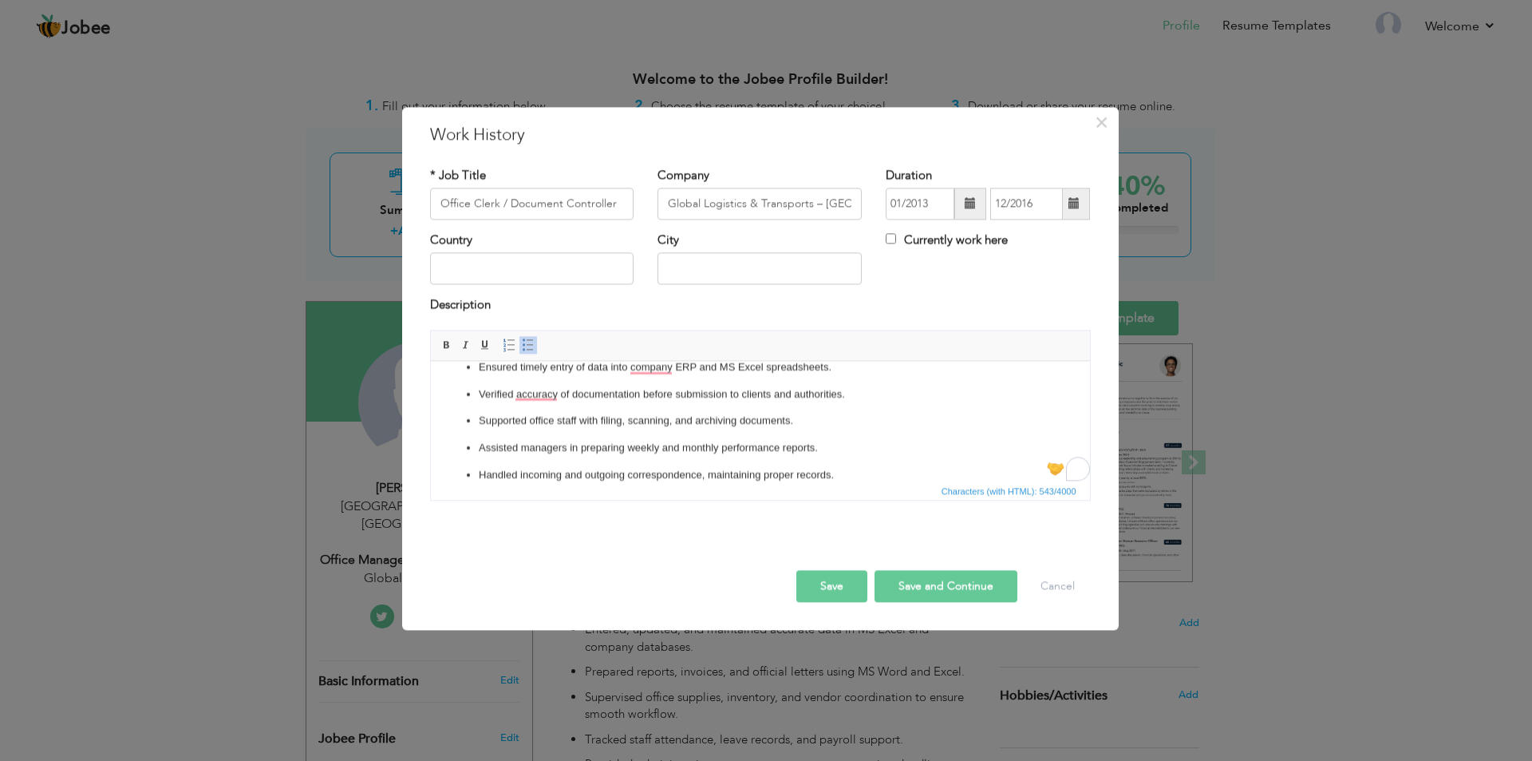
click at [924, 586] on button "Save and Continue" at bounding box center [946, 586] width 143 height 32
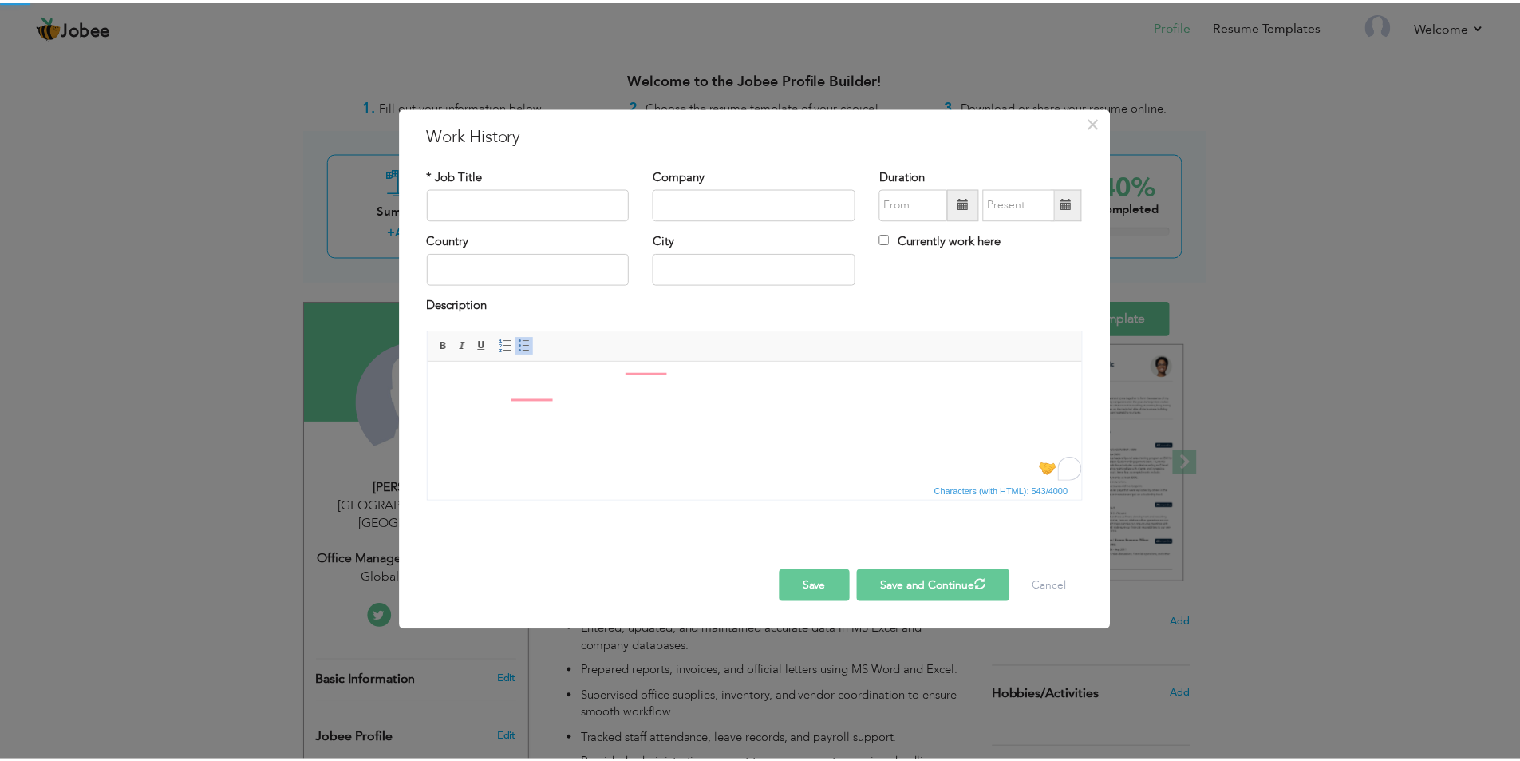
scroll to position [0, 0]
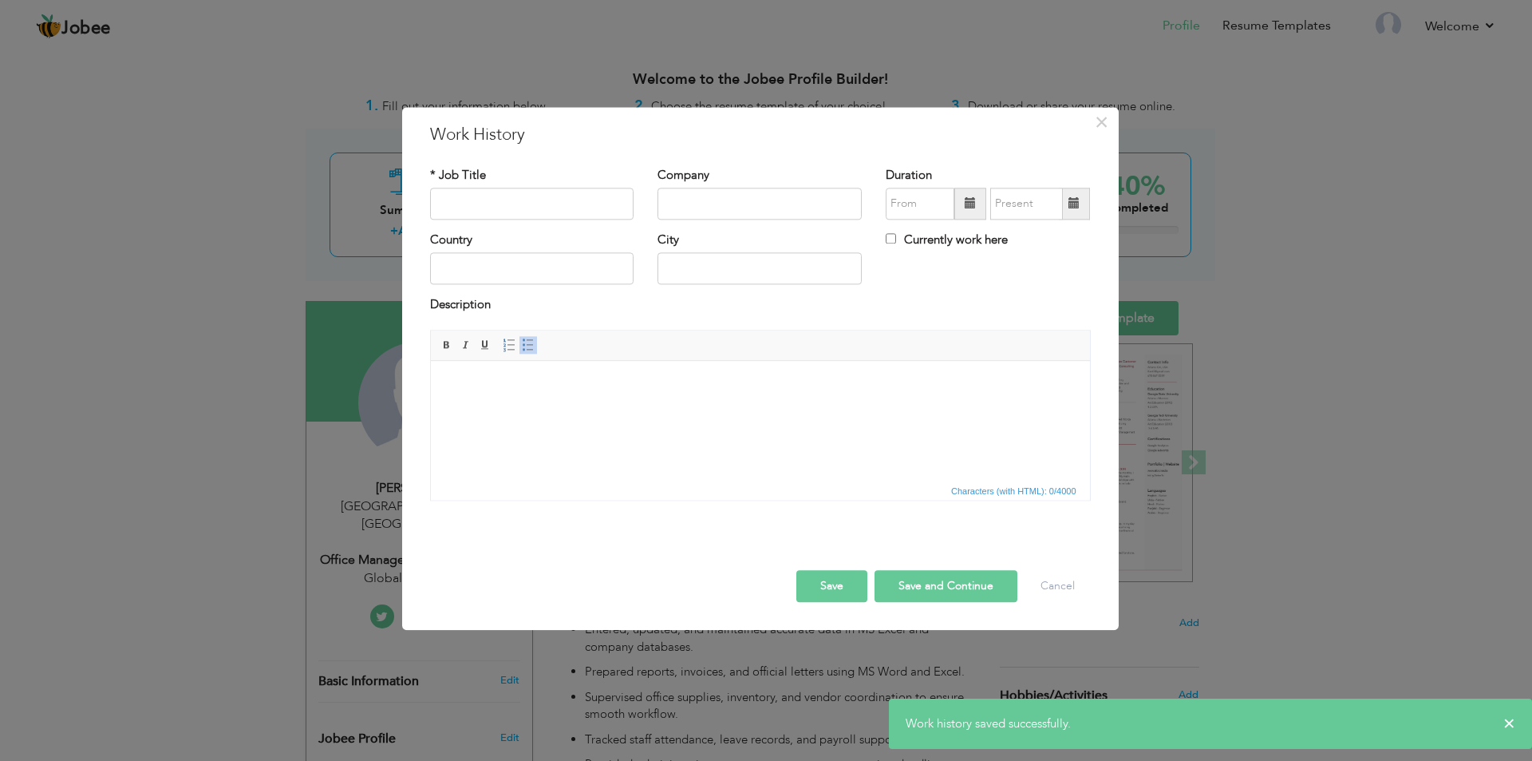
click at [820, 583] on button "Save" at bounding box center [831, 586] width 71 height 32
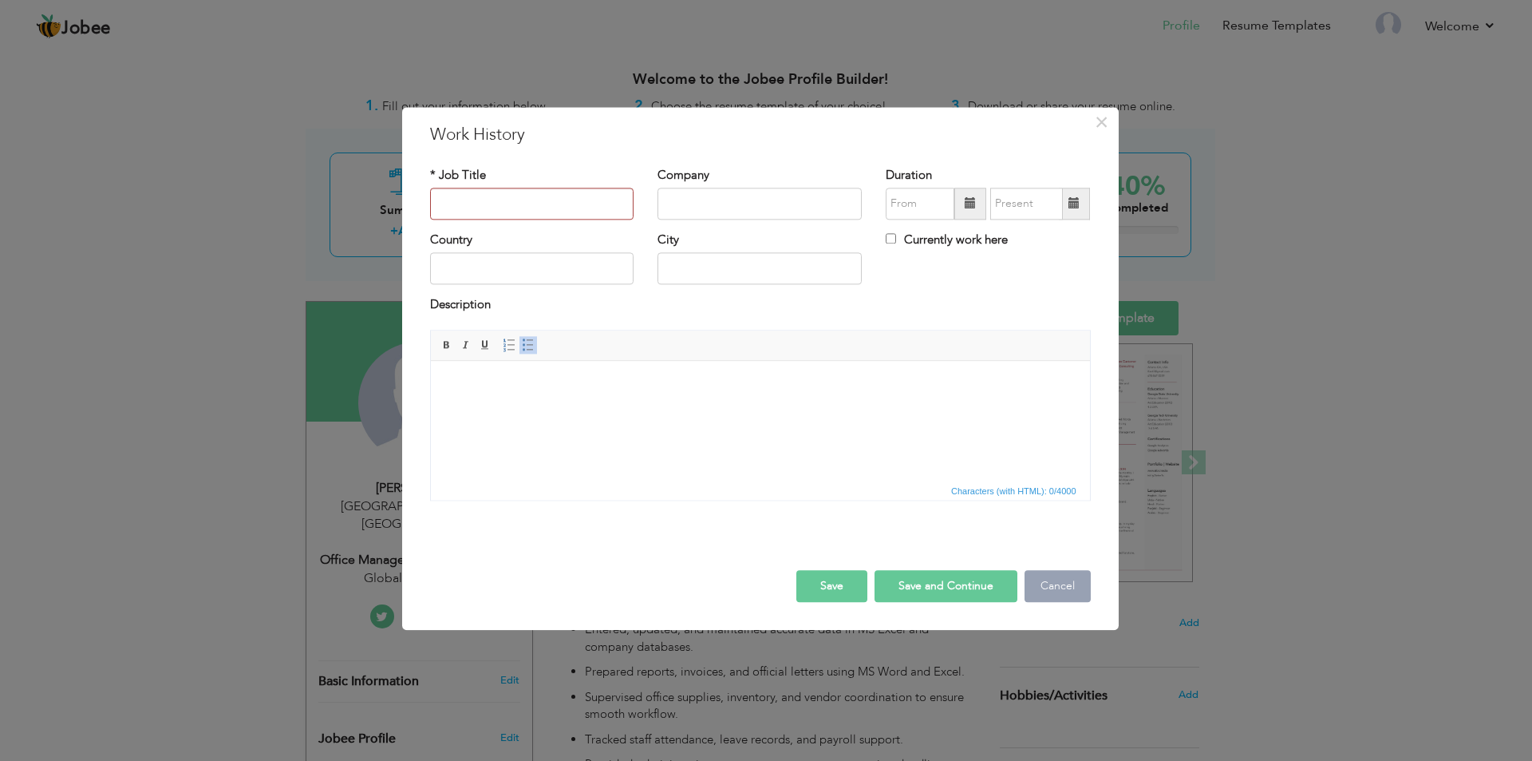
click at [1065, 590] on button "Cancel" at bounding box center [1058, 586] width 66 height 32
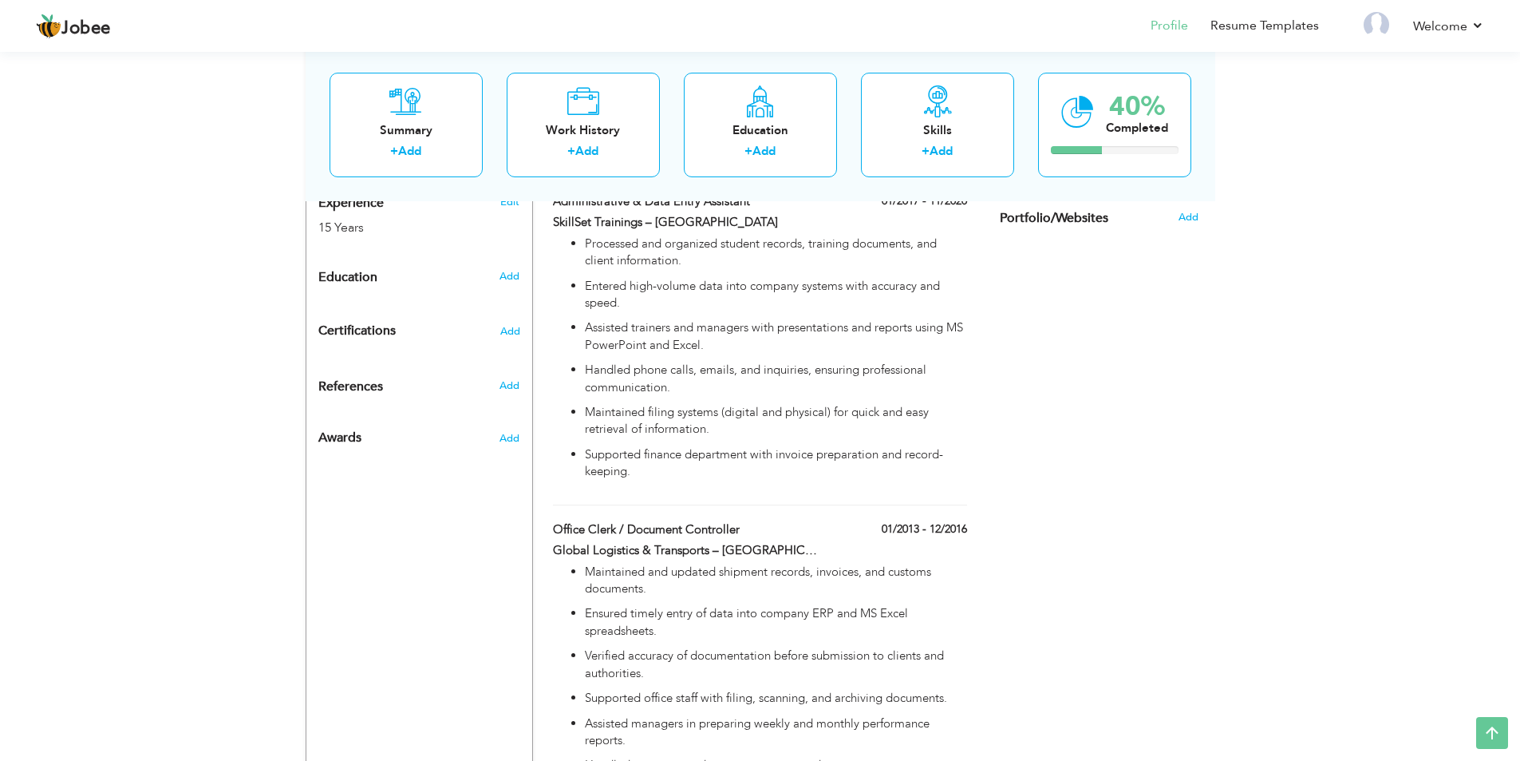
scroll to position [559, 0]
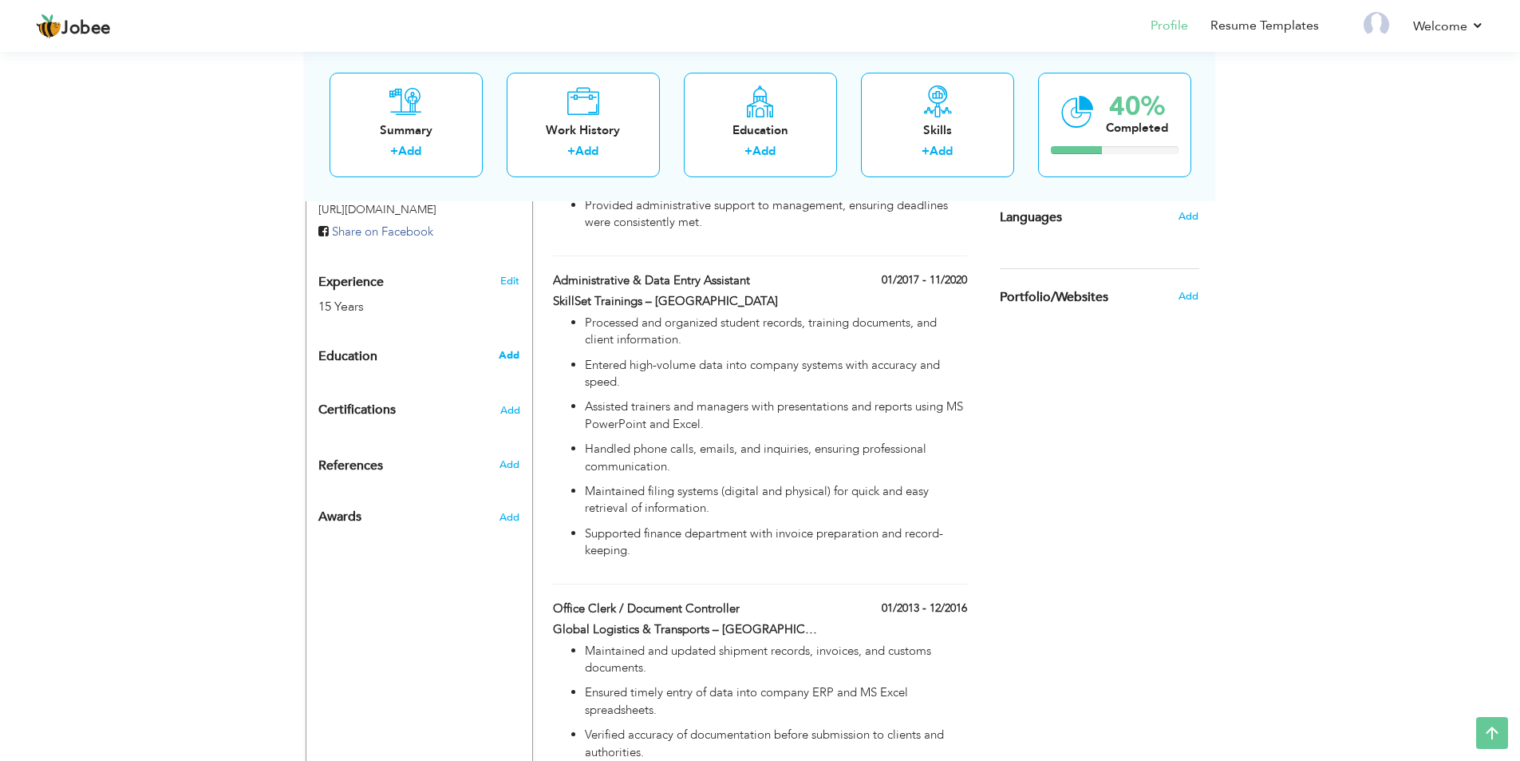
click at [509, 348] on span "Add" at bounding box center [509, 355] width 21 height 14
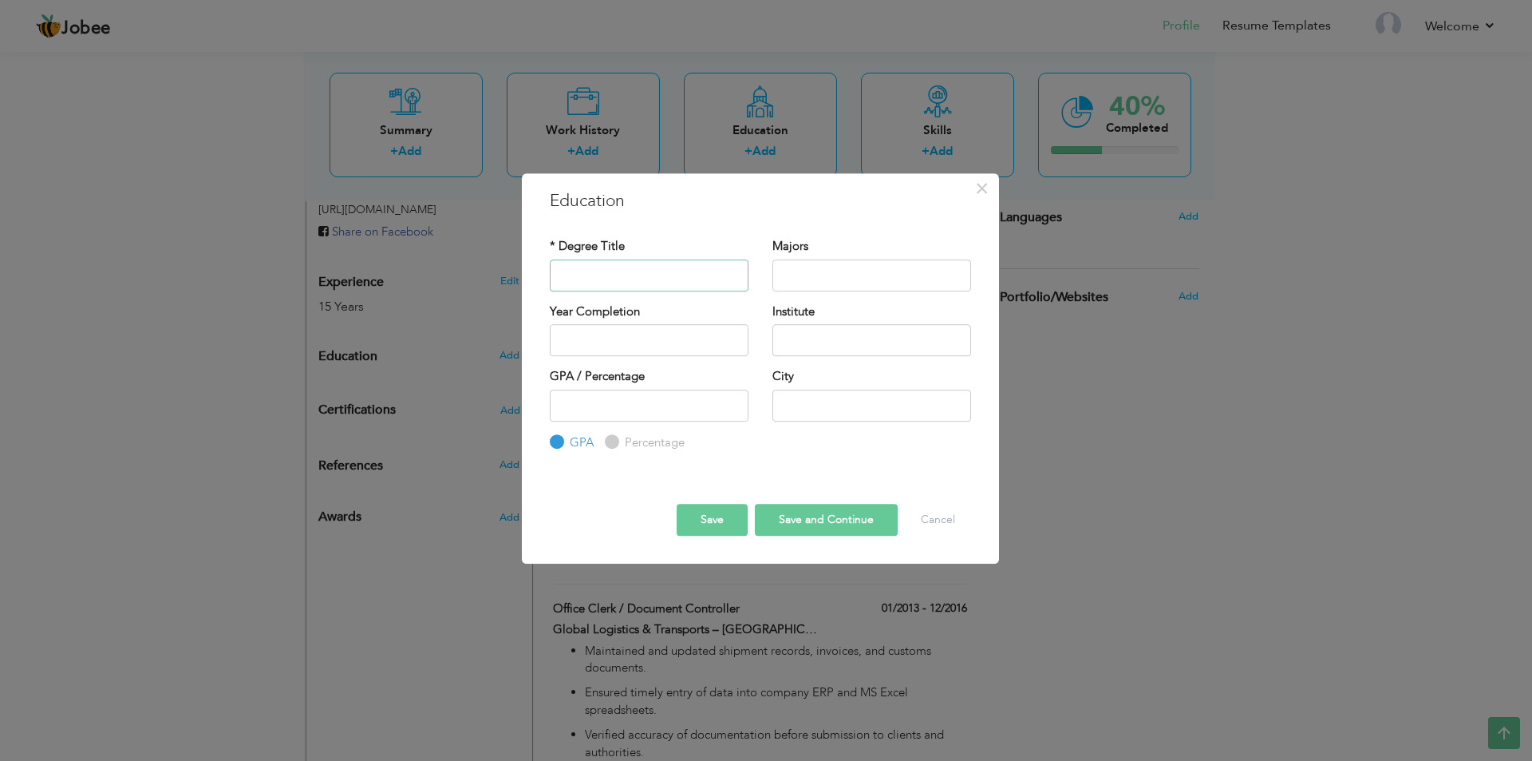
paste input "Matriculation ([DATE] – [DATE])"
type input "Matriculation ([DATE] – [DATE])"
click at [832, 334] on input "text" at bounding box center [872, 340] width 199 height 32
paste input "[PERSON_NAME]-Tul-[PERSON_NAME] Town"
type input "[PERSON_NAME]-Tul-[PERSON_NAME] Town"
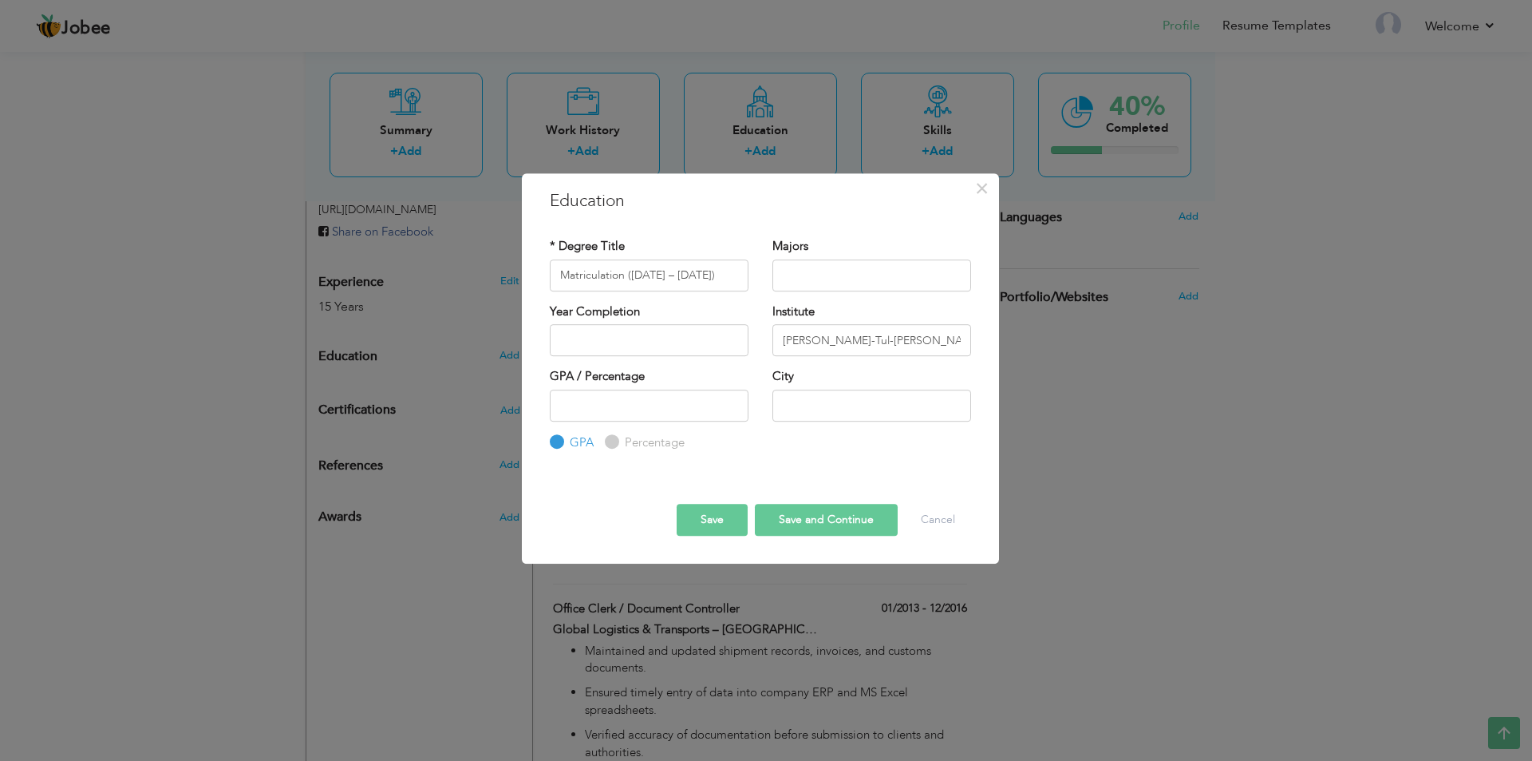
click at [815, 504] on button "Save and Continue" at bounding box center [826, 520] width 143 height 32
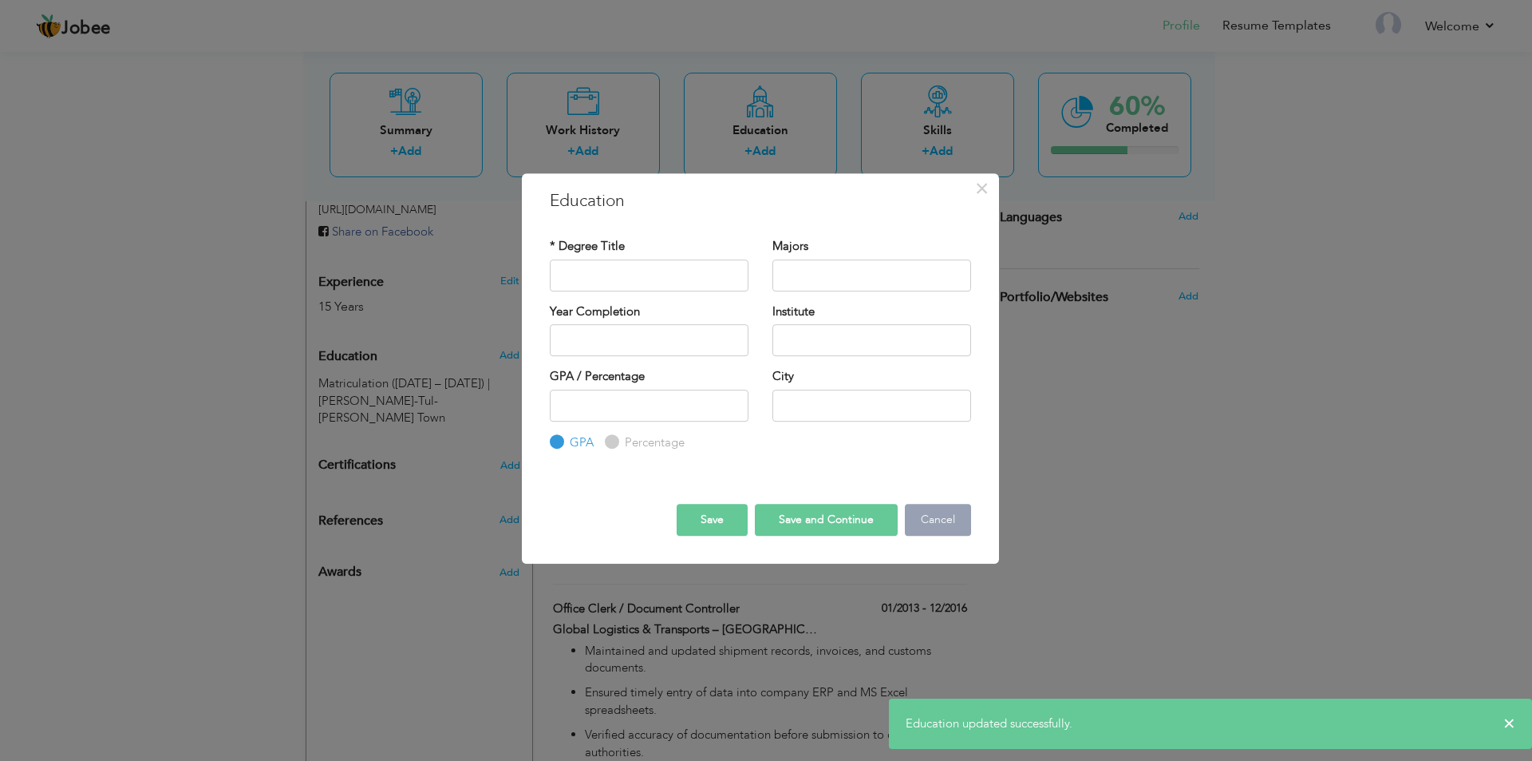
click at [932, 513] on button "Cancel" at bounding box center [938, 520] width 66 height 32
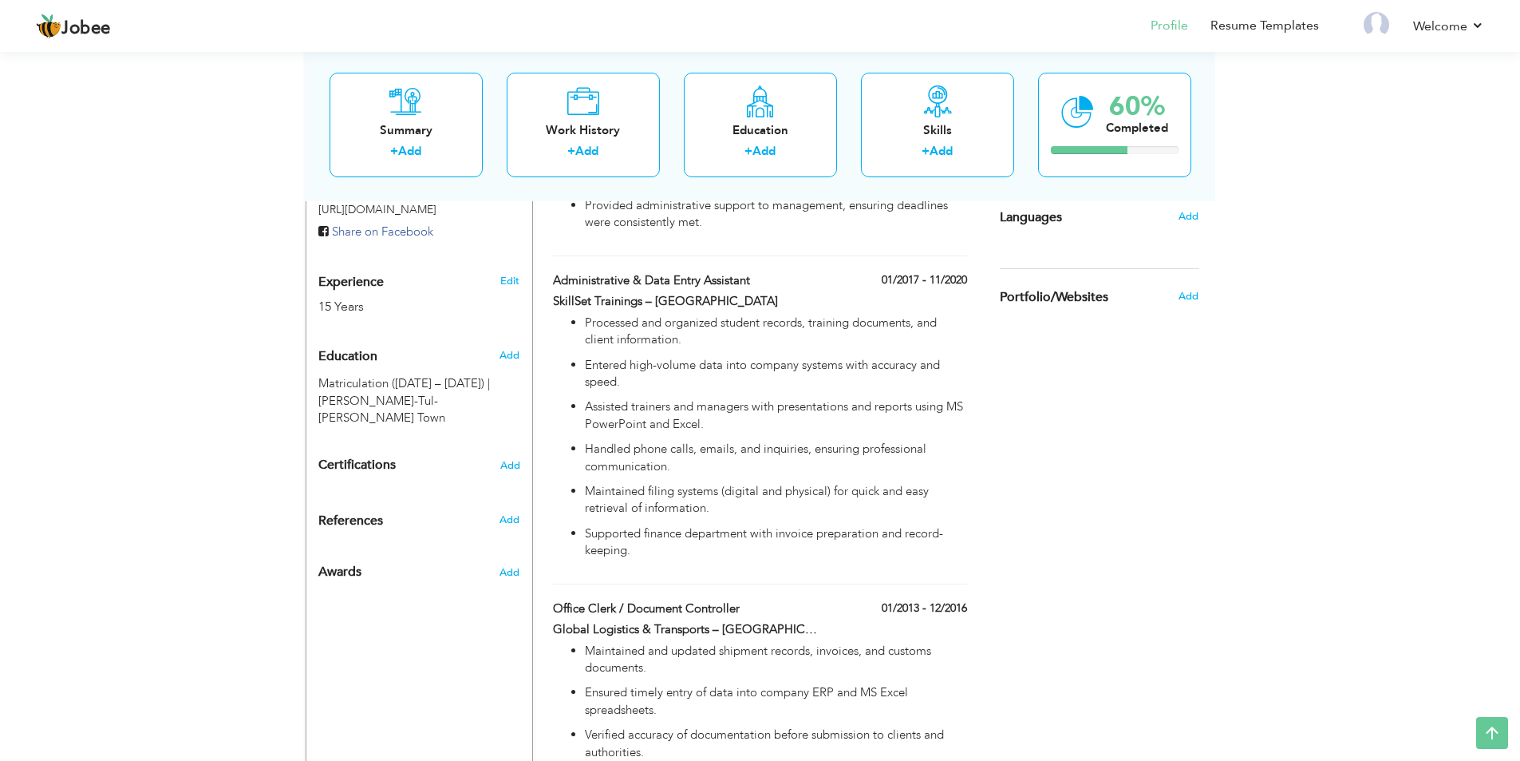
scroll to position [239, 0]
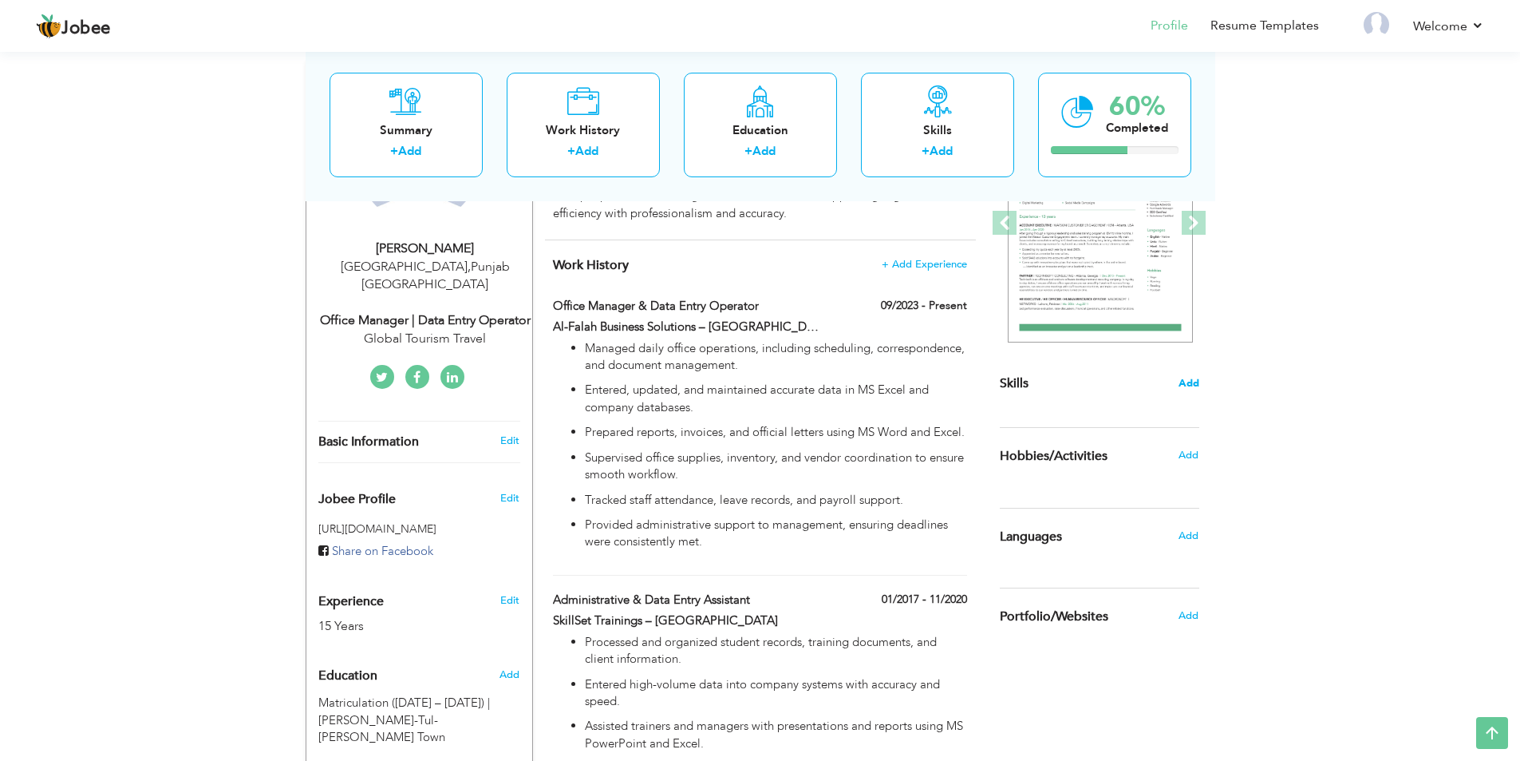
click at [1190, 385] on span "Add" at bounding box center [1189, 383] width 21 height 15
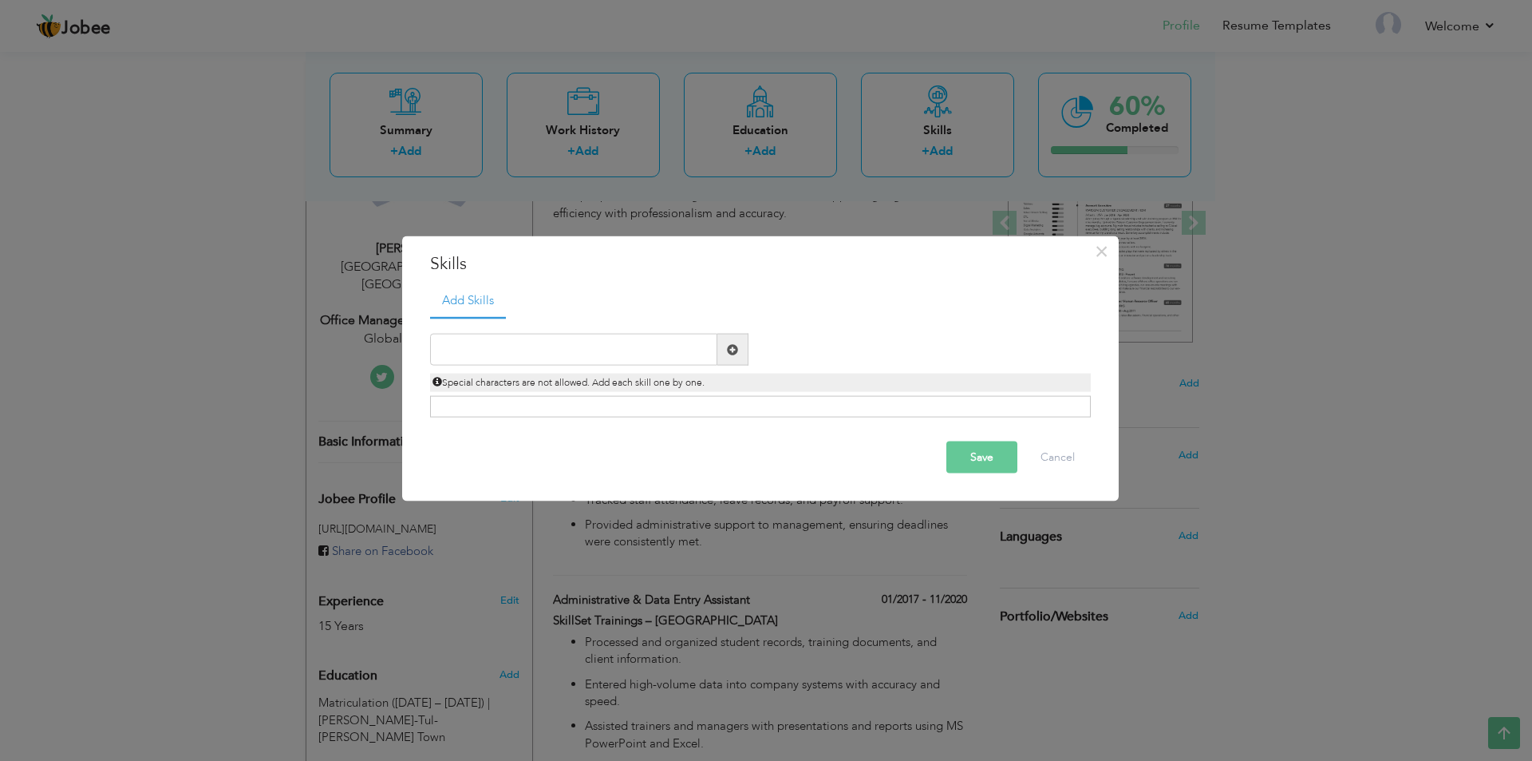
drag, startPoint x: 892, startPoint y: 393, endPoint x: 828, endPoint y: 382, distance: 65.6
click at [891, 393] on div "Duplicate entry" at bounding box center [760, 367] width 661 height 101
click at [661, 340] on input "text" at bounding box center [573, 350] width 287 height 32
paste input "MS Office Suite (Word, Excel, PowerPoint, Outlook)"
type input "MS Office Suite (Word, Excel, PowerPoint, Outlook)"
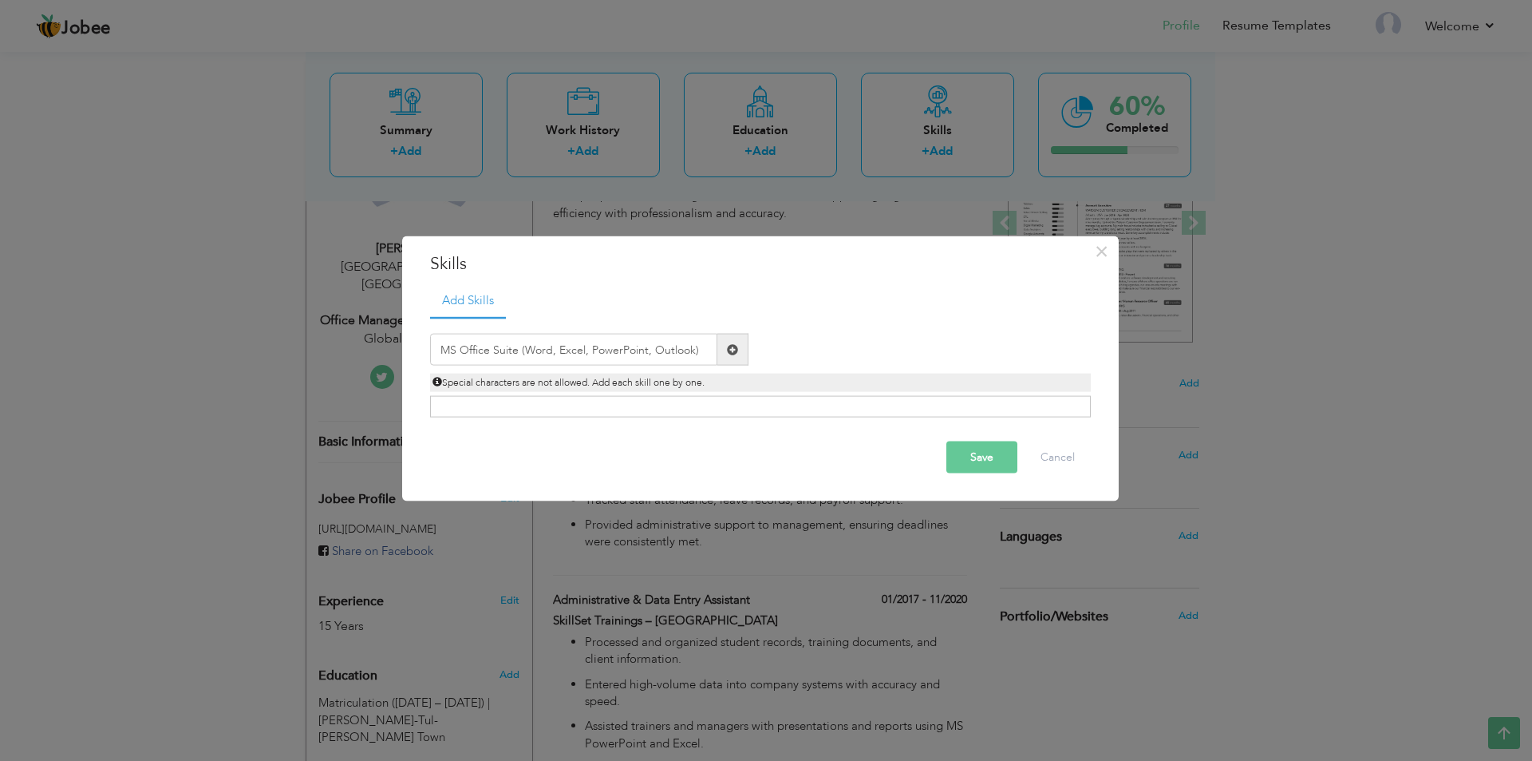
click at [725, 350] on span at bounding box center [732, 350] width 31 height 32
click at [611, 352] on input "text" at bounding box center [573, 350] width 287 height 32
paste input "Fast and accurate data entry"
type input "Fast and accurate data entry"
click at [732, 353] on span at bounding box center [732, 348] width 11 height 11
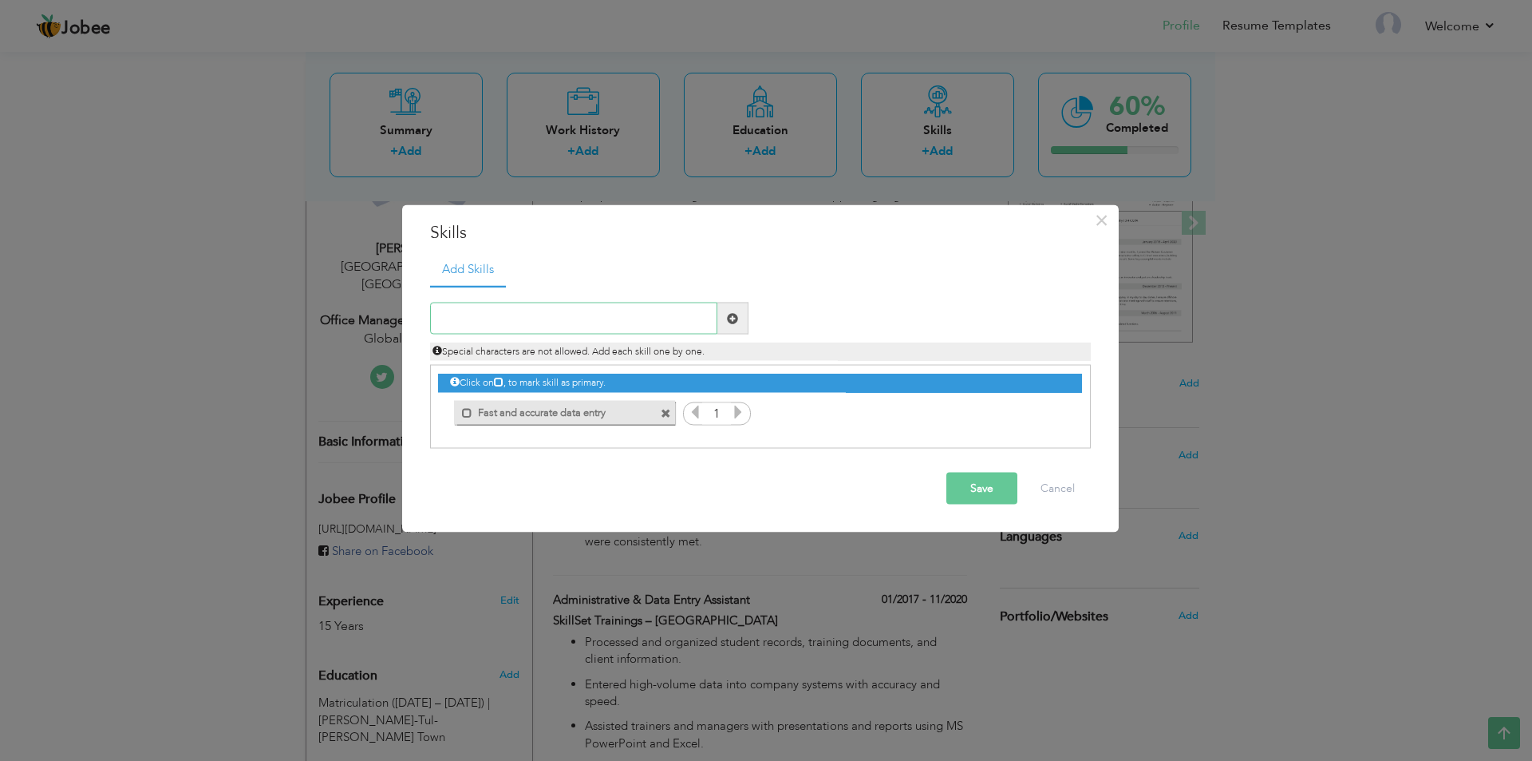
click at [654, 313] on input "text" at bounding box center [573, 318] width 287 height 32
paste input "MS Office Suite (Word, Excel, PowerPoint, Outlook)"
type input "MS Office Suite (Word, Excel, PowerPoint, Outlook)"
click at [729, 321] on span at bounding box center [732, 317] width 11 height 11
click at [658, 314] on input "text" at bounding box center [573, 318] width 287 height 32
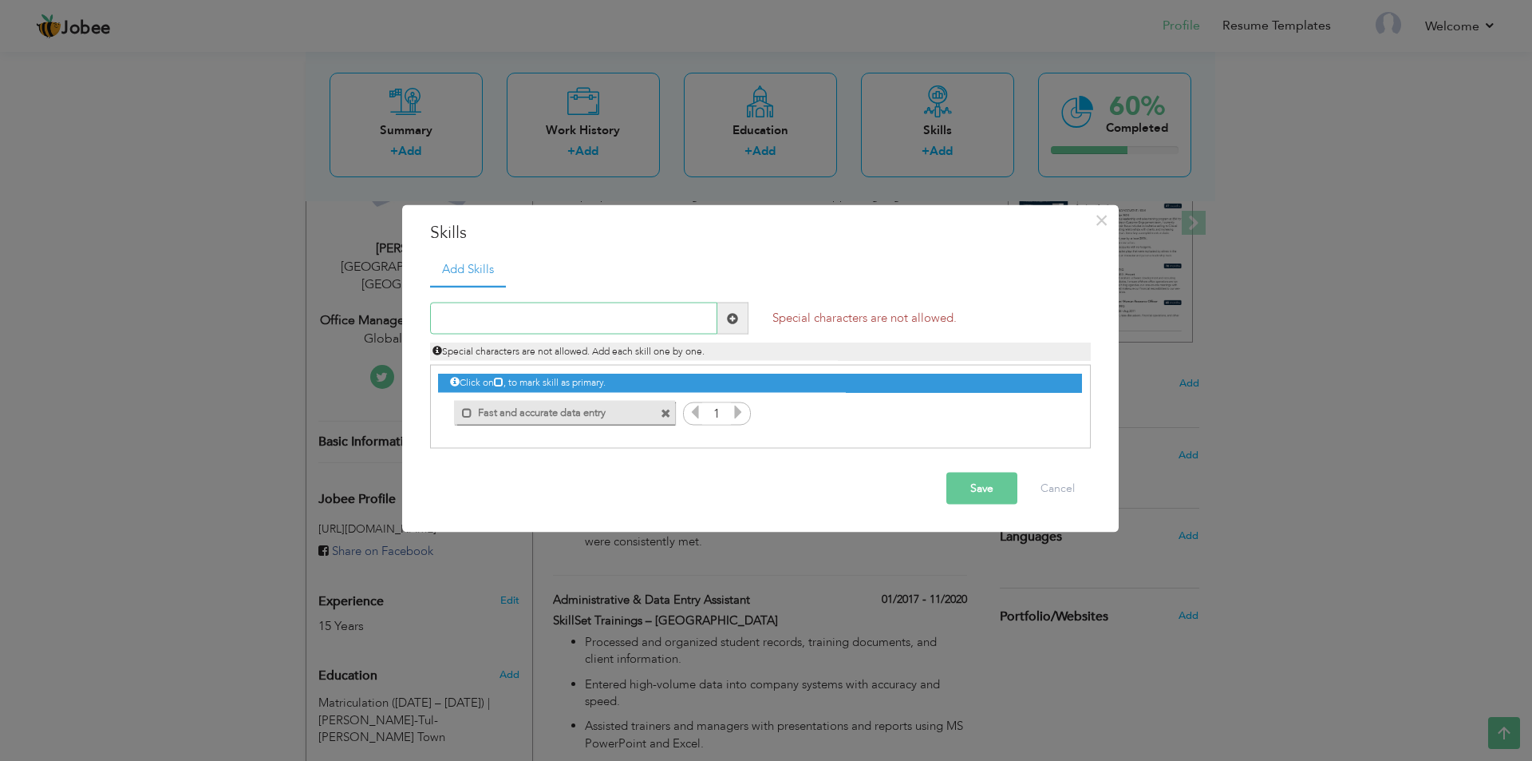
paste input "MS Office Suite (Word, Excel, PowerPoint, Outlook)"
click at [579, 321] on input "MS Office Suite (Word, Excel, PowerPoint, Outlook)" at bounding box center [573, 318] width 287 height 32
click at [585, 325] on input "MS Office Suite (Word, Excel, PowerPoint, Outlook)" at bounding box center [573, 318] width 287 height 32
drag, startPoint x: 587, startPoint y: 321, endPoint x: 726, endPoint y: 323, distance: 139.7
click at [726, 323] on div "MS Office Suite (Word, Excel PowerPoint, Outlook)" at bounding box center [589, 318] width 318 height 32
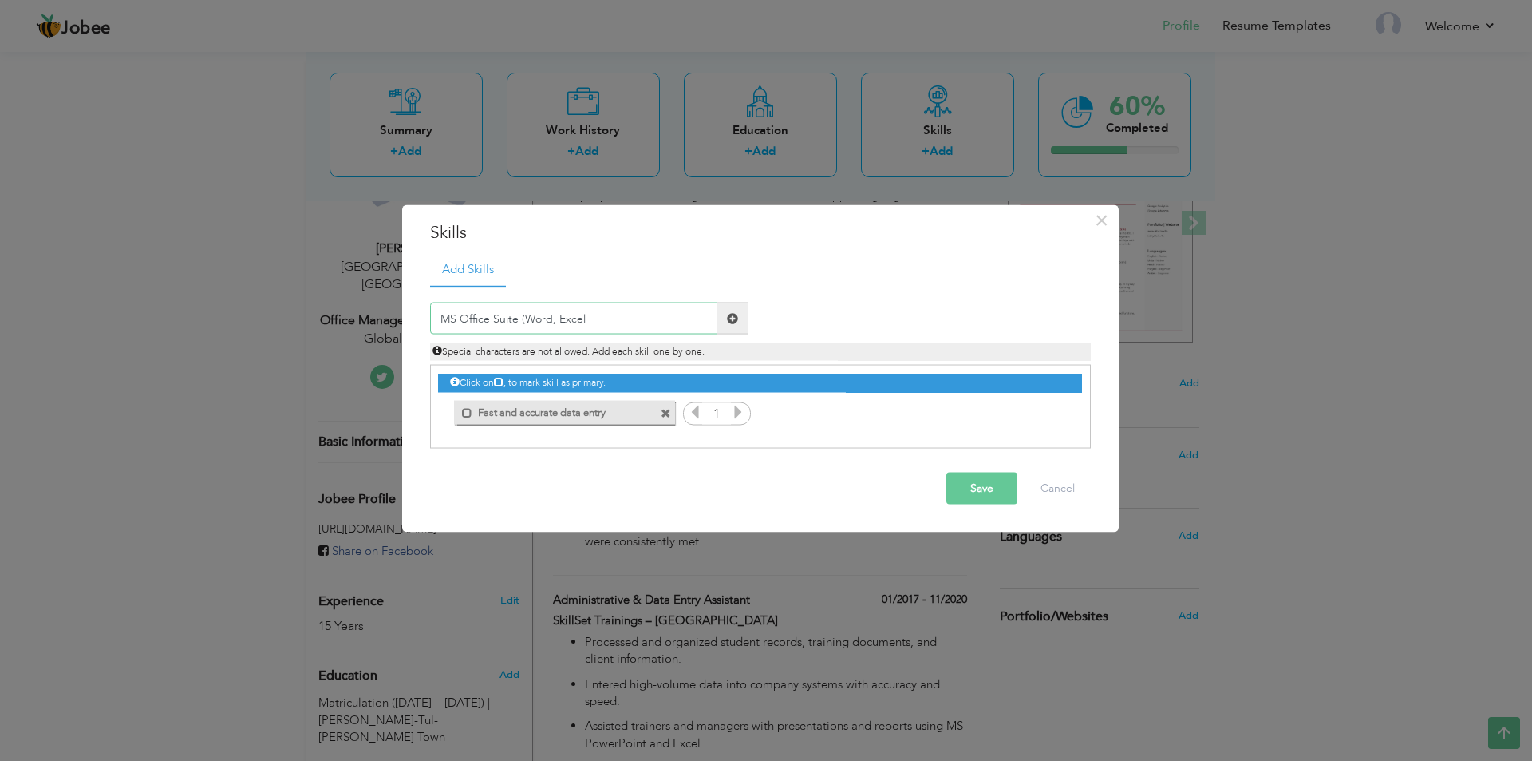
drag, startPoint x: 524, startPoint y: 314, endPoint x: 283, endPoint y: 313, distance: 241.0
click at [283, 313] on div "× Skills Add Skills MS Office Suite (Word, Excel Duplicate entry" at bounding box center [766, 380] width 1532 height 761
click at [490, 318] on input "Word, Excel" at bounding box center [573, 318] width 287 height 32
paste input "MS Office Suite (Word, Excel, PowerPoint, Outlook)"
drag, startPoint x: 520, startPoint y: 321, endPoint x: 845, endPoint y: 323, distance: 324.8
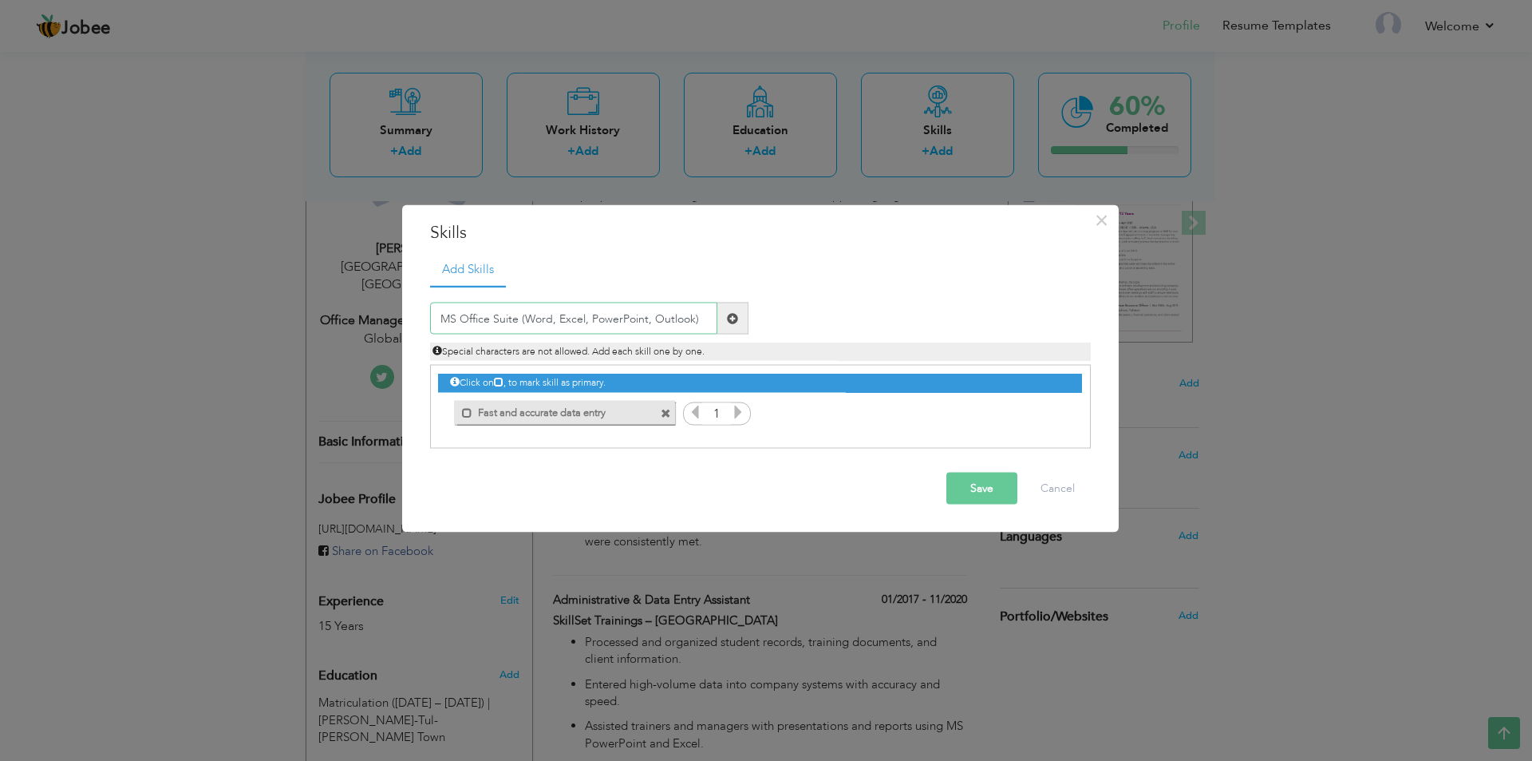
click at [845, 323] on div "MS Office Suite (Word, Excel, PowerPoint, Outlook) Duplicate entry Special char…" at bounding box center [760, 331] width 685 height 58
type input "MS Office Suite"
click at [745, 319] on span at bounding box center [732, 318] width 31 height 32
click at [569, 328] on input "text" at bounding box center [573, 318] width 287 height 32
paste input "Office administration & management"
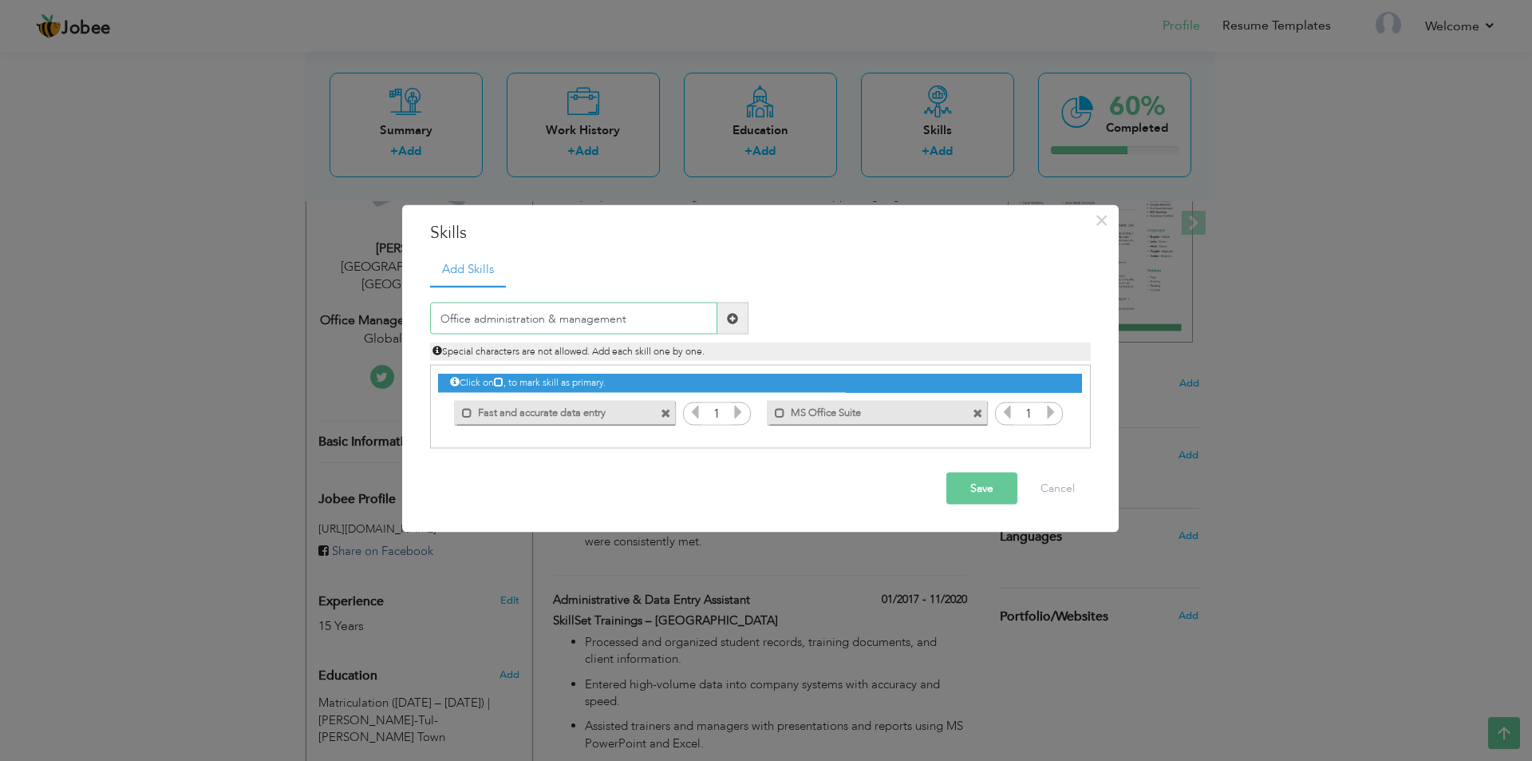
type input "Office administration & management"
click at [747, 317] on span at bounding box center [732, 318] width 31 height 32
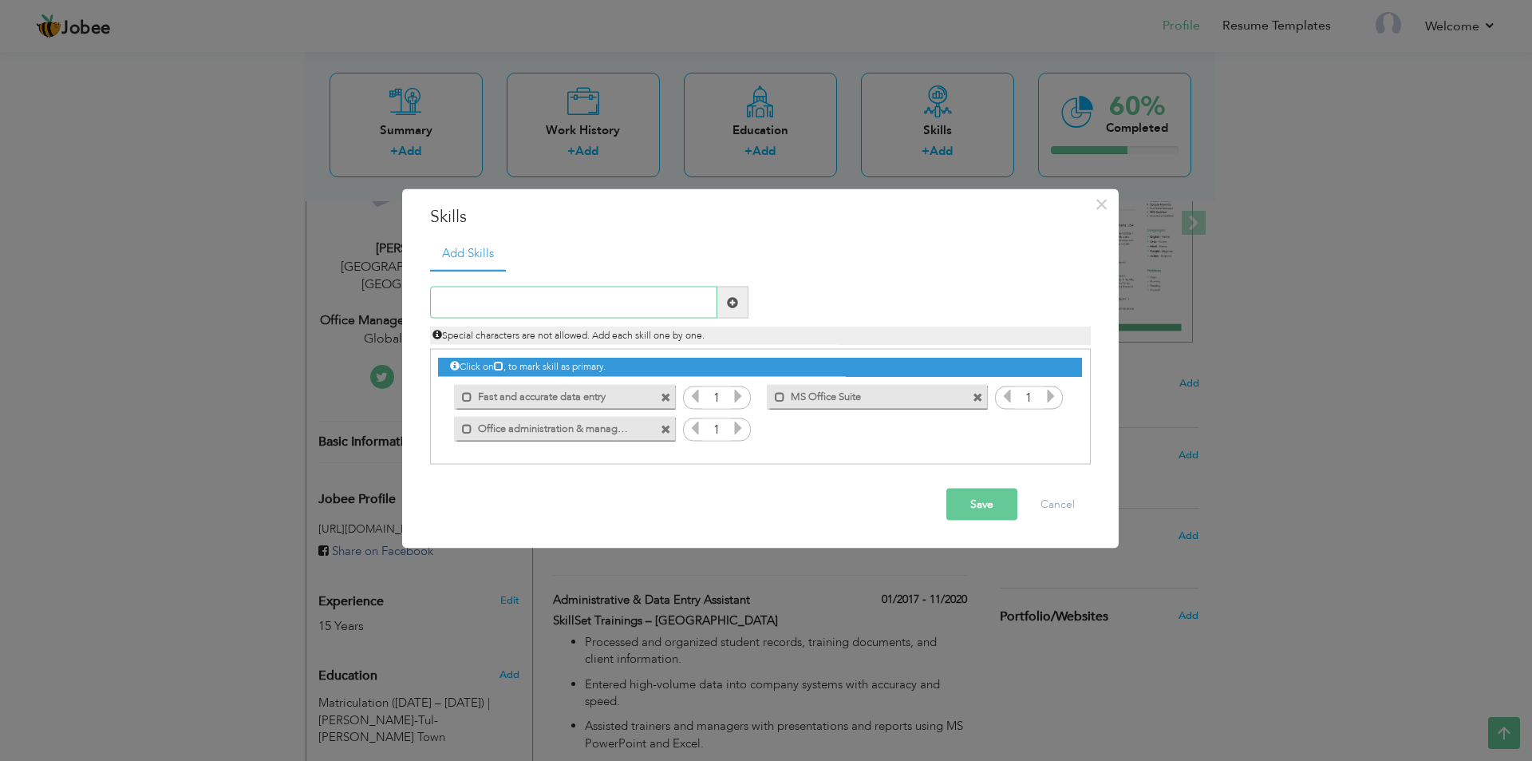
click at [491, 309] on input "text" at bounding box center [573, 303] width 287 height 32
paste input "Record-keeping & database management"
type input "Record-keeping & database management"
click at [732, 304] on span at bounding box center [732, 301] width 11 height 11
click at [524, 288] on input "text" at bounding box center [573, 303] width 287 height 32
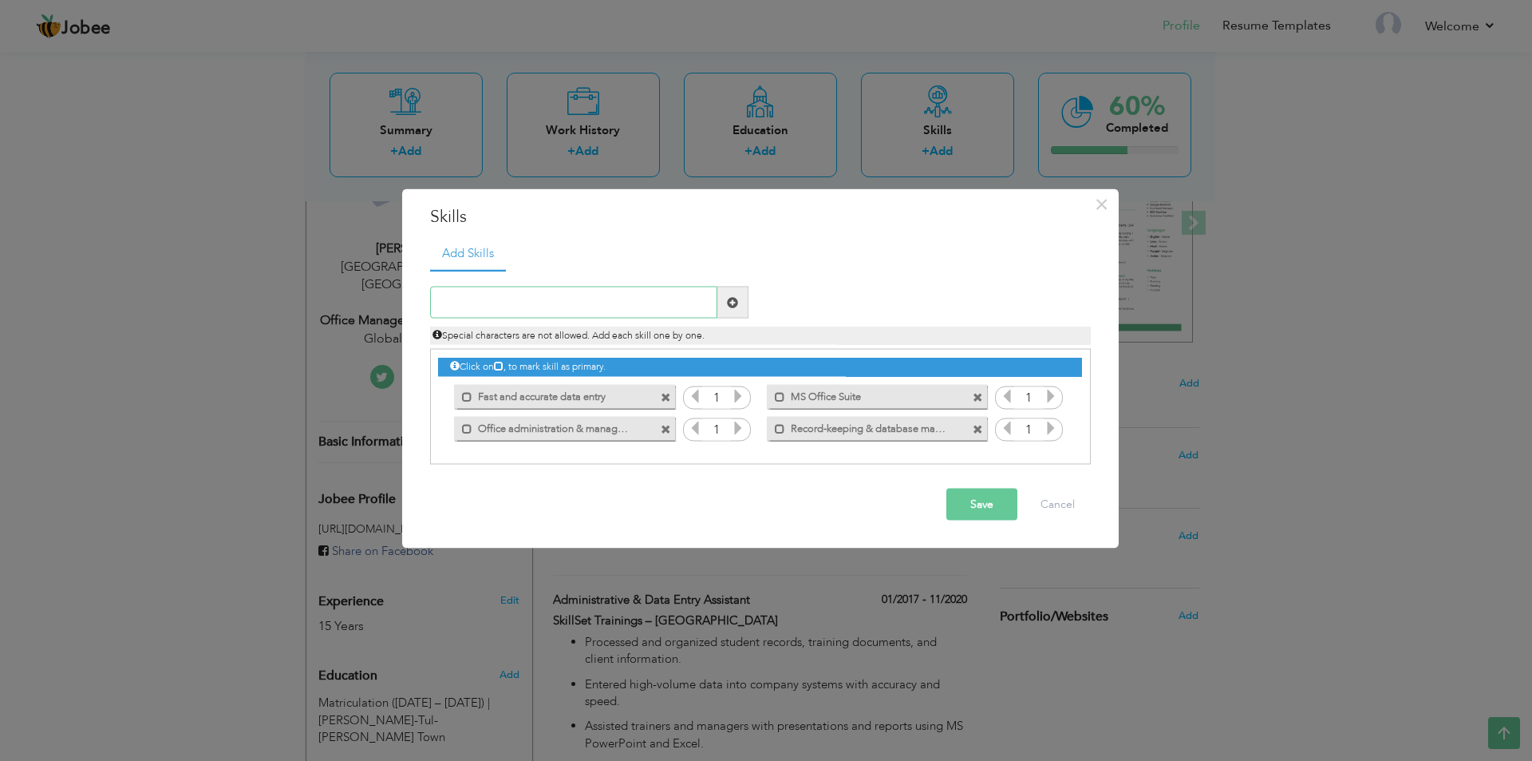
paste input "Report writing & documentation"
type input "Report writing & documentation"
click at [729, 307] on span at bounding box center [732, 301] width 11 height 11
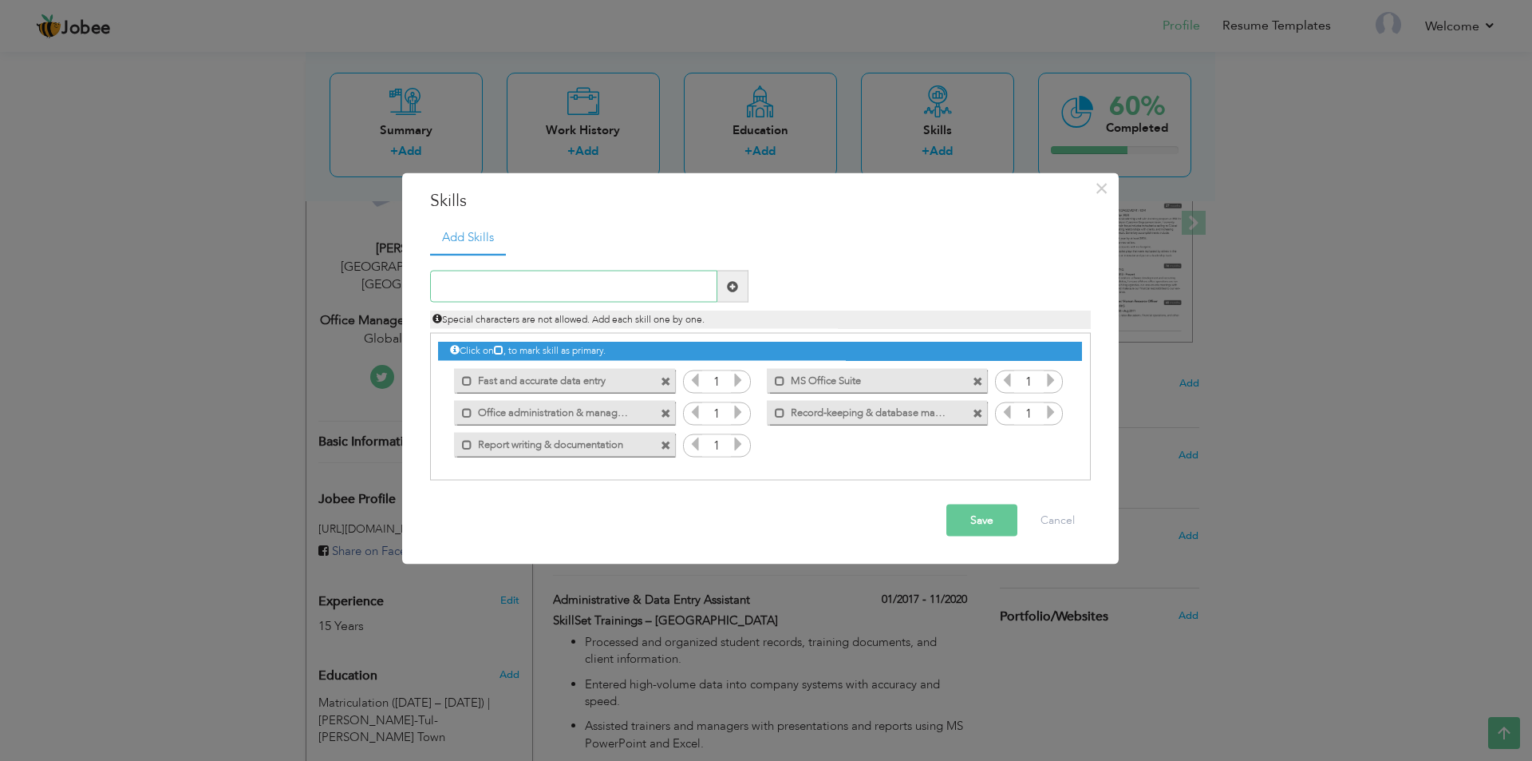
click at [508, 287] on input "text" at bounding box center [573, 287] width 287 height 32
paste input "Scheduling & calendar management"
type input "Scheduling & calendar management"
click at [729, 284] on span at bounding box center [732, 285] width 11 height 11
click at [496, 304] on div "Special characters are not allowed. Add each skill one by one." at bounding box center [760, 315] width 685 height 26
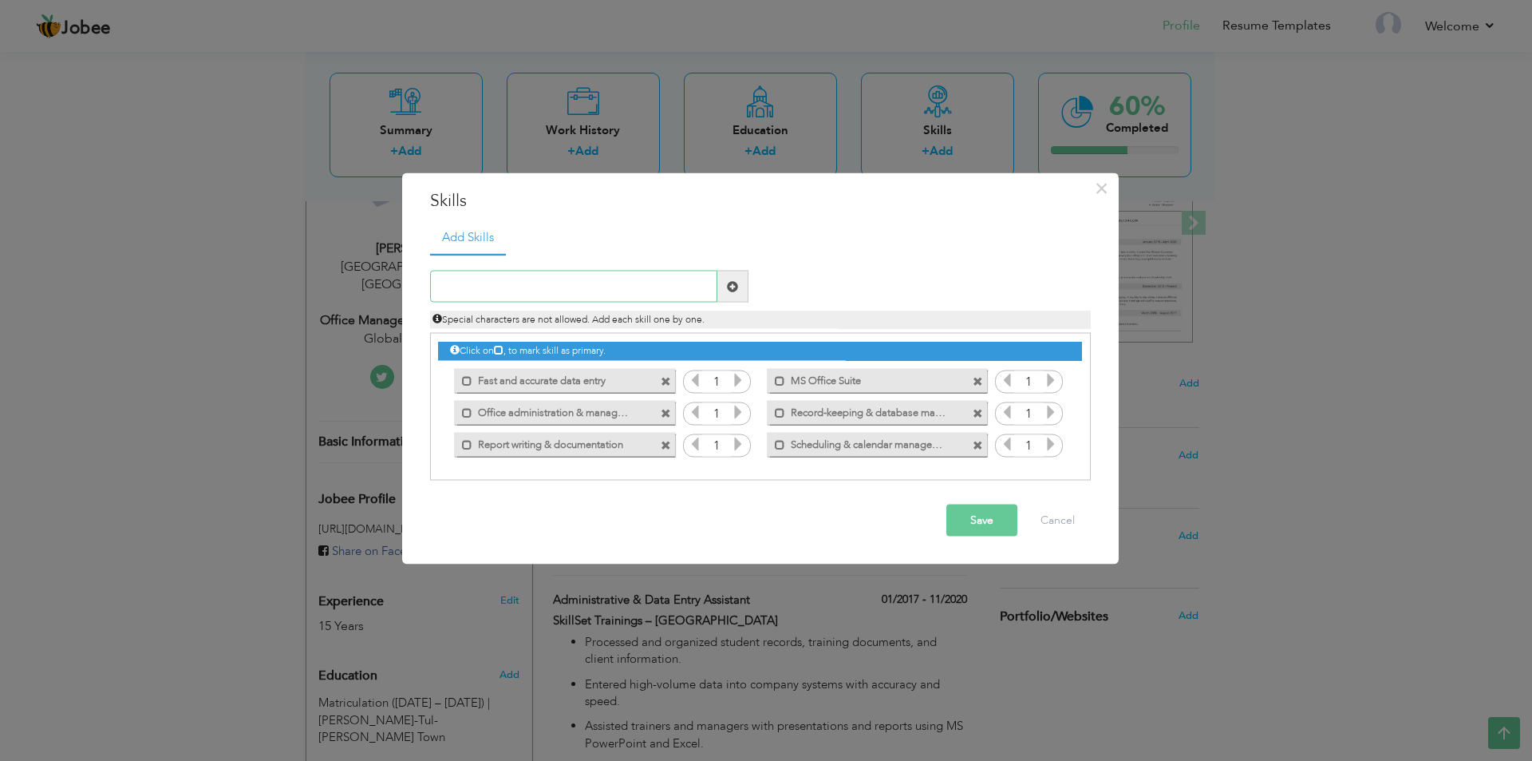
click at [499, 290] on input "text" at bounding box center [573, 287] width 287 height 32
paste input "File organization (digital & physical)"
type input "File organization (digital & physical)"
click at [730, 290] on span at bounding box center [732, 285] width 11 height 11
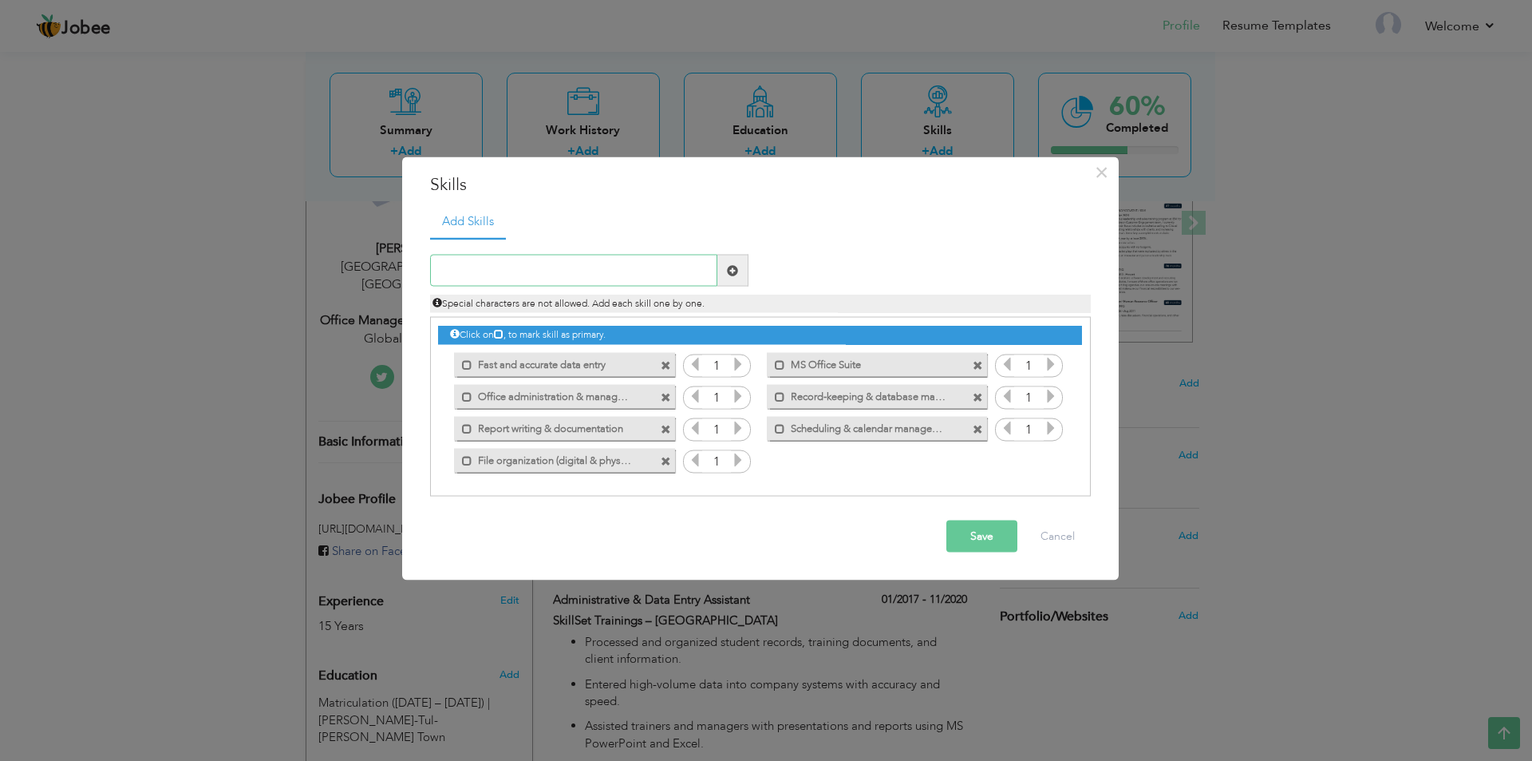
click at [505, 279] on input "text" at bounding box center [573, 271] width 287 height 32
paste input "Vendor & inventory management"
type input "Vendor & inventory management"
click at [737, 267] on span at bounding box center [732, 269] width 11 height 11
click at [523, 282] on input "text" at bounding box center [573, 271] width 287 height 32
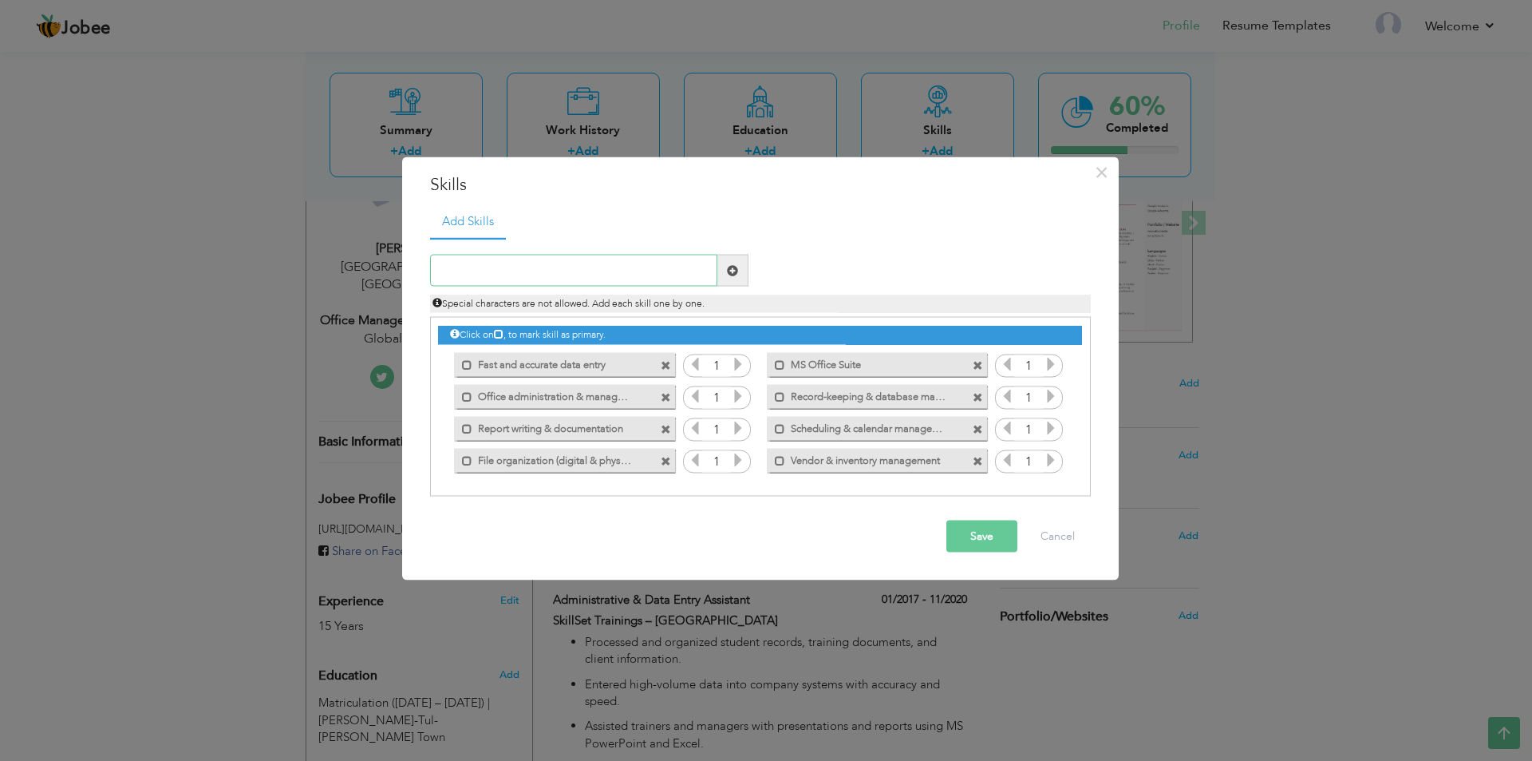
paste input "Communication & correspondence skills"
type input "Communication & correspondence skills"
click at [724, 272] on span at bounding box center [732, 271] width 31 height 32
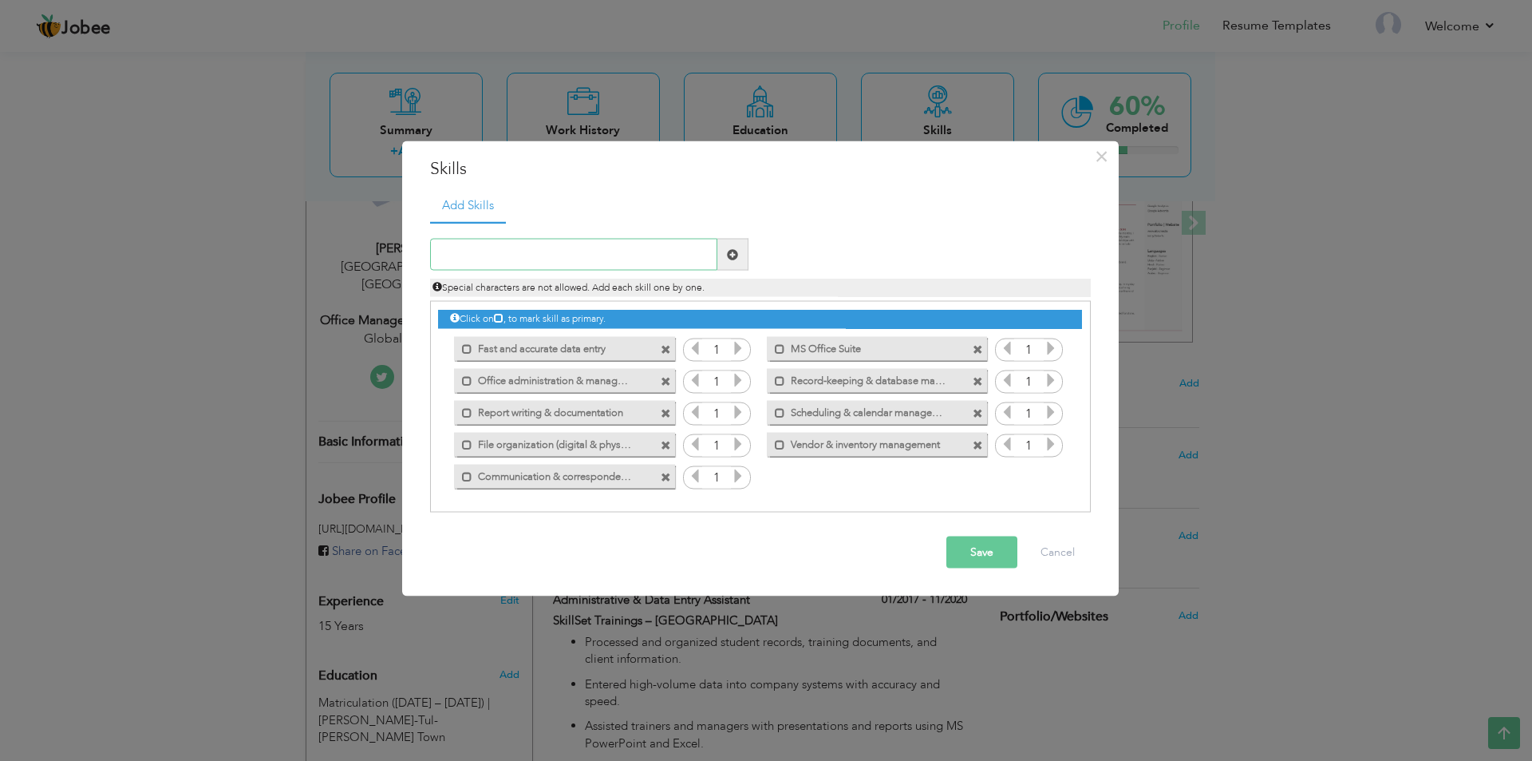
click at [572, 260] on input "text" at bounding box center [573, 255] width 287 height 32
paste input "Strong attention to detail"
type input "Strong attention to detail"
click at [731, 248] on span at bounding box center [732, 253] width 11 height 11
click at [540, 255] on input "text" at bounding box center [573, 255] width 287 height 32
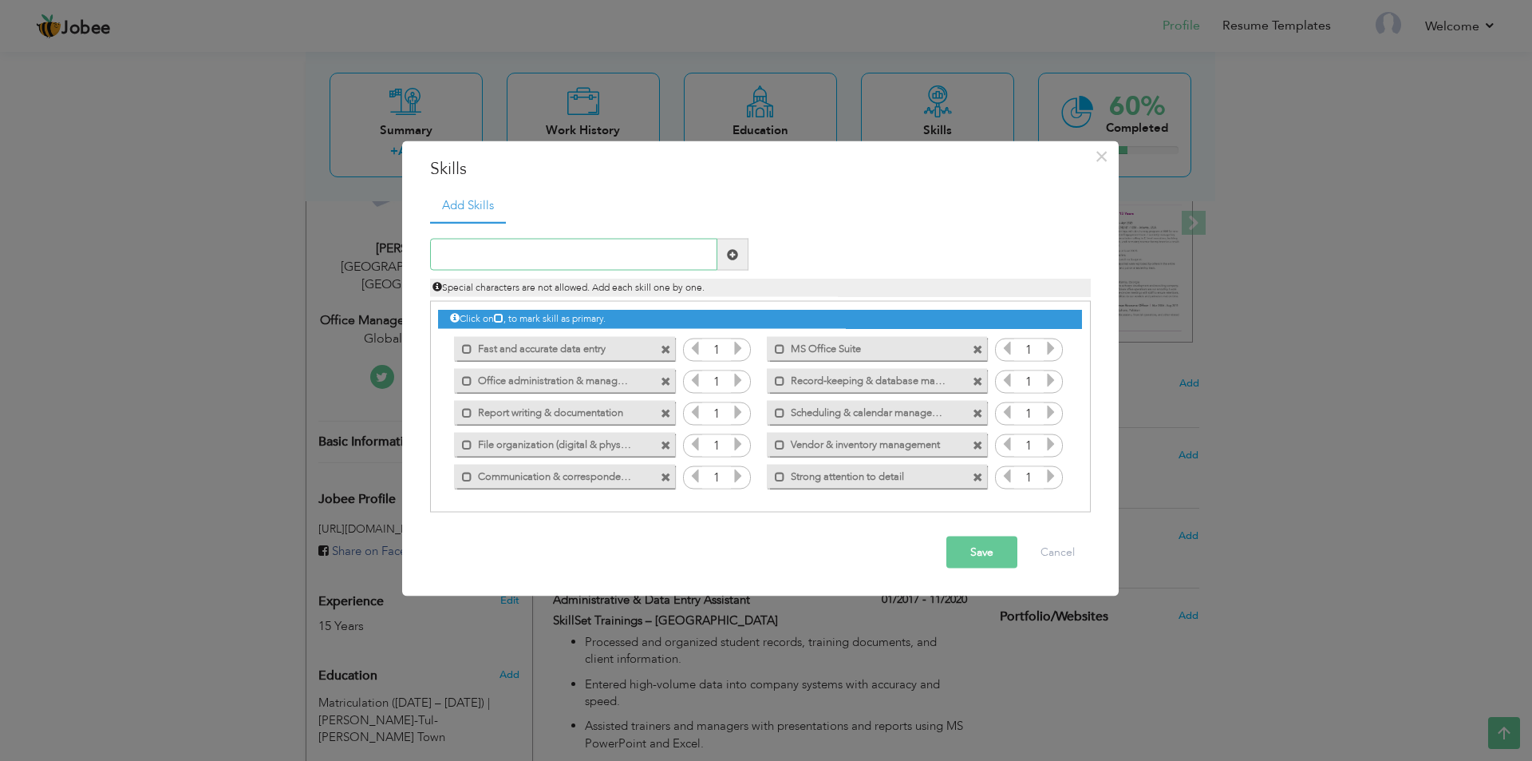
paste input "Team collaboration & multitasking"
type input "Team collaboration & multitasking"
click at [728, 264] on span at bounding box center [732, 255] width 31 height 32
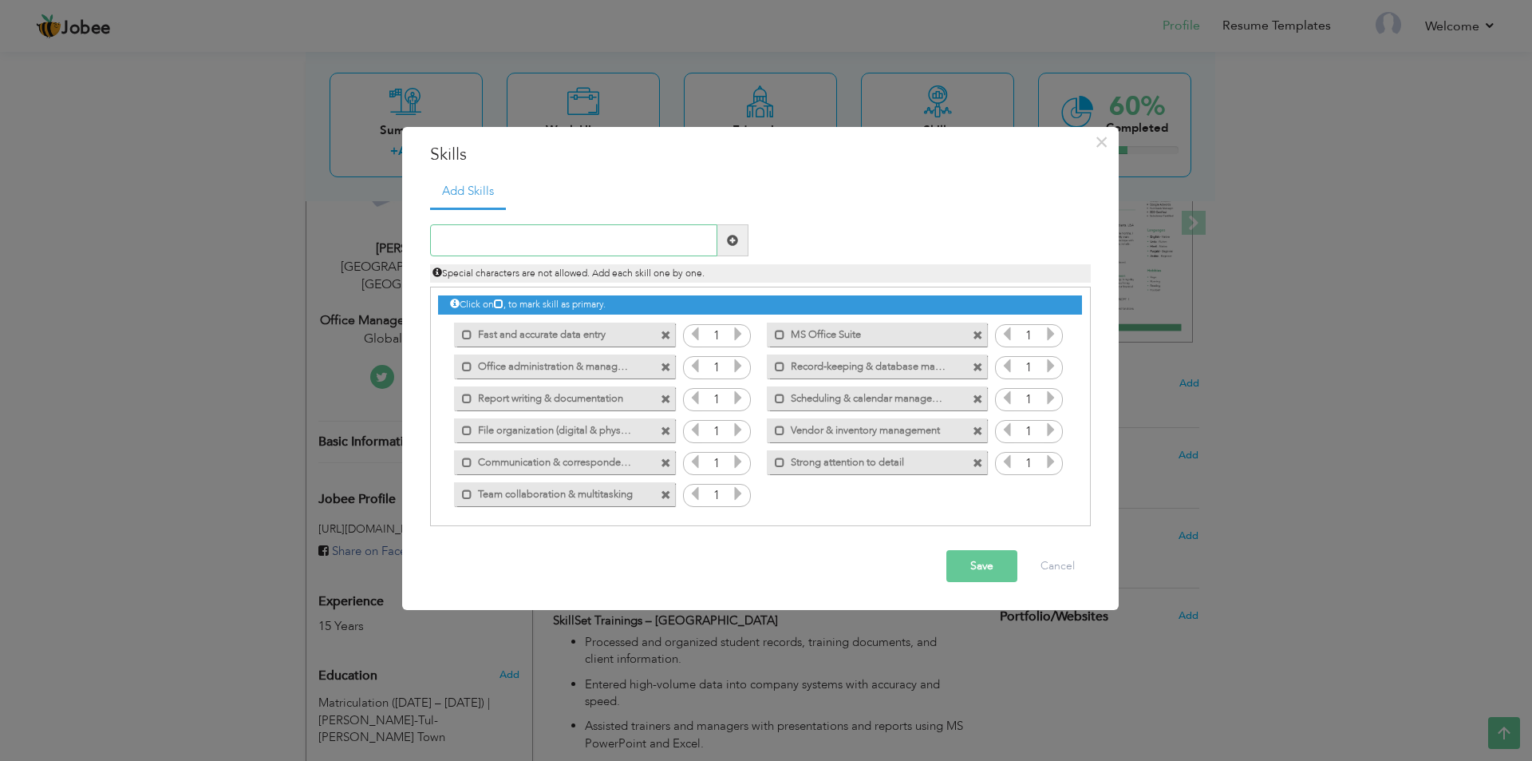
click at [560, 253] on input "text" at bounding box center [573, 240] width 287 height 32
paste input "Time management & prioritization"
type input "Time management & prioritization"
click at [731, 246] on span at bounding box center [732, 240] width 11 height 11
click at [989, 562] on button "Save" at bounding box center [982, 566] width 71 height 32
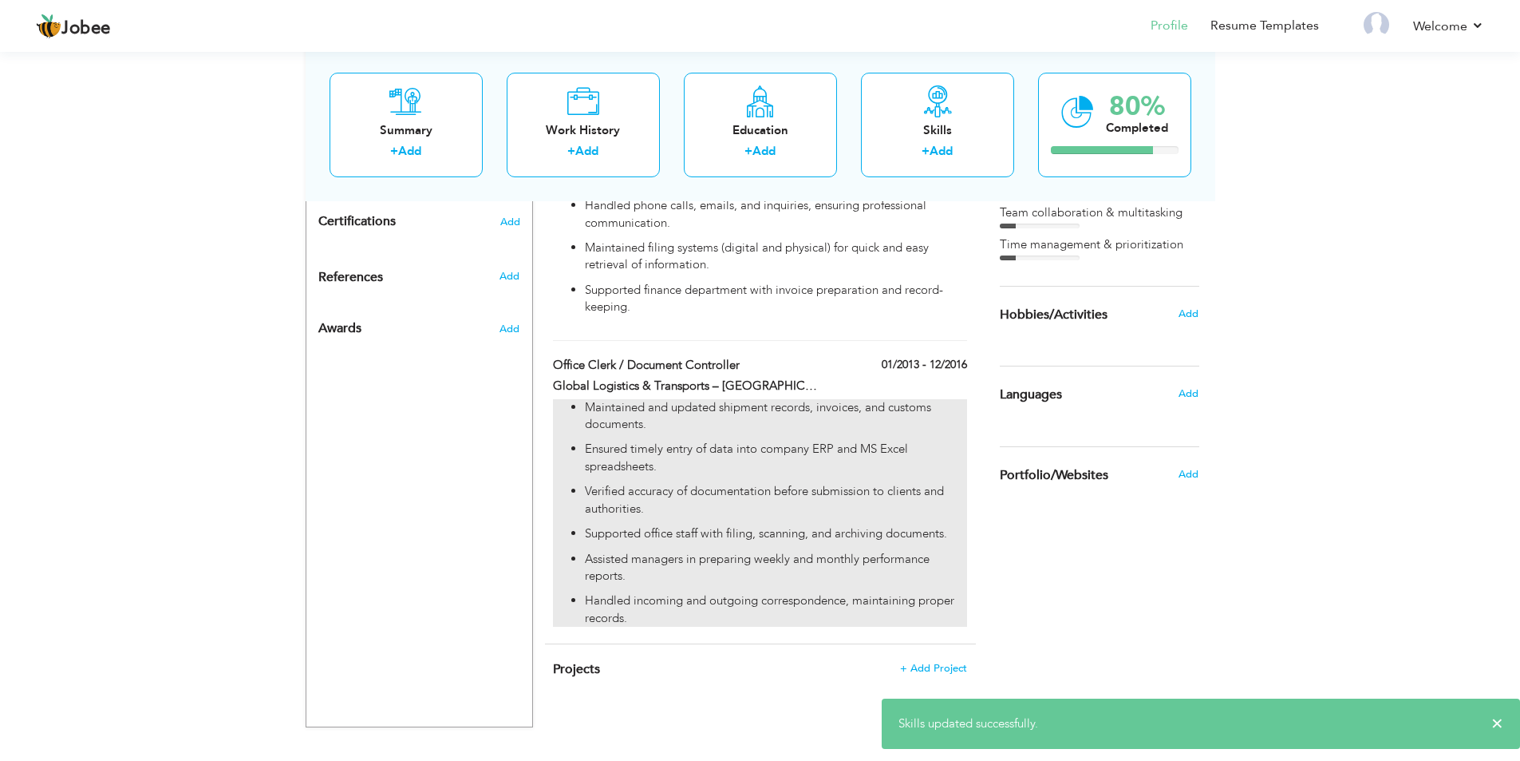
scroll to position [812, 0]
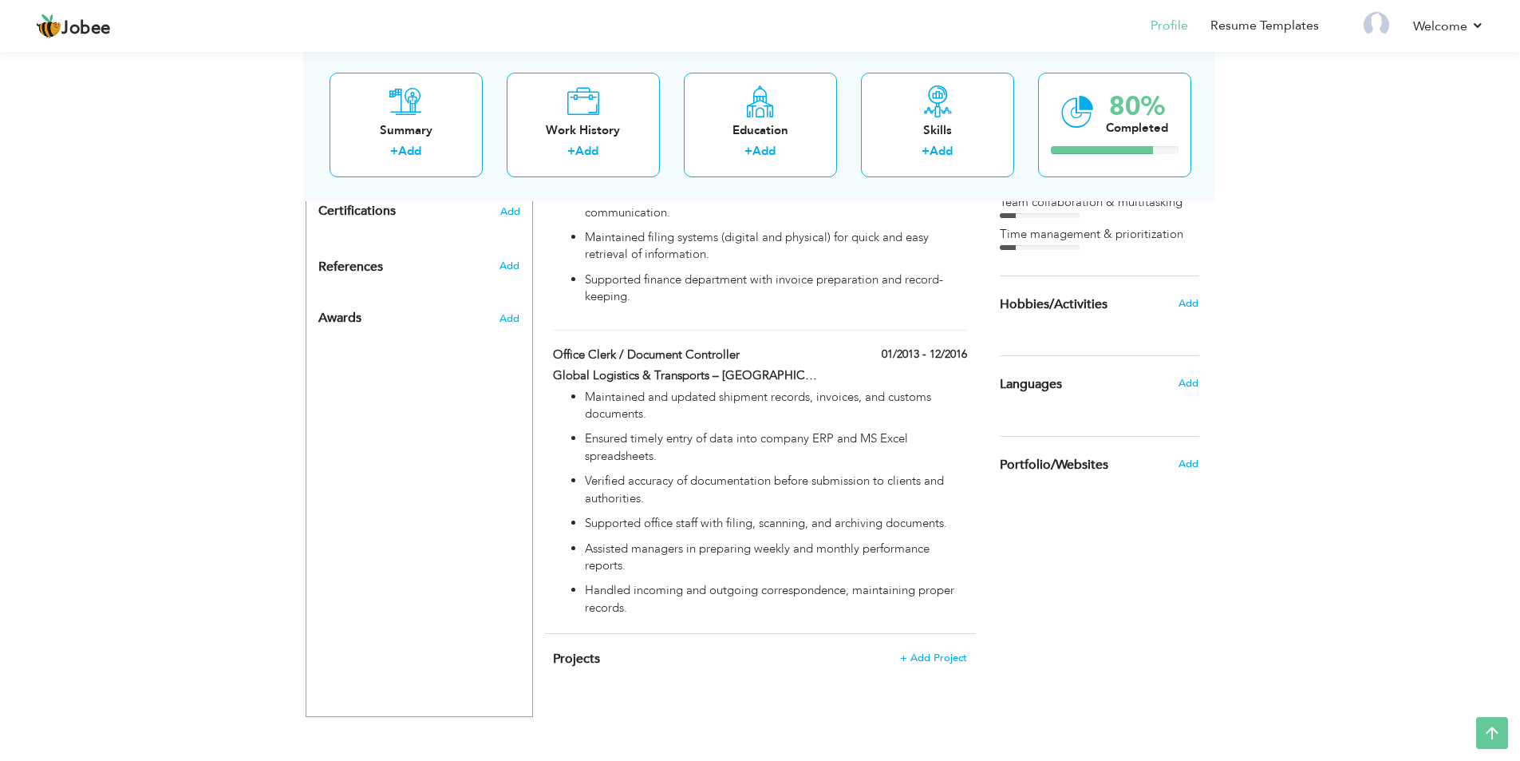
click at [1188, 390] on h6 "Add" at bounding box center [1189, 383] width 20 height 14
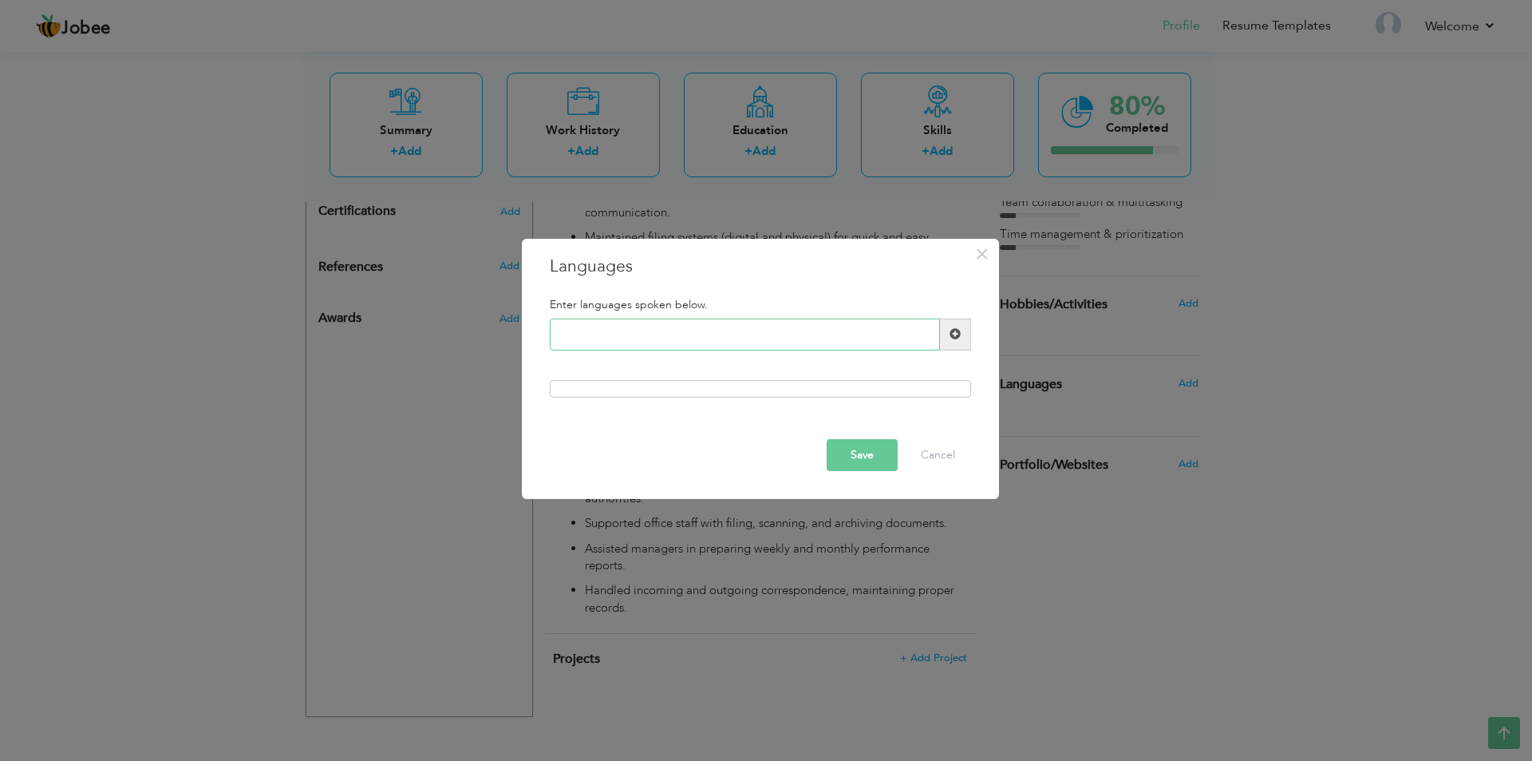
click at [744, 335] on input "text" at bounding box center [745, 334] width 390 height 32
type input "Urdu"
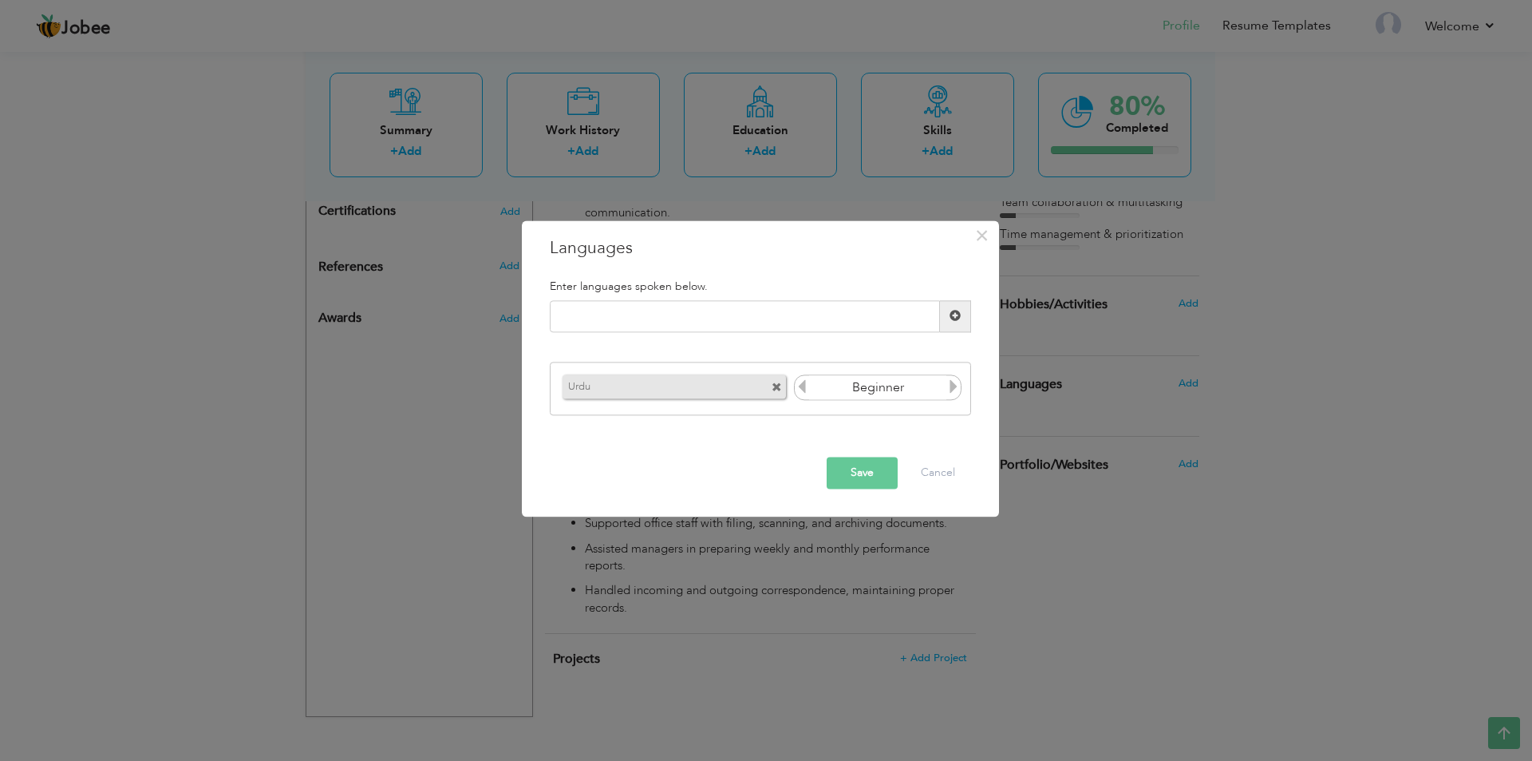
click at [955, 384] on icon at bounding box center [954, 387] width 14 height 14
click at [875, 477] on button "Save" at bounding box center [862, 473] width 71 height 32
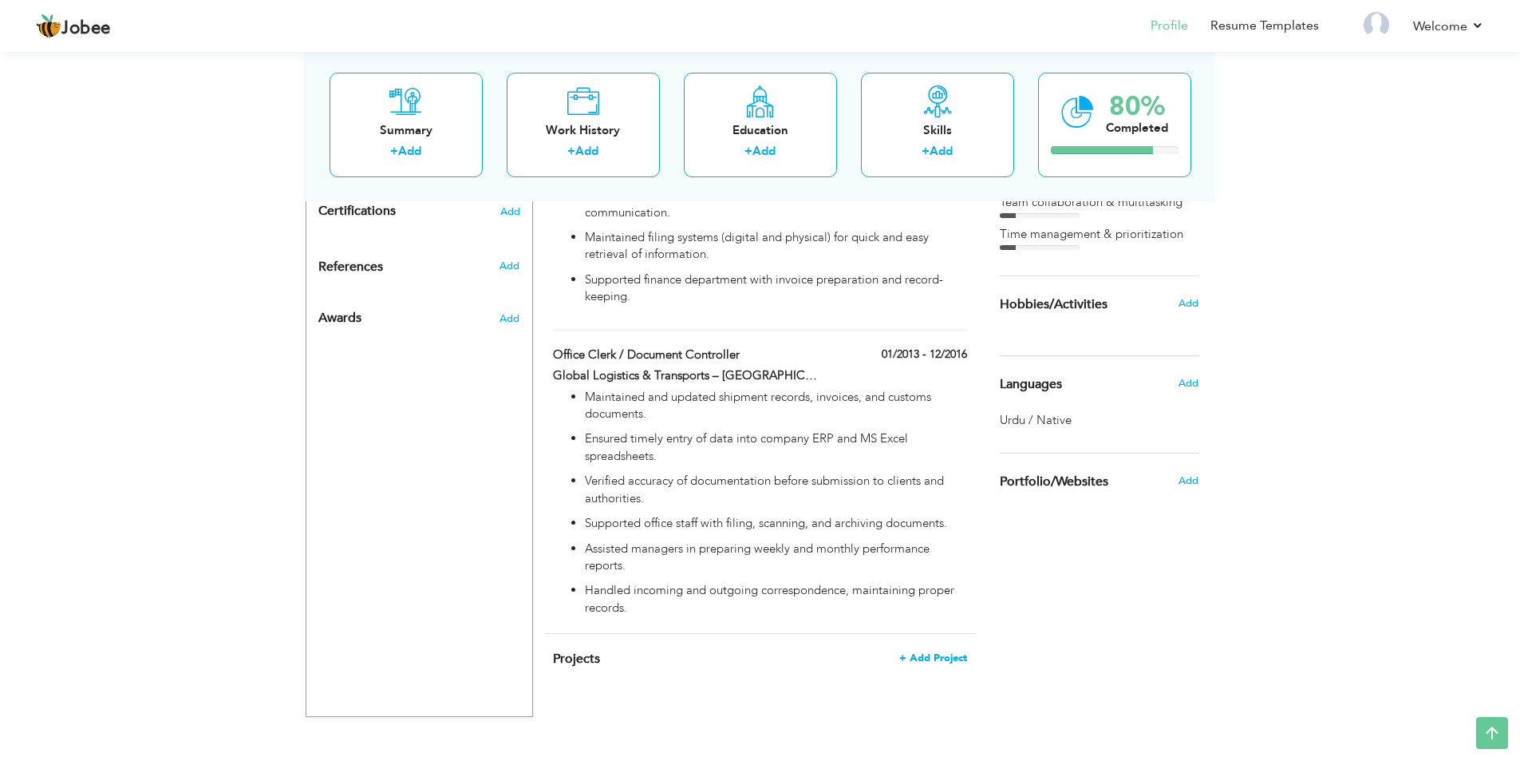
click at [929, 656] on span "+ Add Project" at bounding box center [933, 657] width 68 height 11
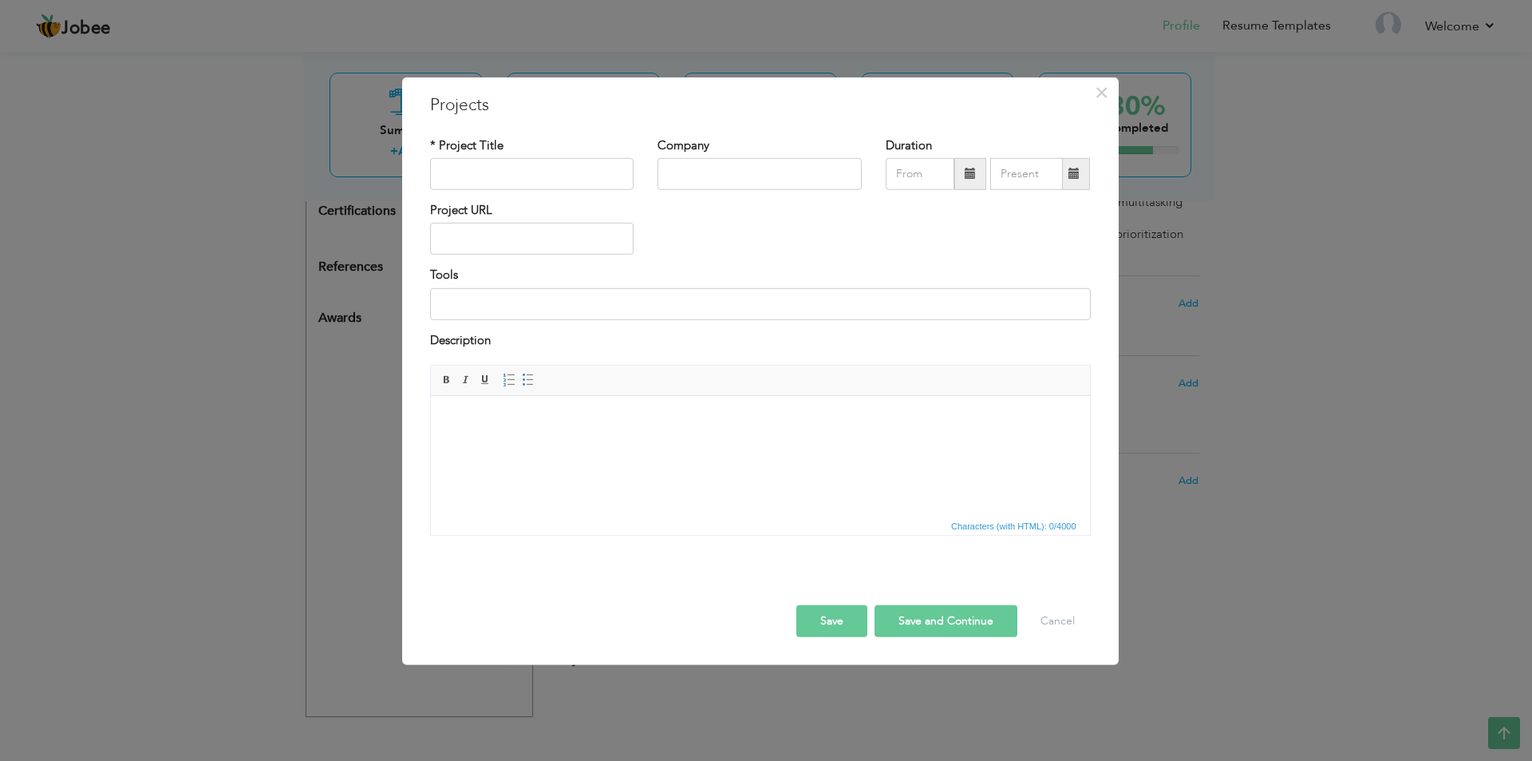
click at [551, 425] on body at bounding box center [759, 420] width 627 height 17
click at [1050, 628] on button "Cancel" at bounding box center [1058, 621] width 66 height 32
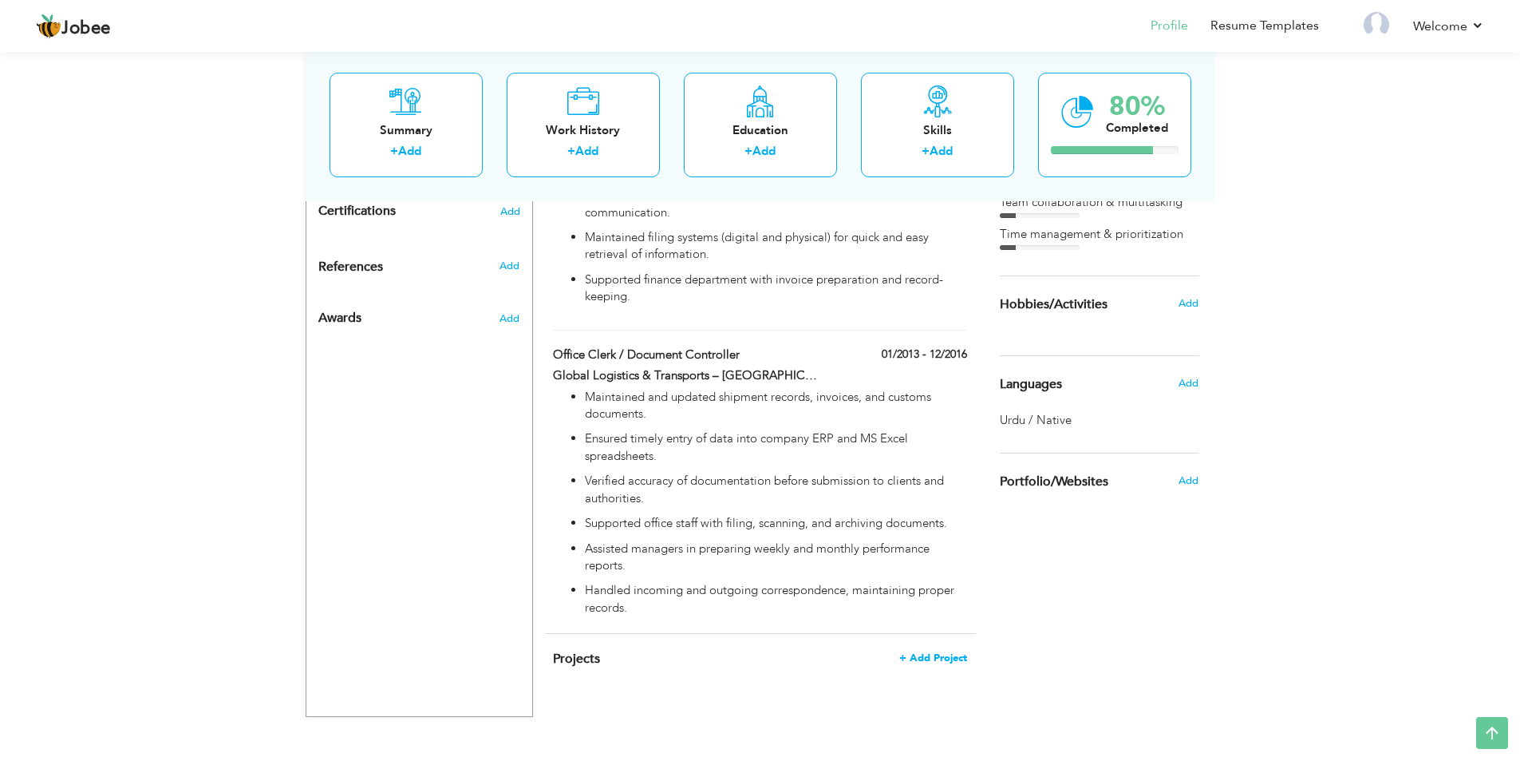
click at [920, 663] on span "+ Add Project" at bounding box center [933, 657] width 68 height 11
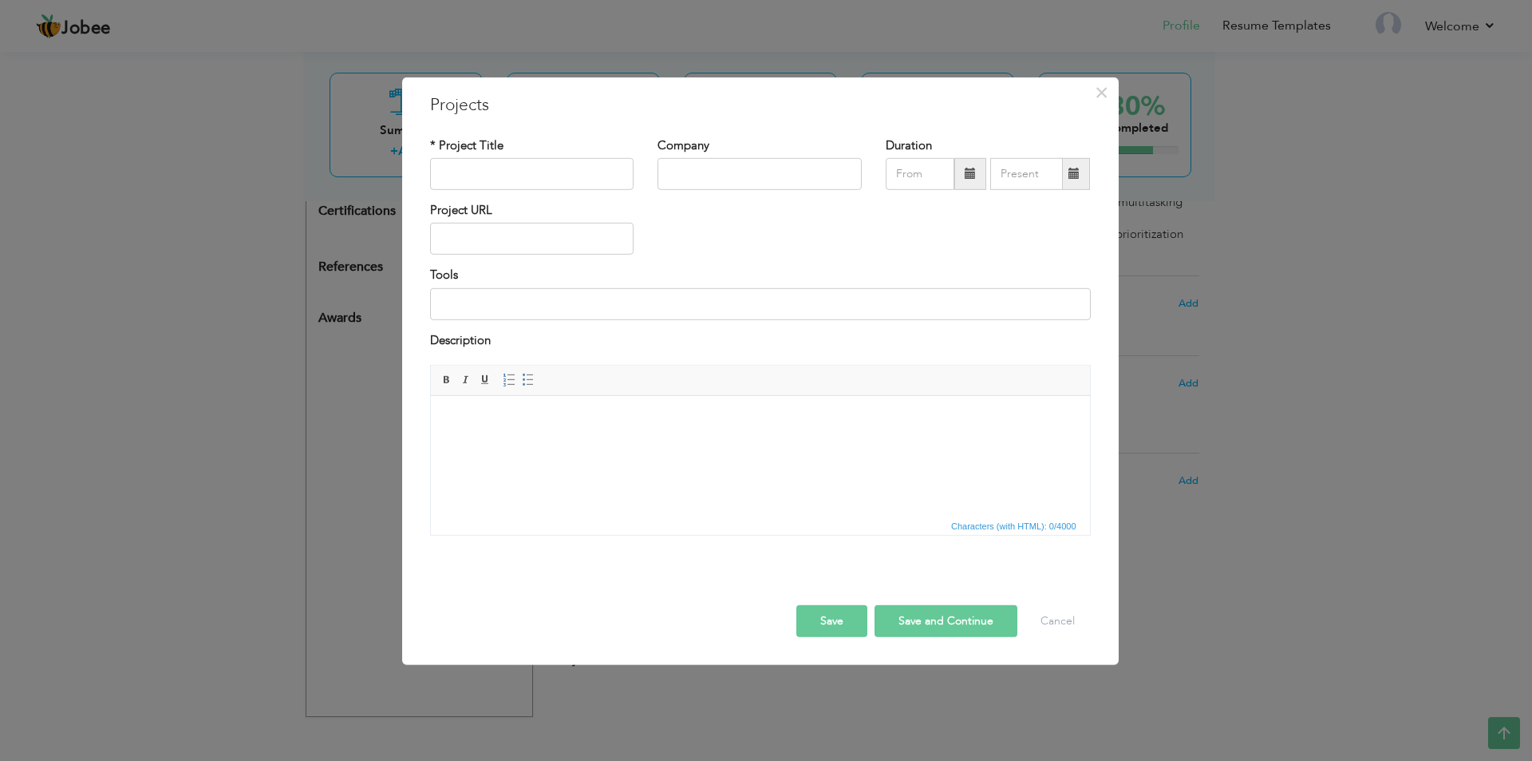
click at [607, 445] on html at bounding box center [759, 420] width 659 height 49
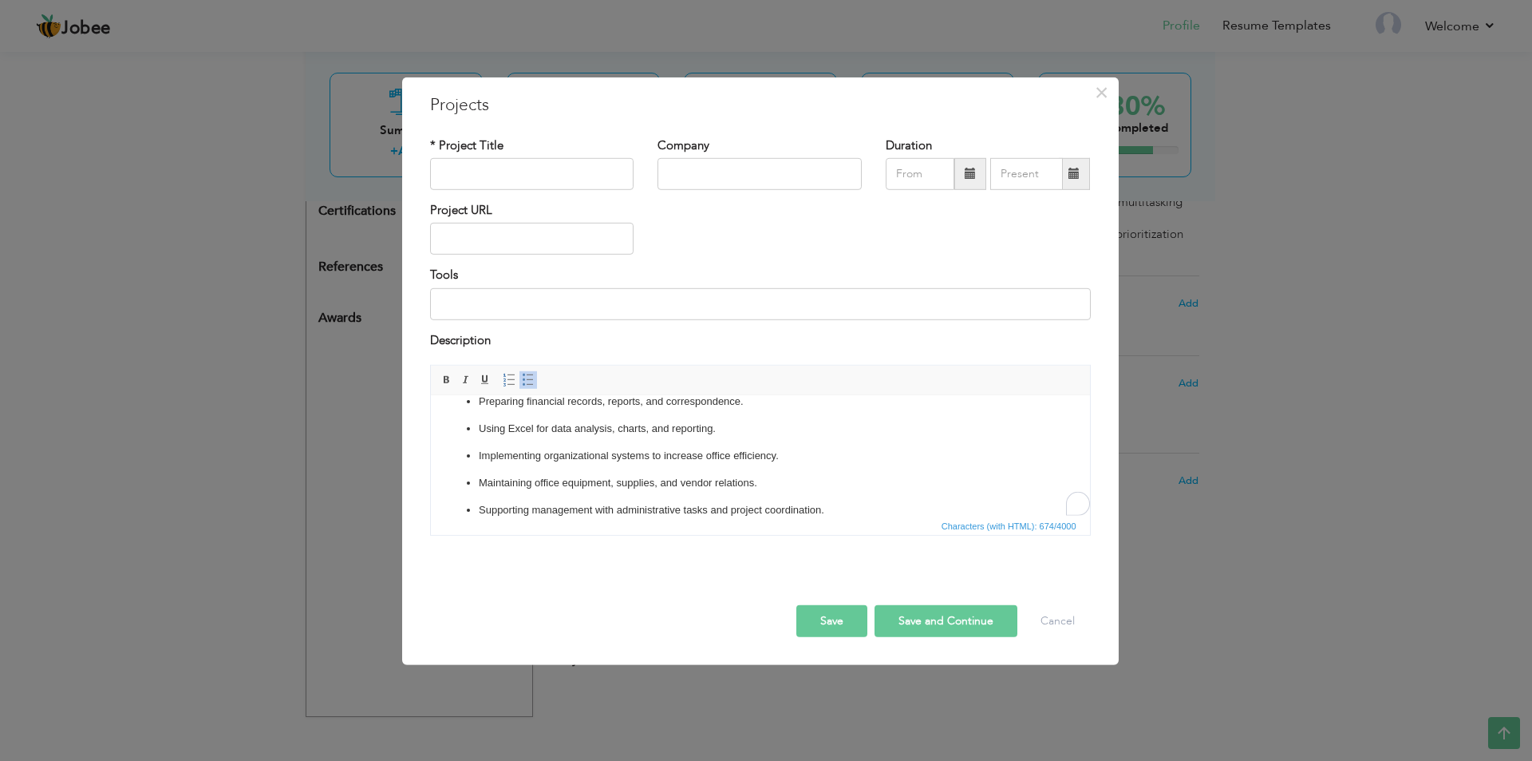
scroll to position [99, 0]
click at [505, 188] on input "text" at bounding box center [532, 174] width 204 height 32
paste input "reas of Expertise"
type input "Areas of Expertise"
click at [836, 618] on button "Save" at bounding box center [831, 621] width 71 height 32
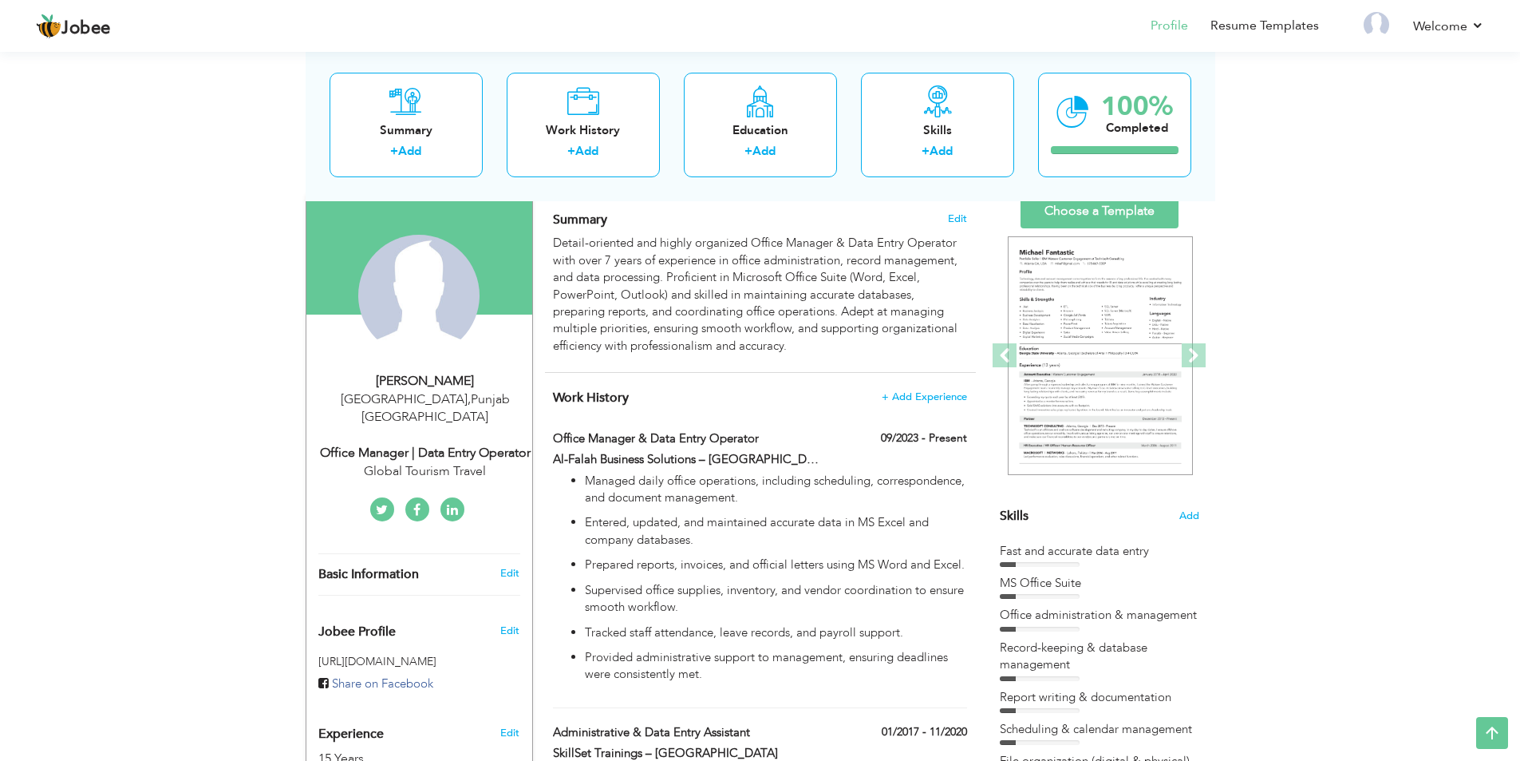
scroll to position [0, 0]
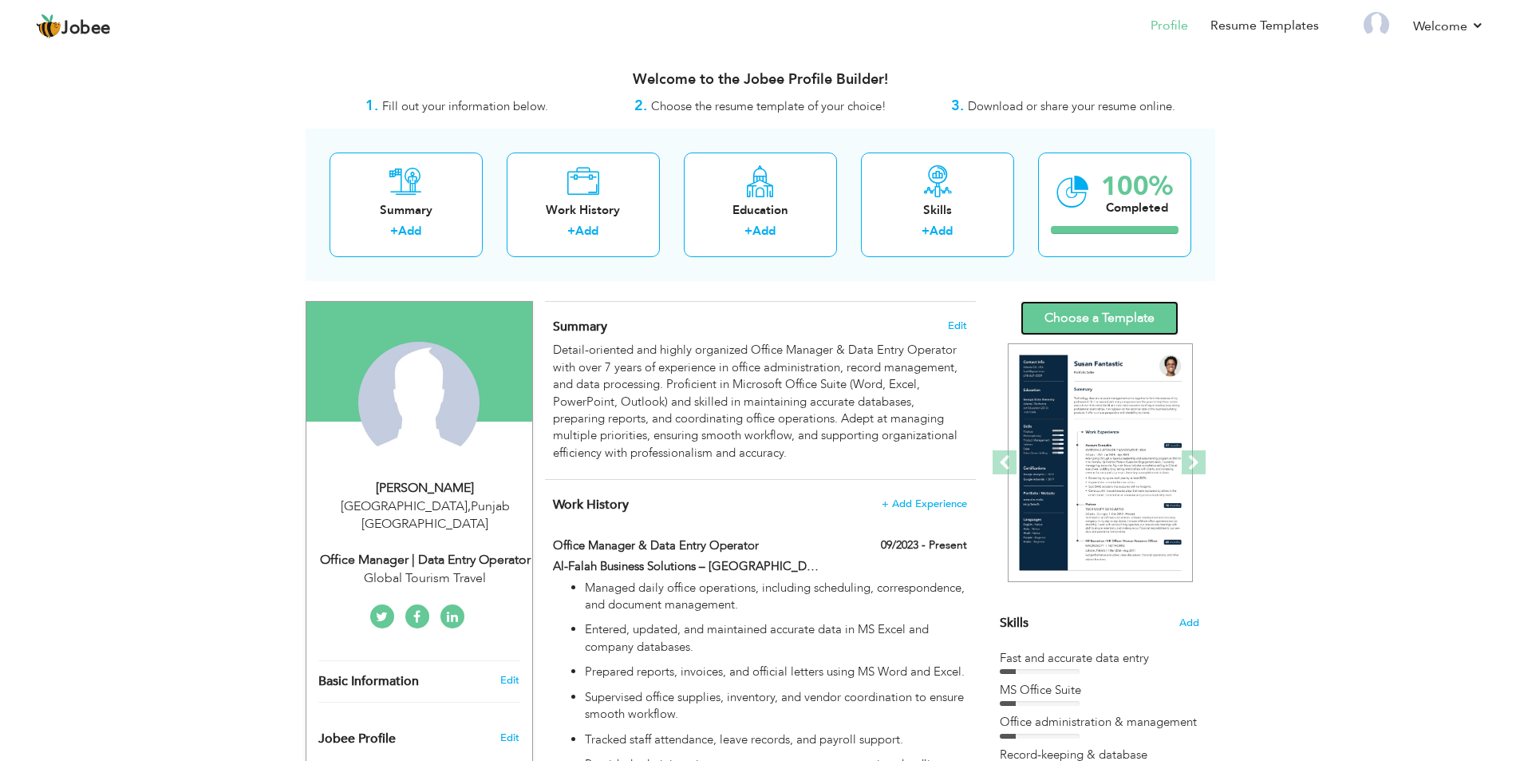
click at [1131, 321] on link "Choose a Template" at bounding box center [1100, 318] width 158 height 34
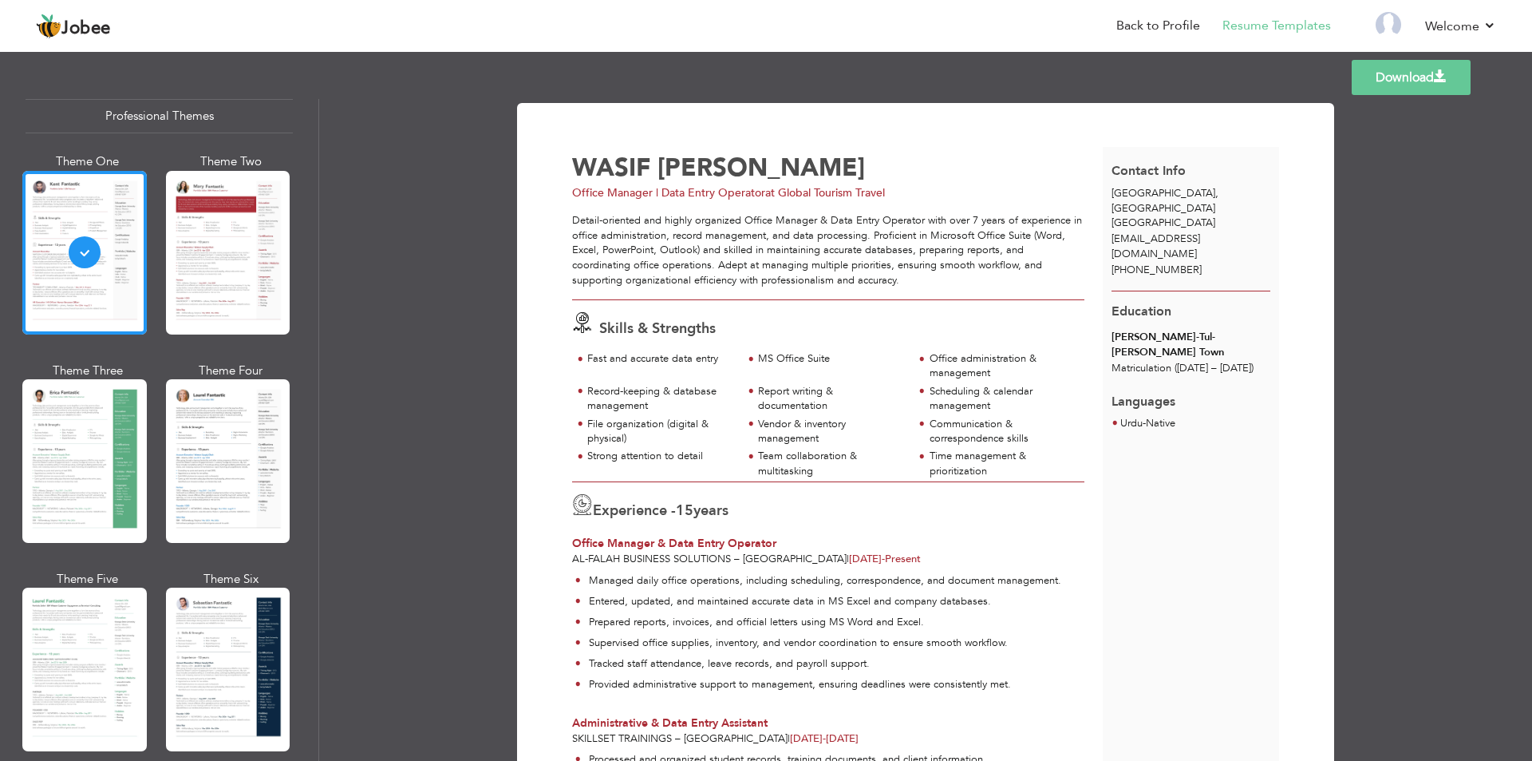
scroll to position [80, 0]
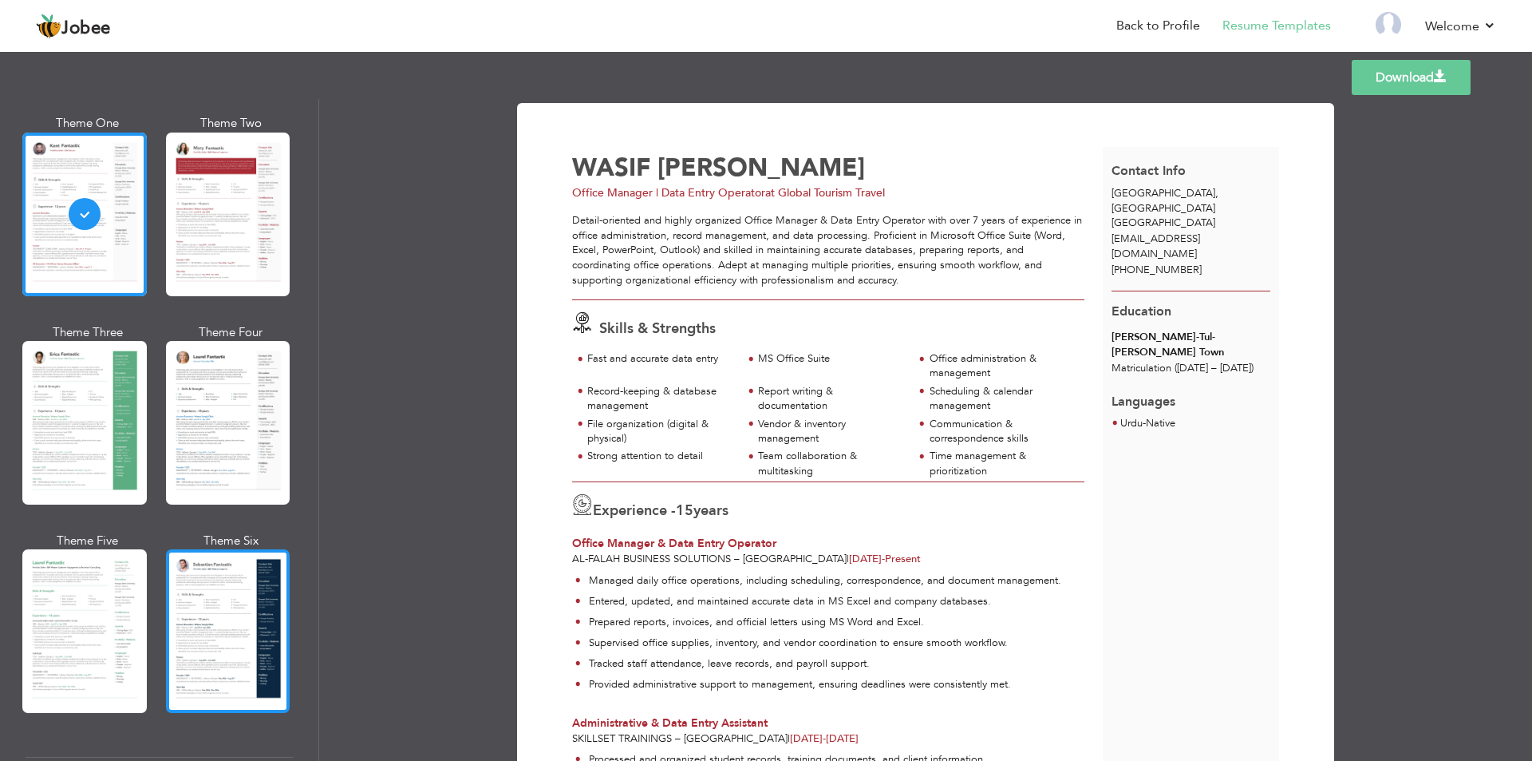
click at [218, 611] on div at bounding box center [228, 631] width 125 height 164
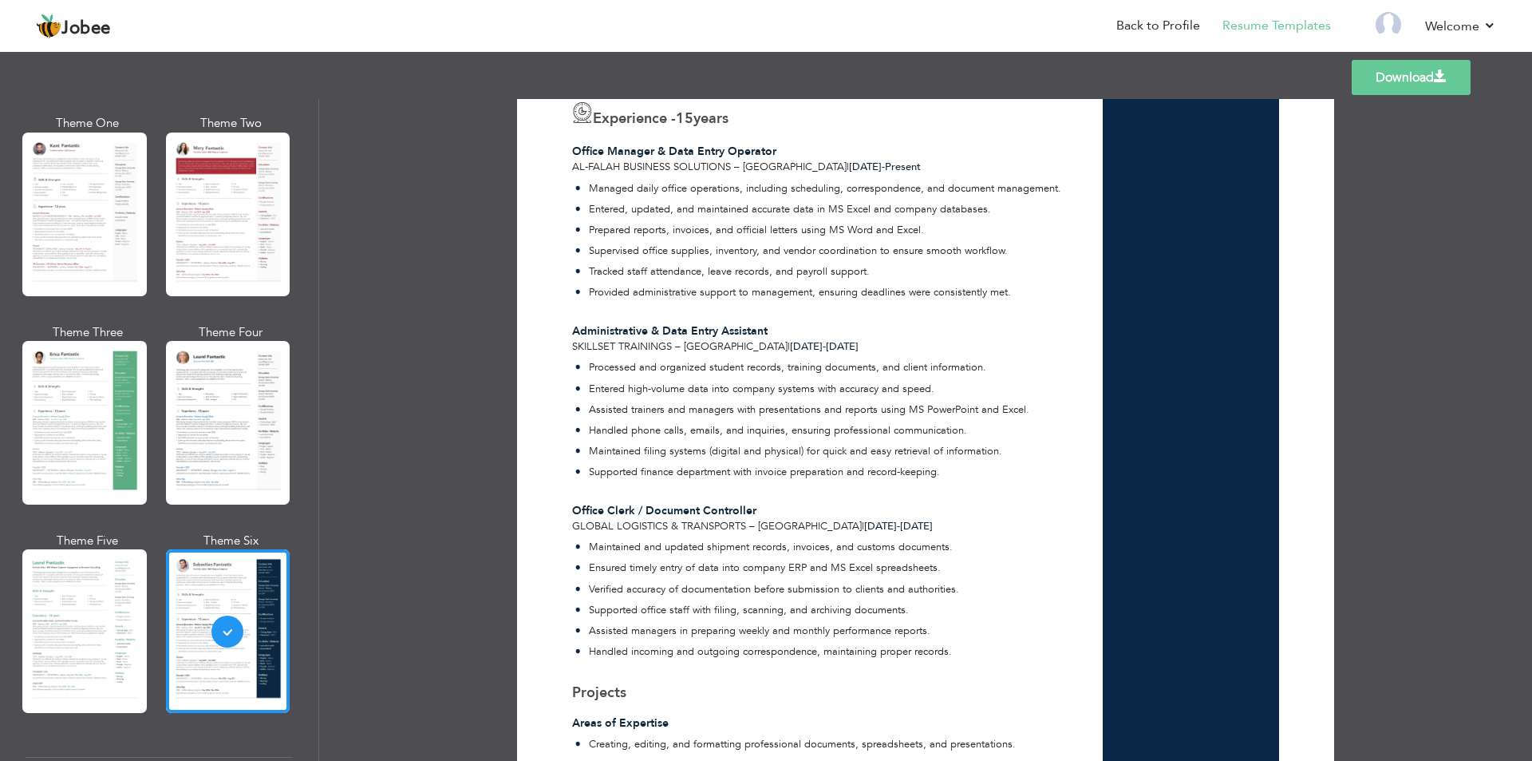
scroll to position [399, 0]
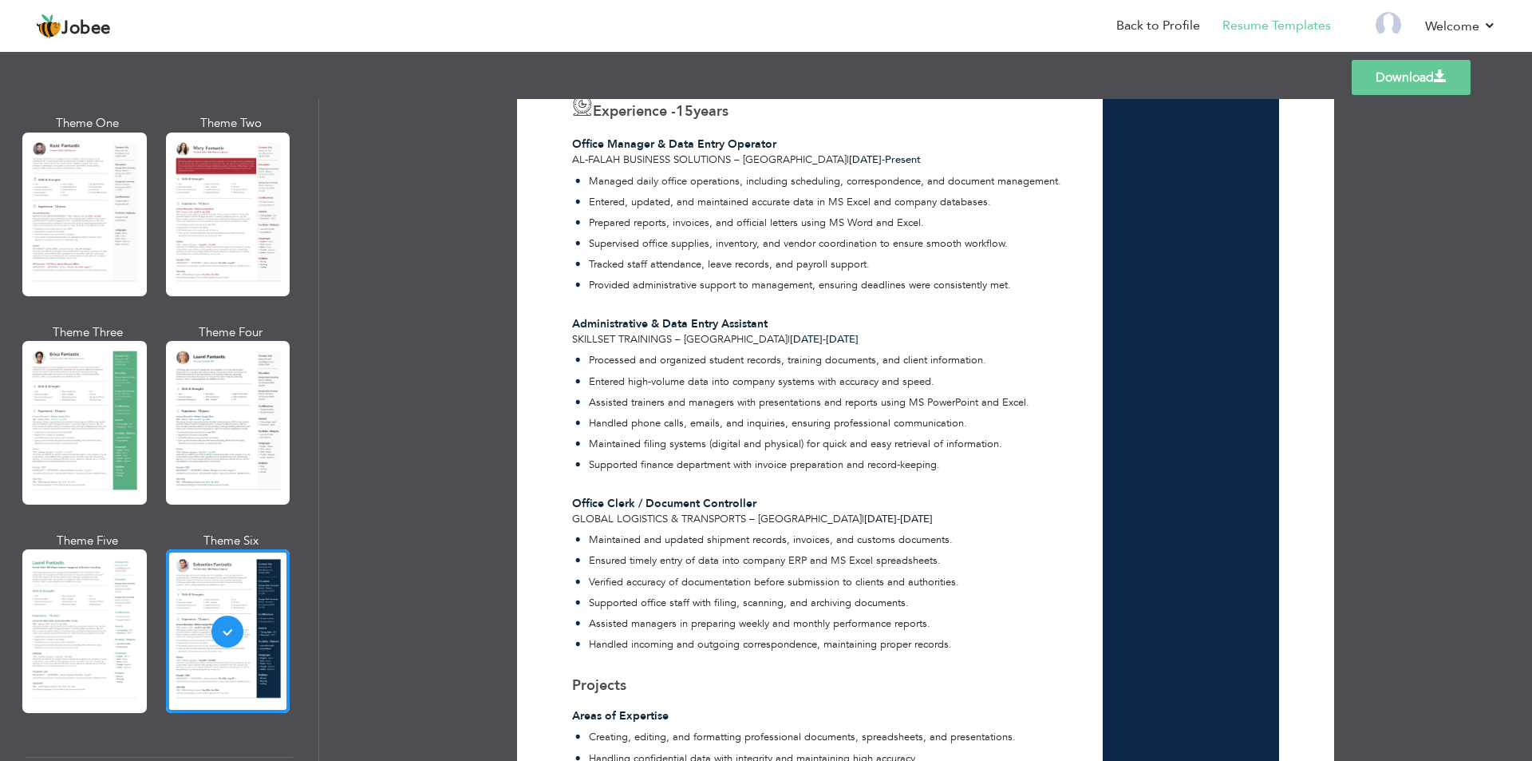
click at [1429, 82] on link "Download" at bounding box center [1411, 77] width 119 height 35
